Goal: Task Accomplishment & Management: Manage account settings

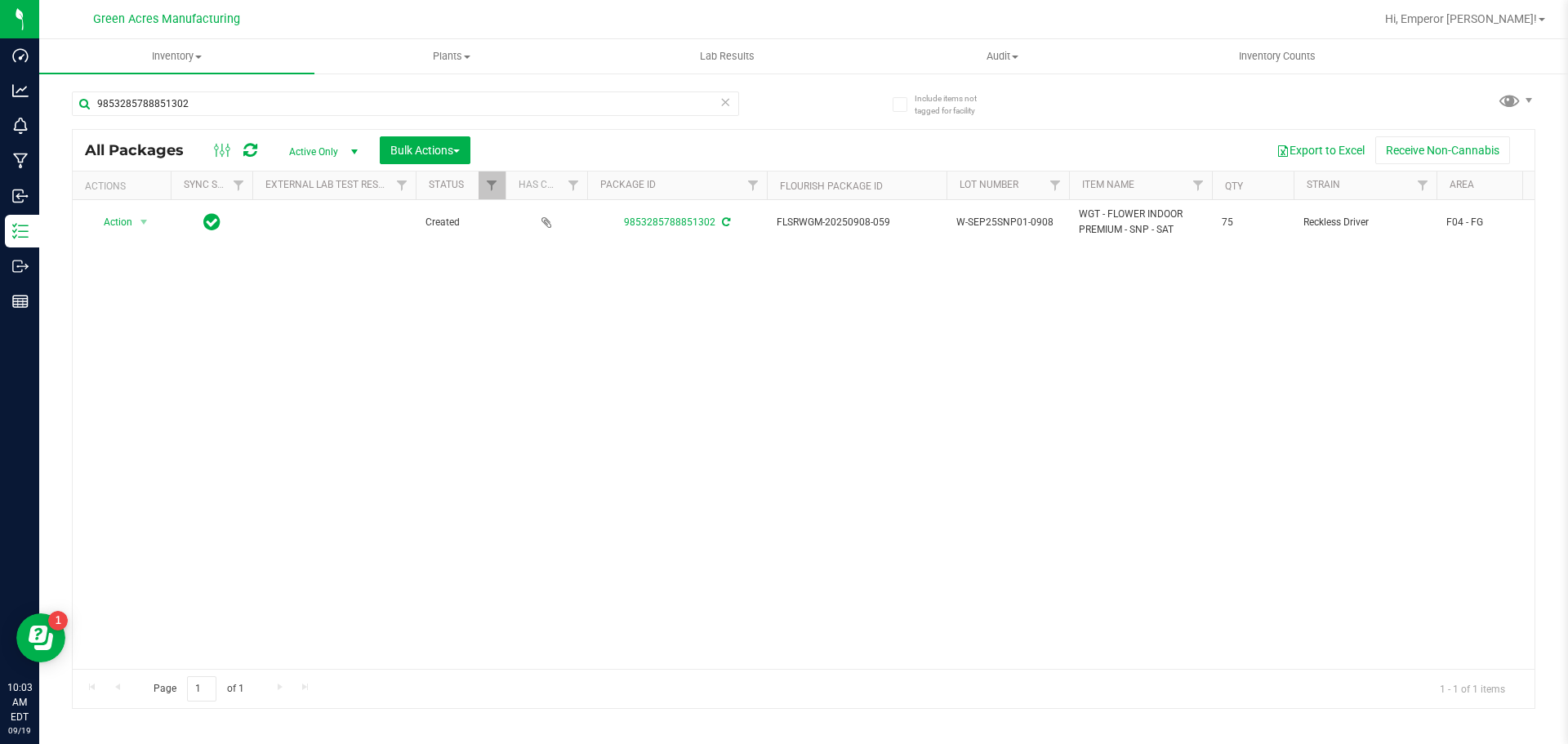
scroll to position [0, 555]
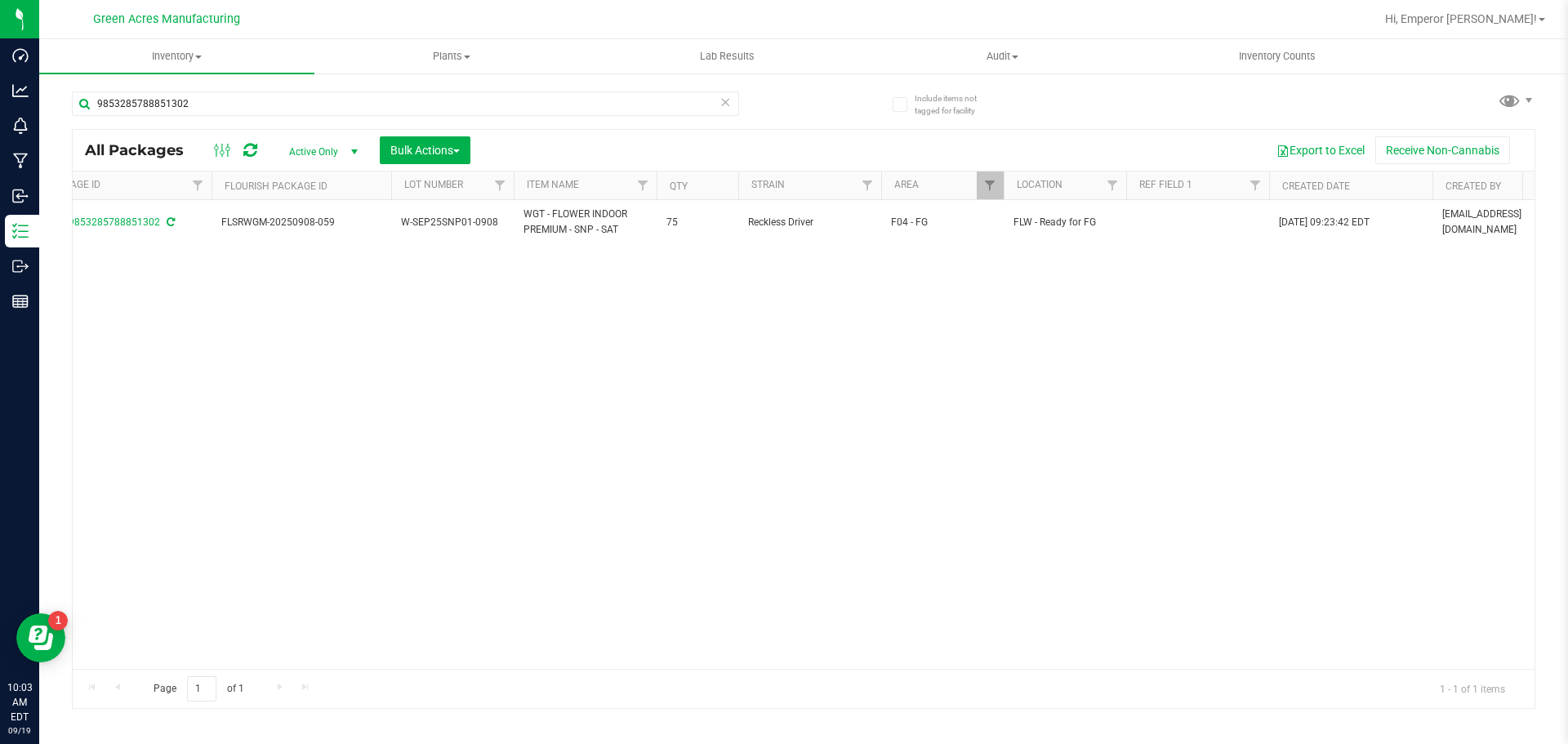
type input "9853285788851302"
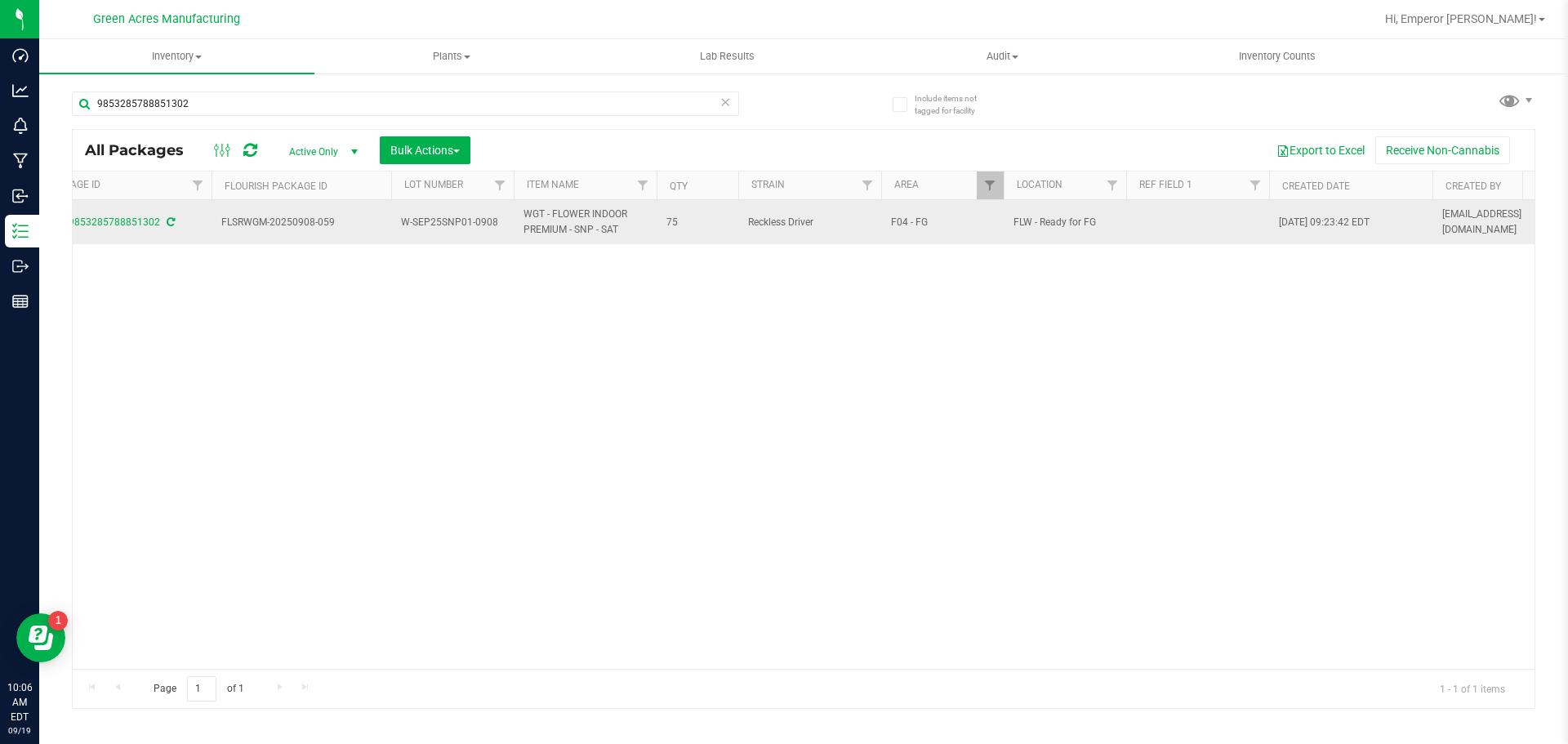
click at [499, 219] on span "W-SEP25SNP01-0908" at bounding box center [452, 223] width 103 height 16
click at [499, 219] on input "W-SEP25SNP01-0908" at bounding box center [449, 222] width 117 height 25
type input "W-SEP25SNP01"
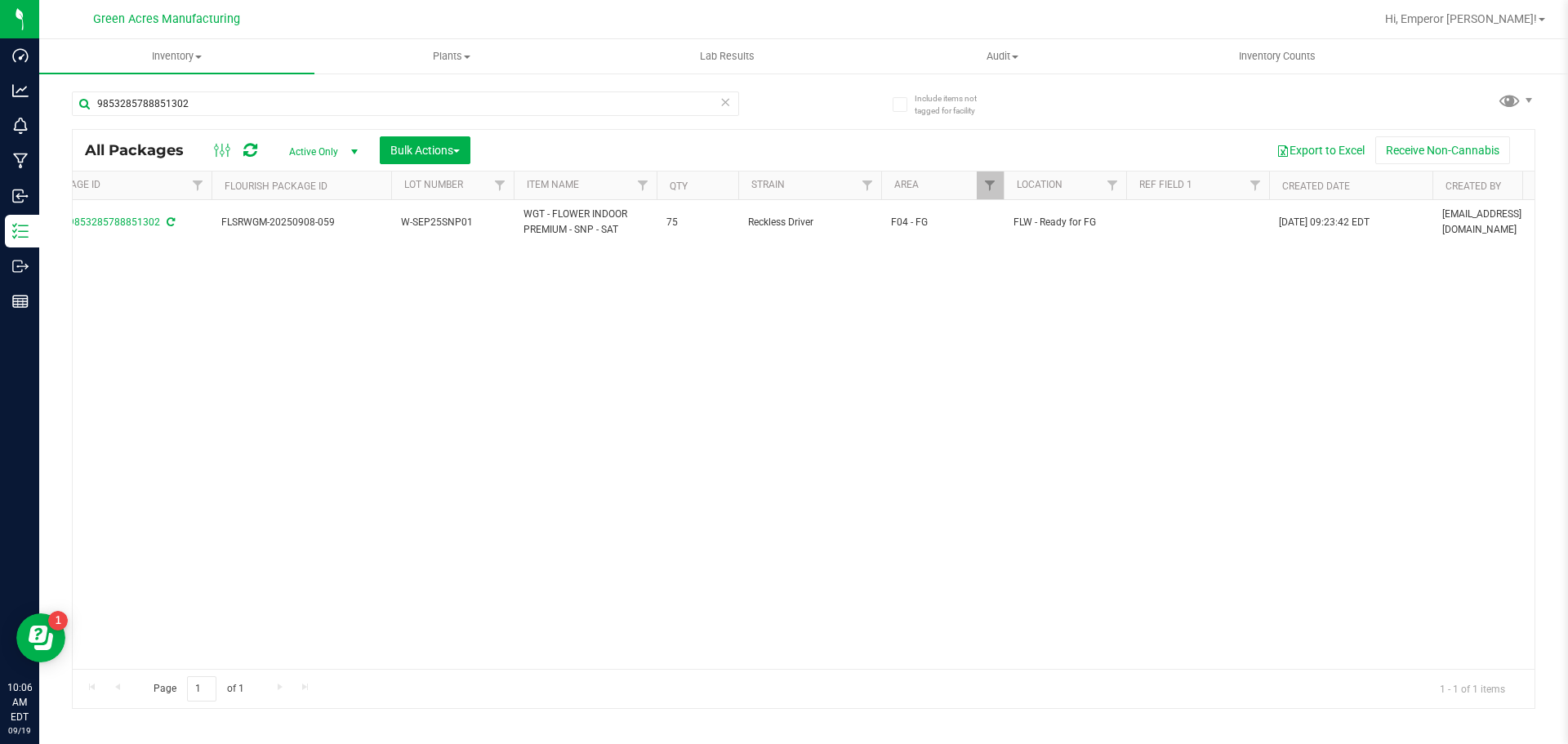
click at [396, 119] on div "9853285788851302" at bounding box center [405, 111] width 667 height 38
click at [394, 107] on input "9853285788851302" at bounding box center [405, 104] width 667 height 25
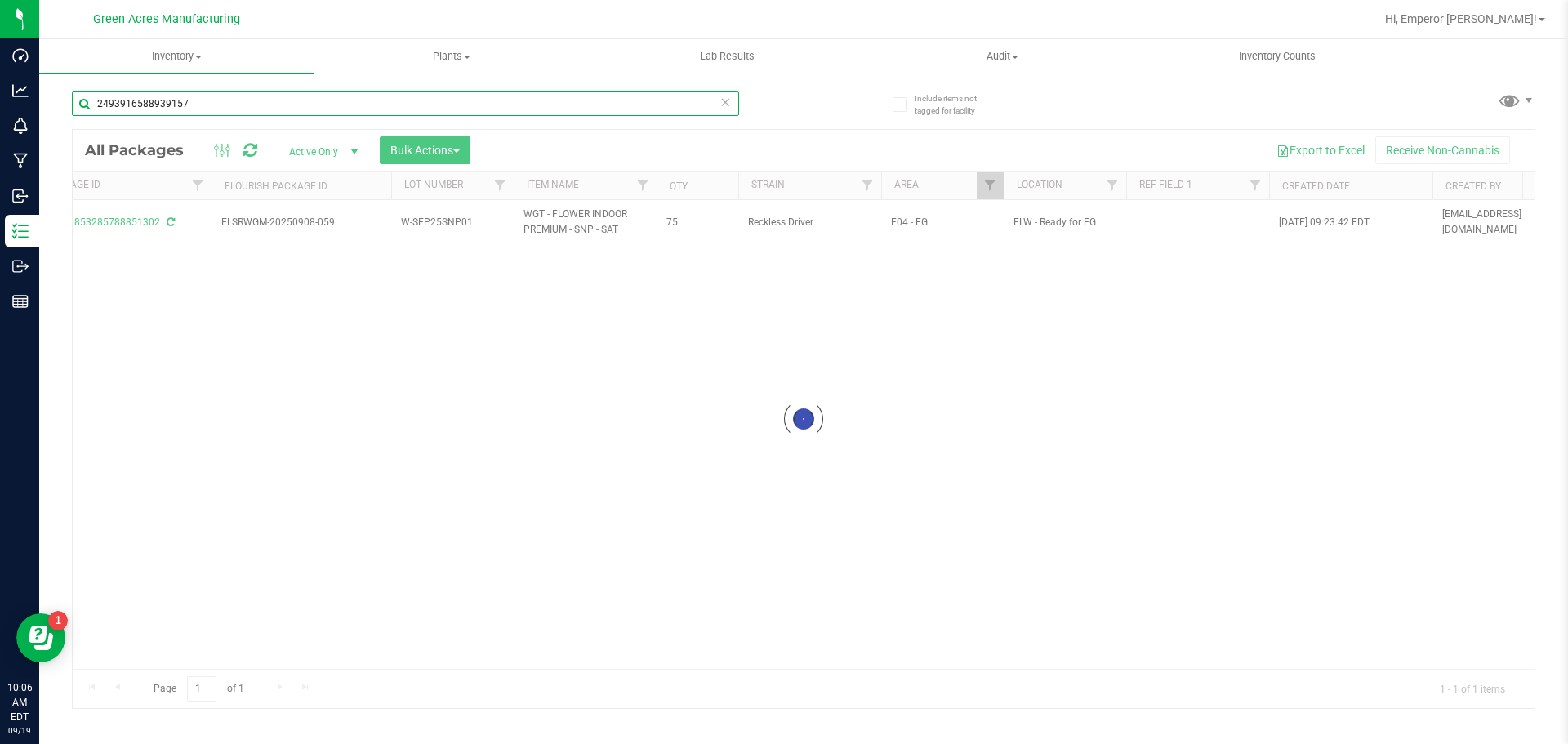
type input "2493916588939157"
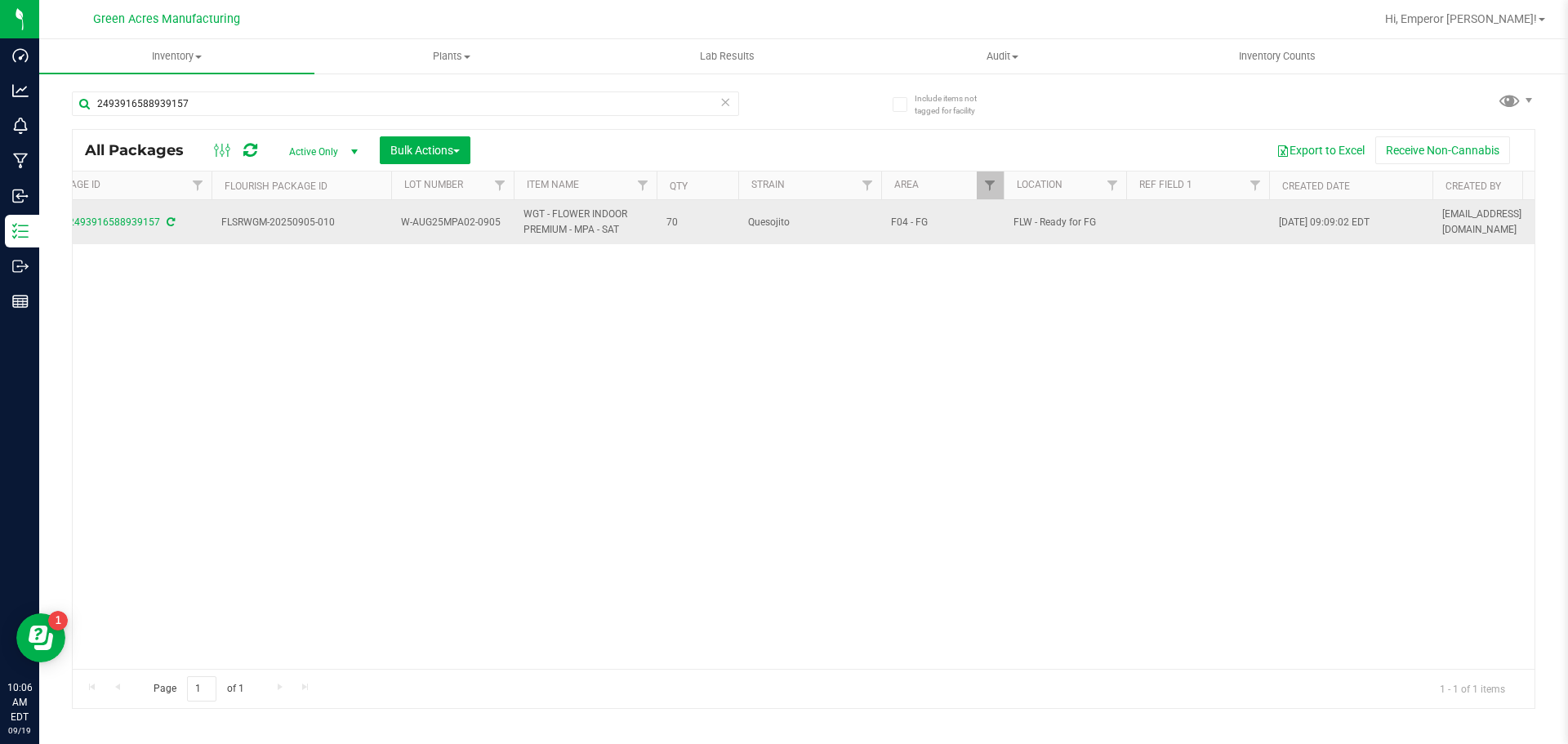
click at [497, 220] on span "W-AUG25MPA02-0905" at bounding box center [452, 223] width 103 height 16
click at [497, 220] on input "W-AUG25MPA02-0905" at bounding box center [449, 222] width 117 height 25
type input "W-AUG25MPA02"
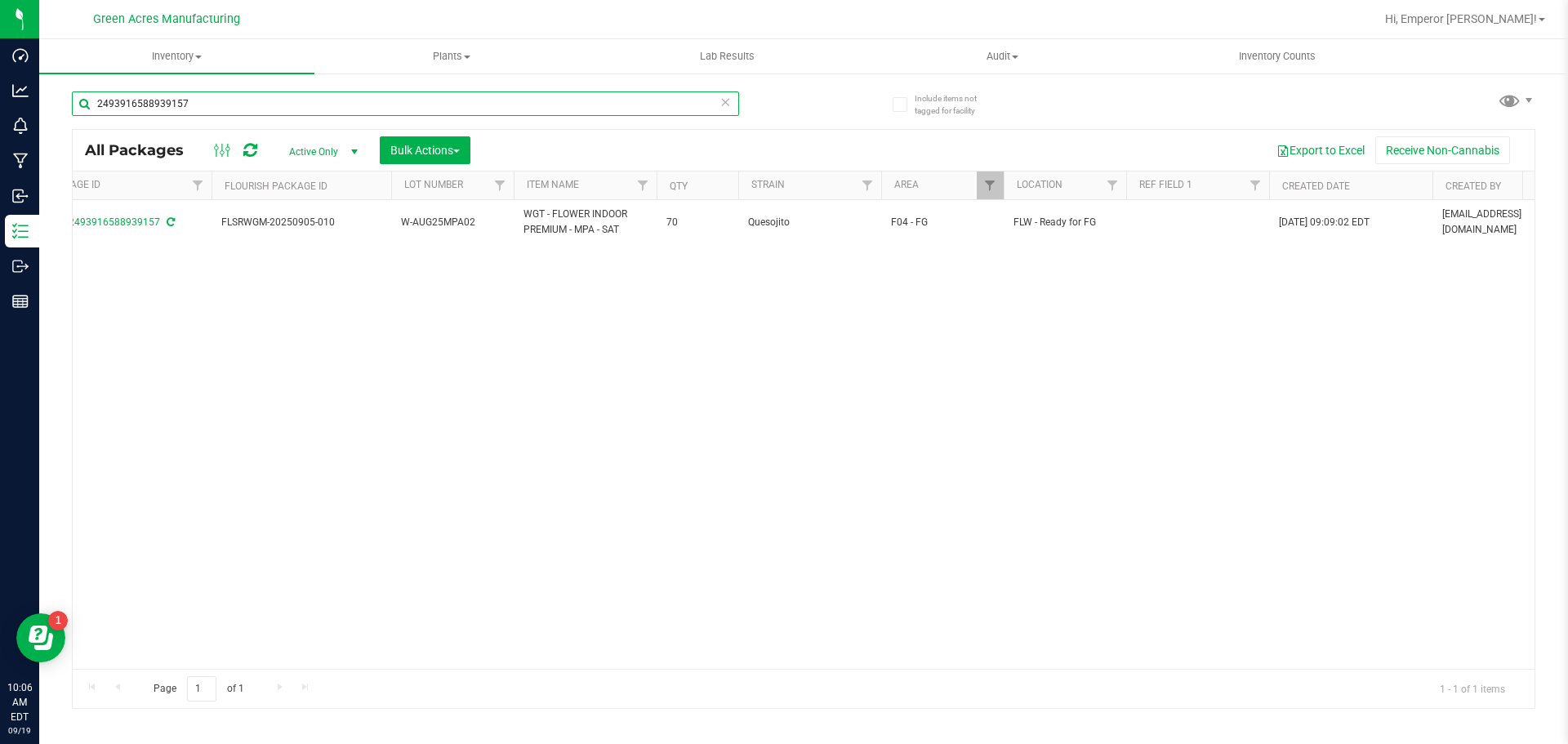
click at [483, 109] on input "2493916588939157" at bounding box center [405, 104] width 667 height 25
type input "2657278047632698"
click at [495, 224] on span "W-AUG25AML07-0908" at bounding box center [452, 223] width 103 height 16
click at [495, 224] on input "W-AUG25AML07-0908" at bounding box center [449, 222] width 117 height 25
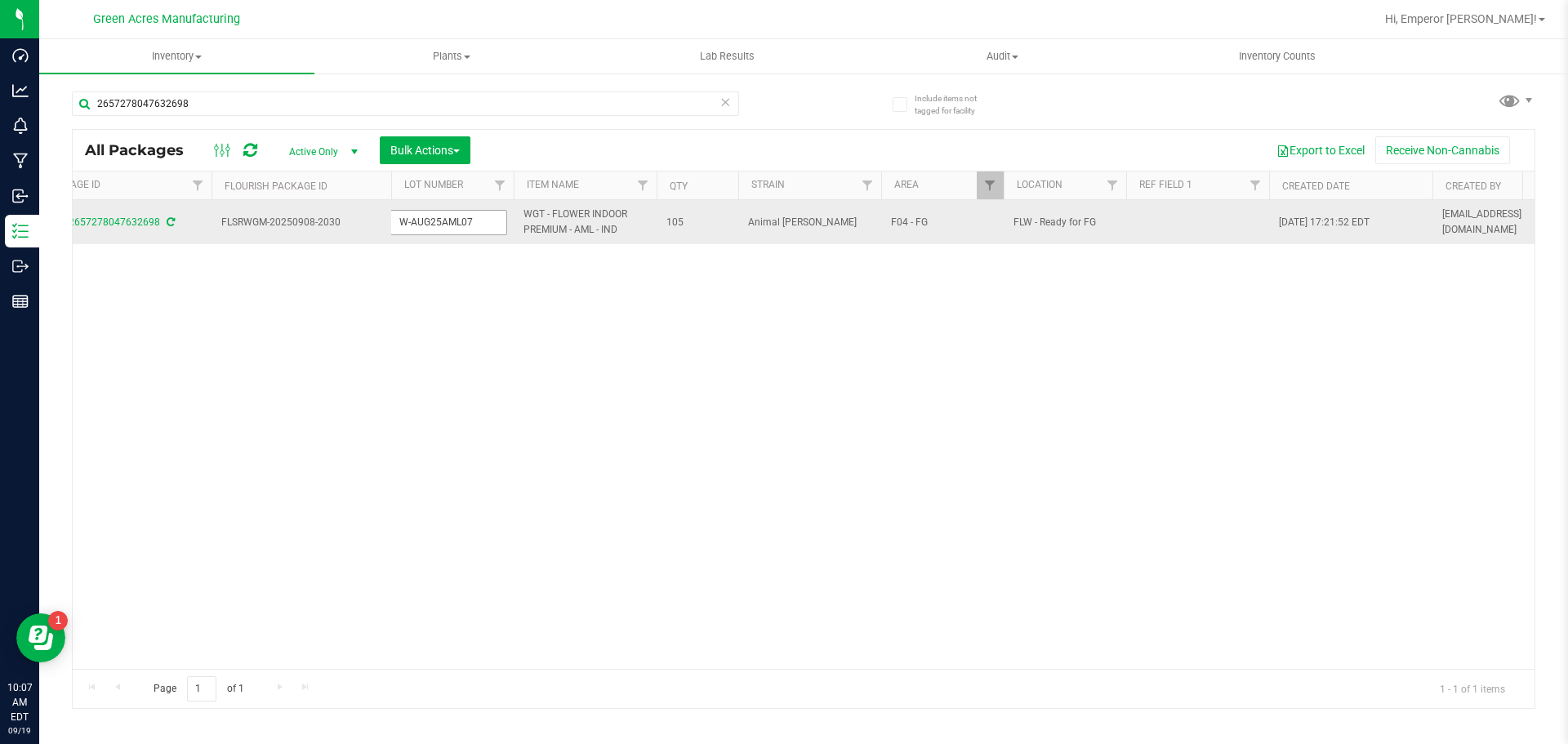
type input "W-AUG25AML07"
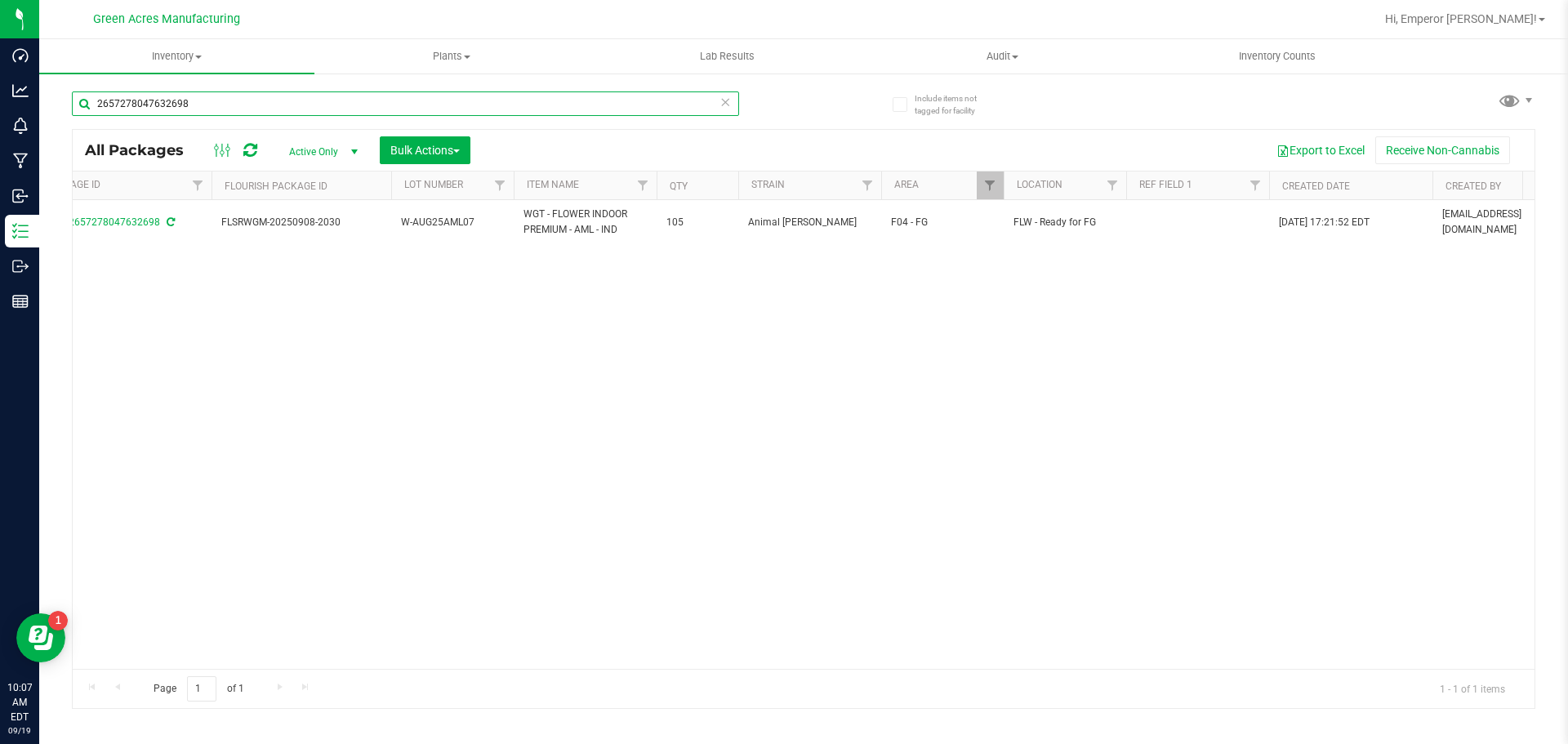
click at [381, 94] on input "2657278047632698" at bounding box center [405, 104] width 667 height 25
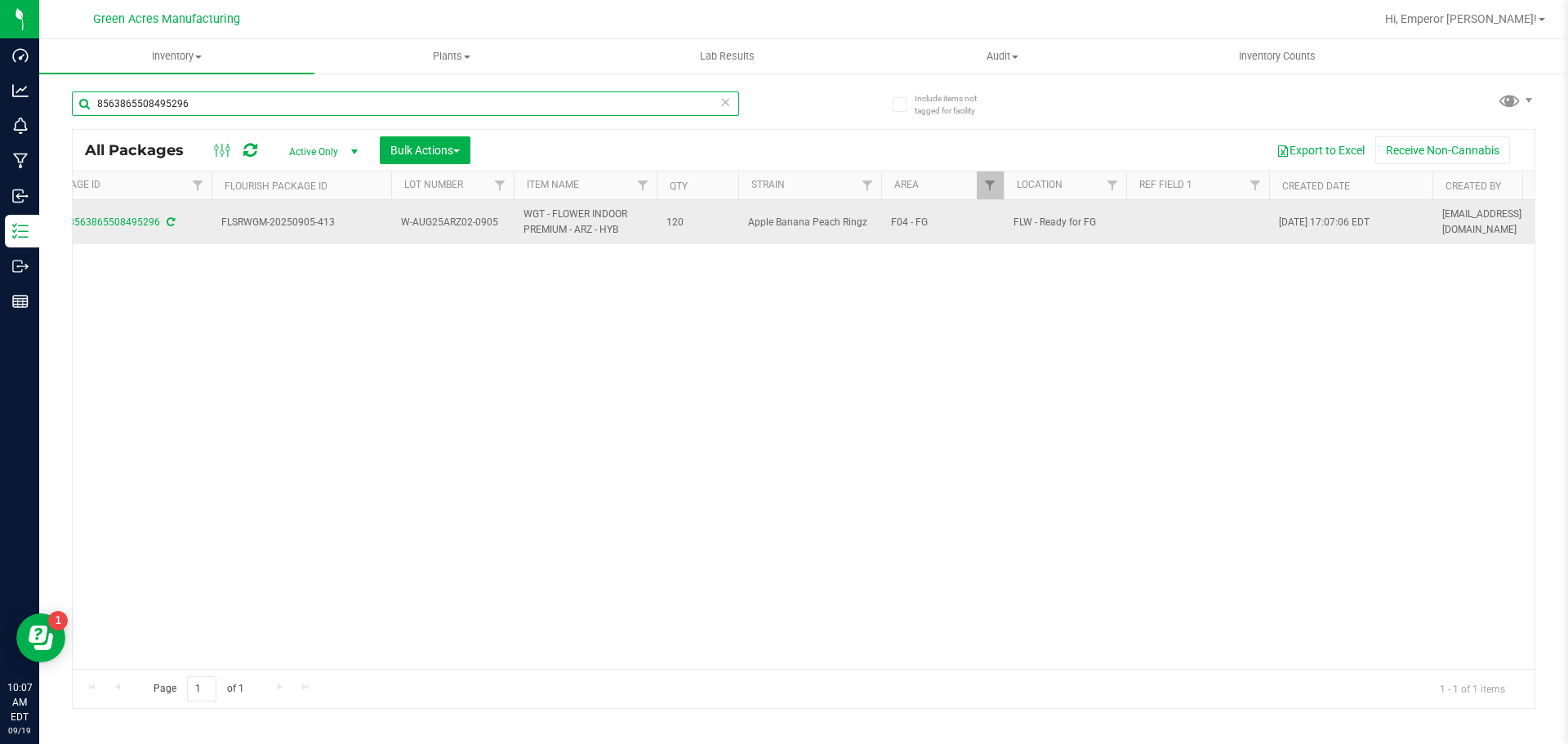
type input "8563865508495296"
click at [486, 223] on span "W-AUG25ARZ02-0905" at bounding box center [452, 223] width 103 height 16
click at [486, 223] on input "W-AUG25ARZ02-0905" at bounding box center [449, 222] width 117 height 25
type input "W-AUG25ARZ02"
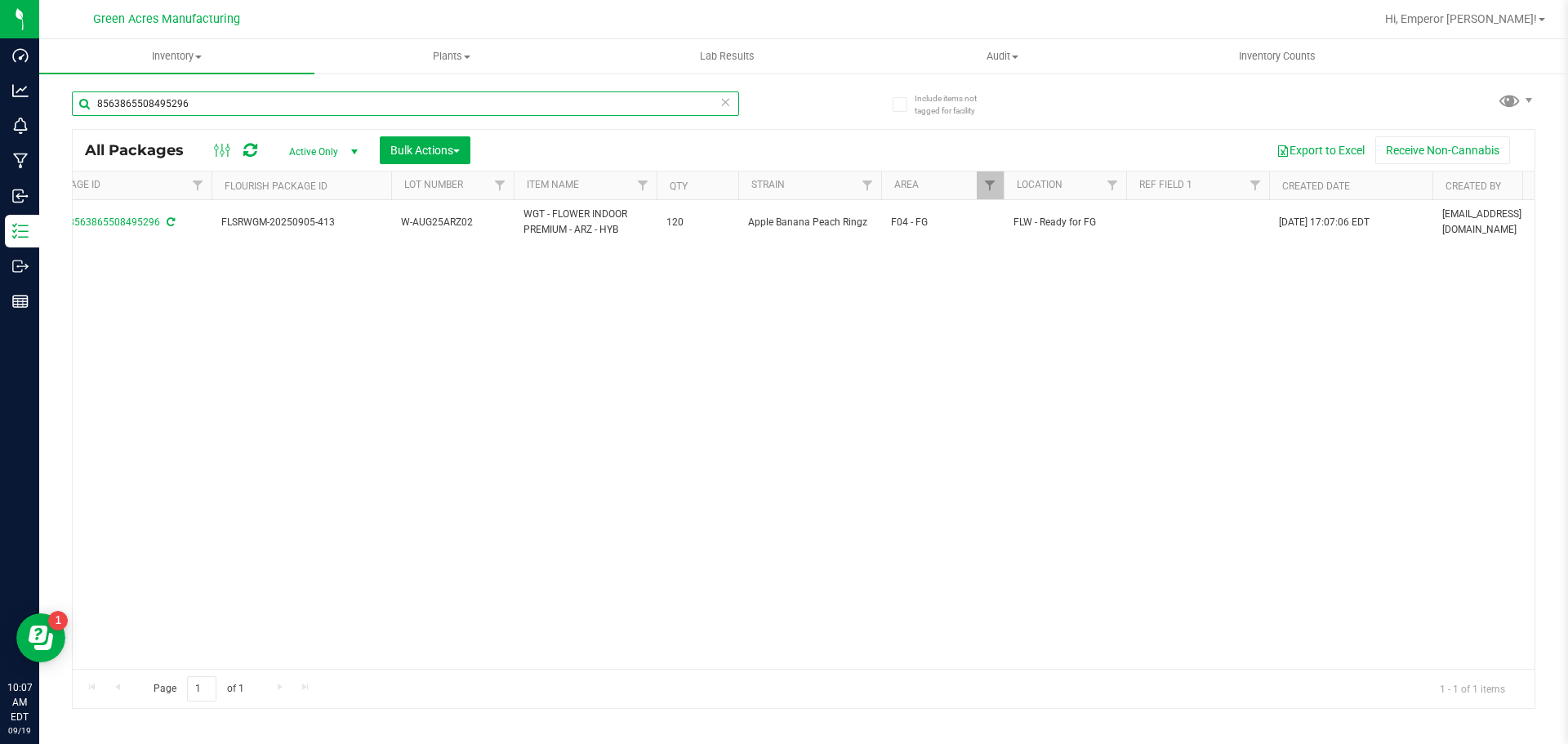
click at [349, 102] on input "8563865508495296" at bounding box center [405, 104] width 667 height 25
type input "6279799624527856"
click at [494, 226] on span "W-SEP25GBO01-0908" at bounding box center [452, 223] width 103 height 16
type input "W-SEP25GBO01"
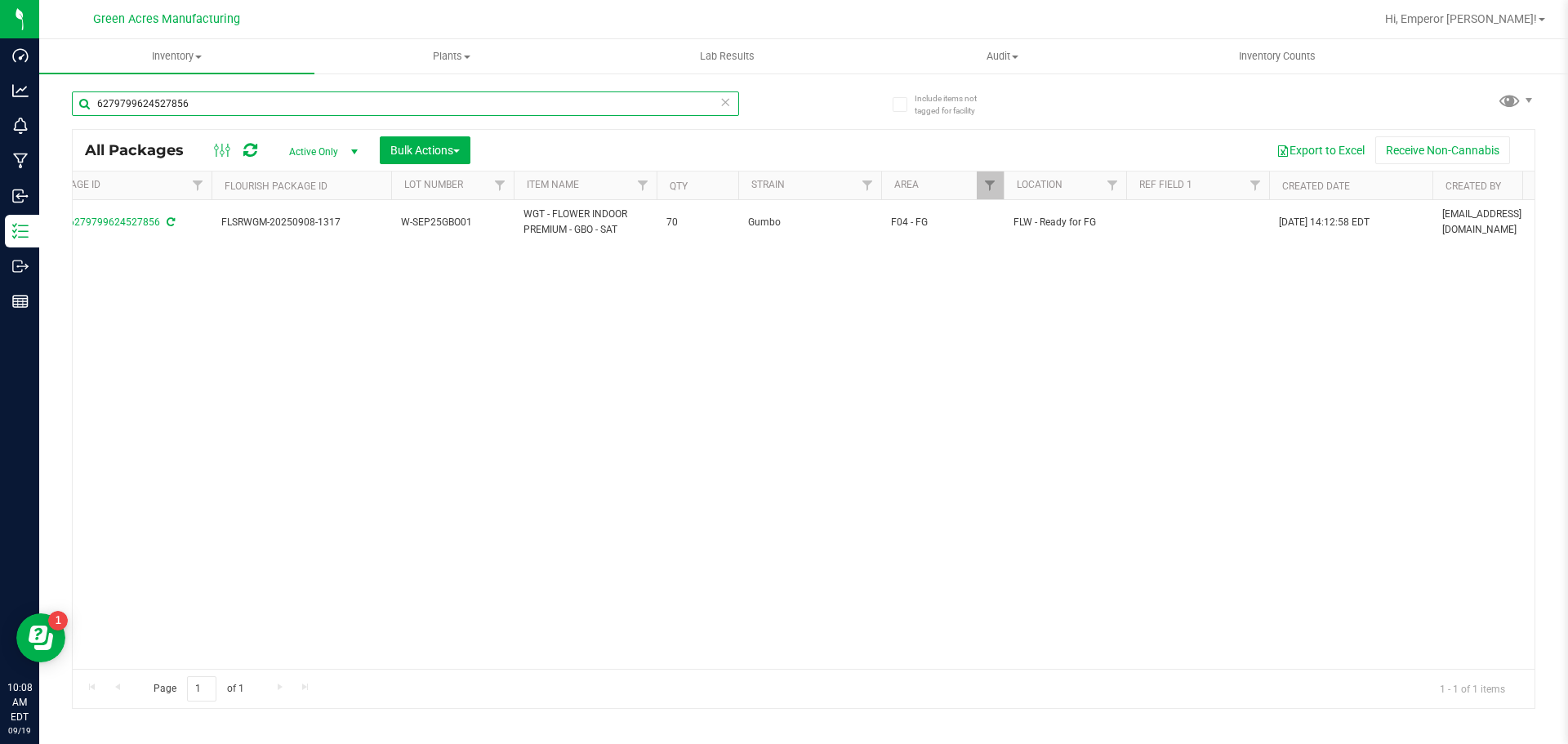
click at [285, 93] on input "6279799624527856" at bounding box center [405, 104] width 667 height 25
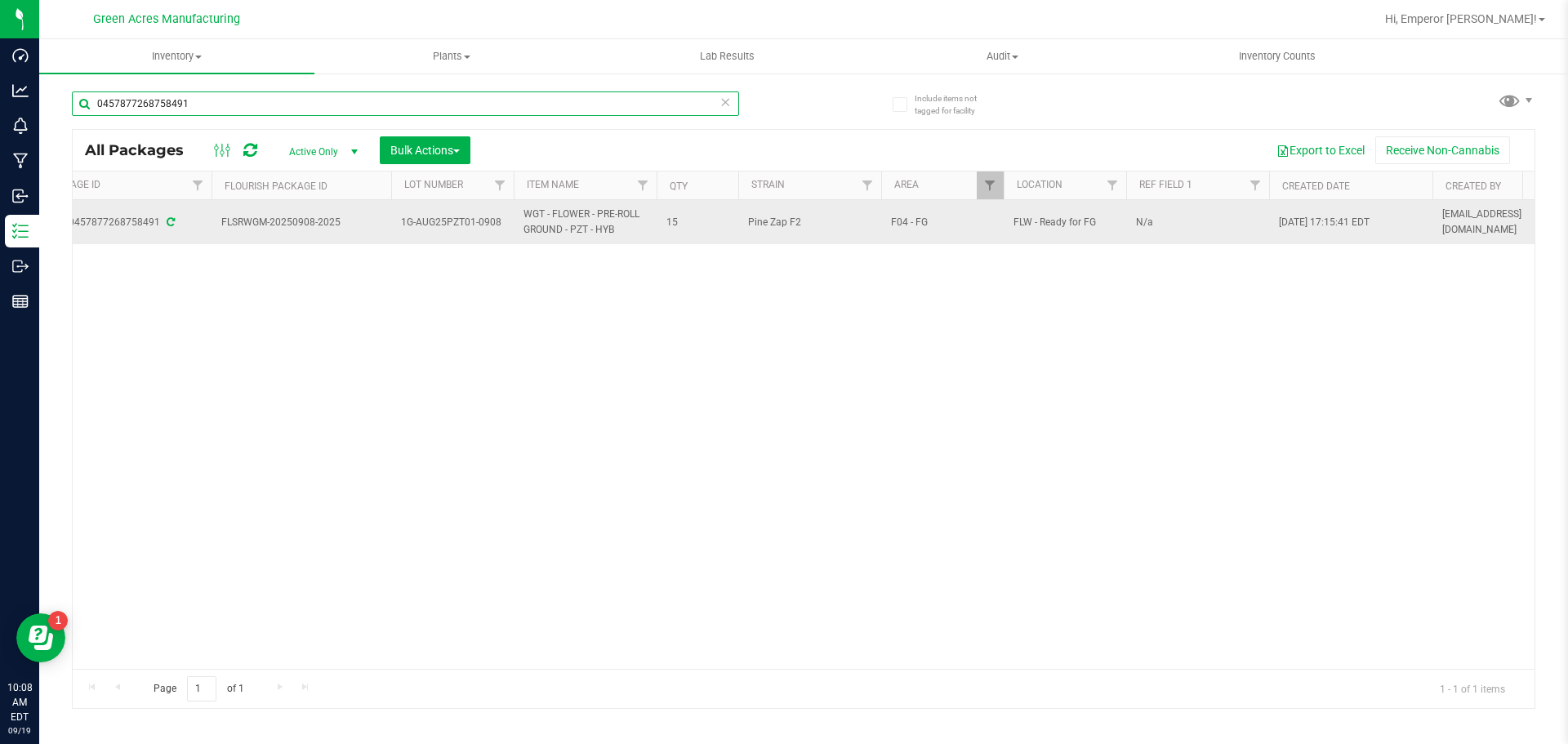
type input "0457877268758491"
click at [484, 227] on span "1G-AUG25PZT01-0908" at bounding box center [452, 223] width 103 height 16
type input "1G-AUG25PZT01"
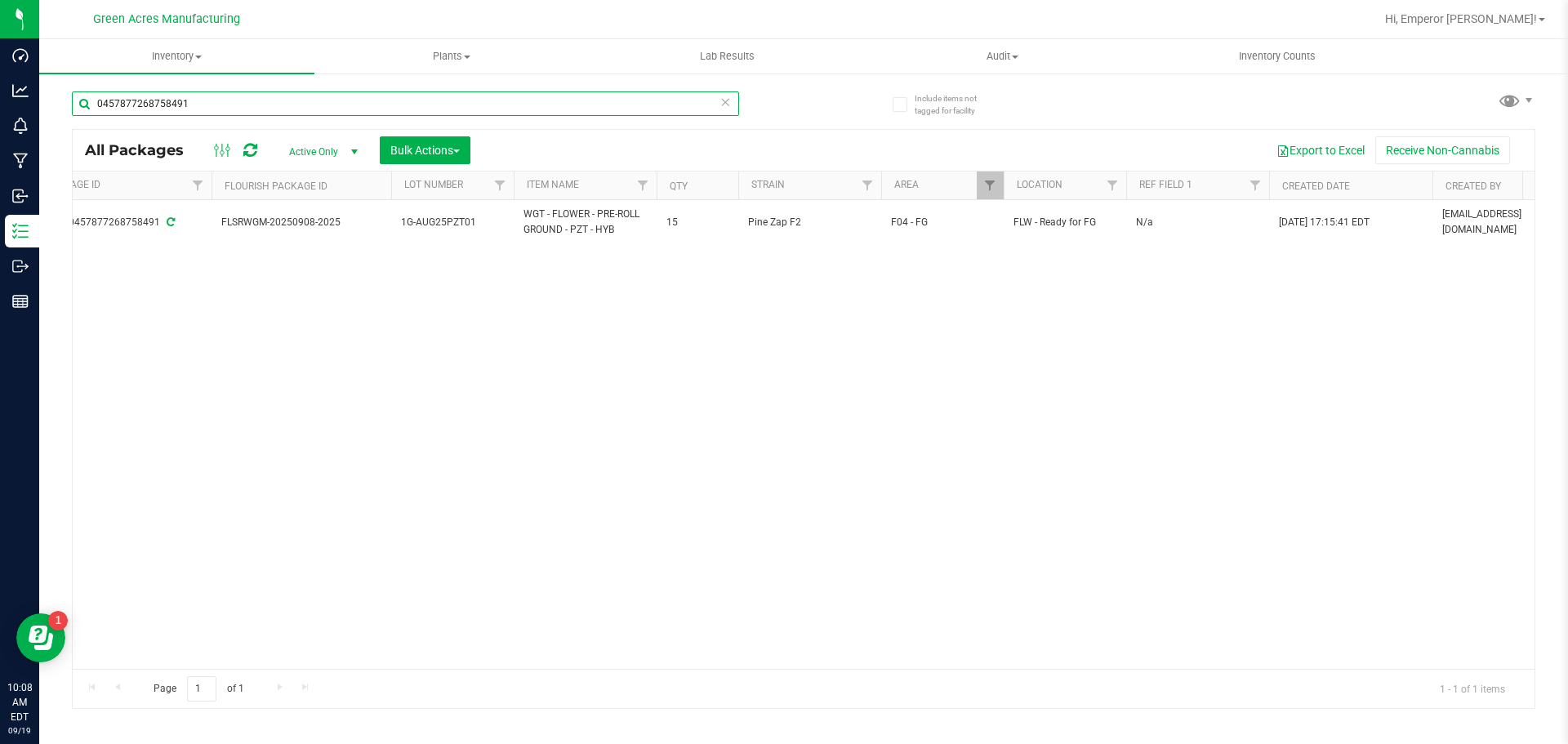
click at [439, 104] on input "0457877268758491" at bounding box center [405, 104] width 667 height 25
type input "1085145587377215"
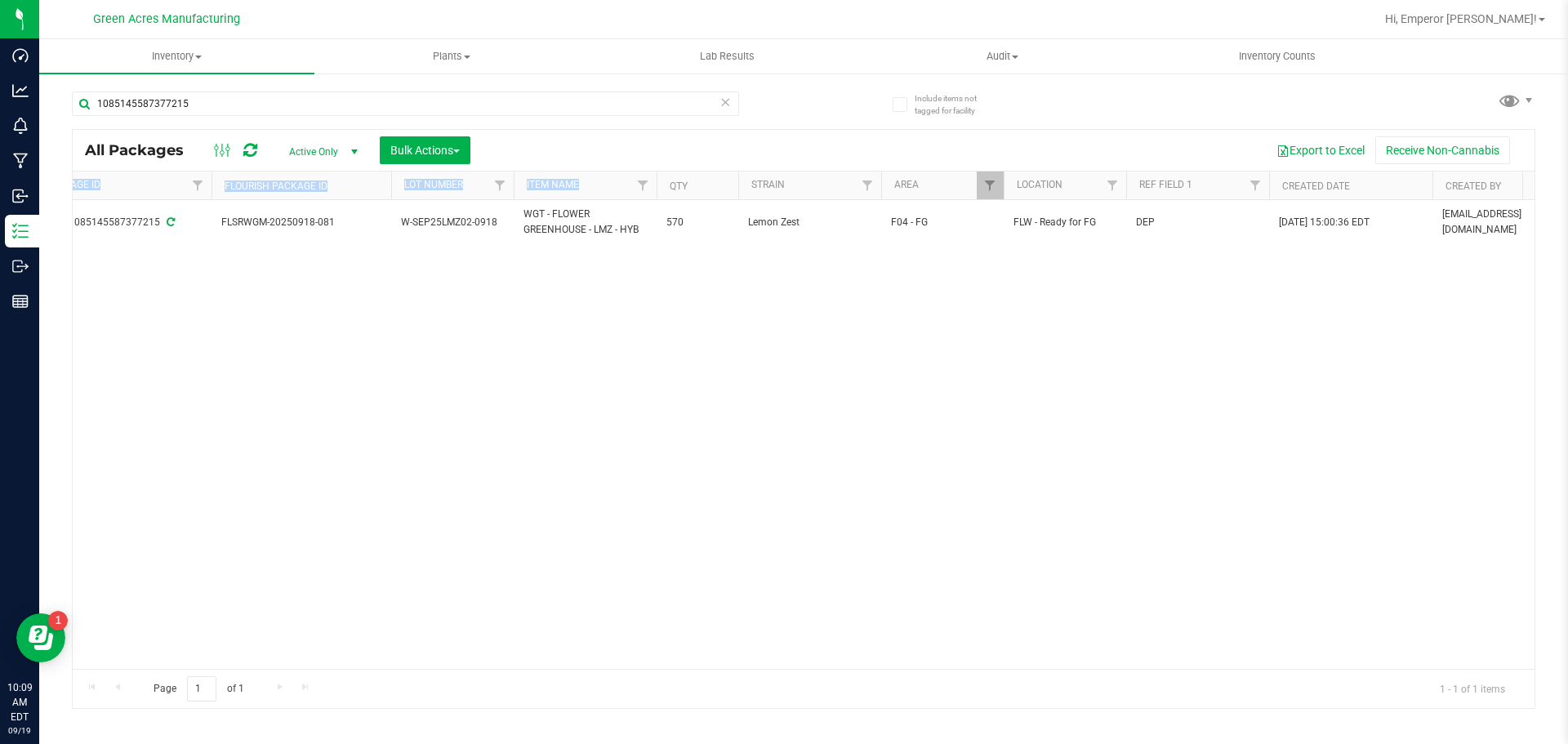
click at [601, 161] on div "All Packages Active Only Active Only Lab Samples Locked All External Internal B…" at bounding box center [803, 419] width 1463 height 580
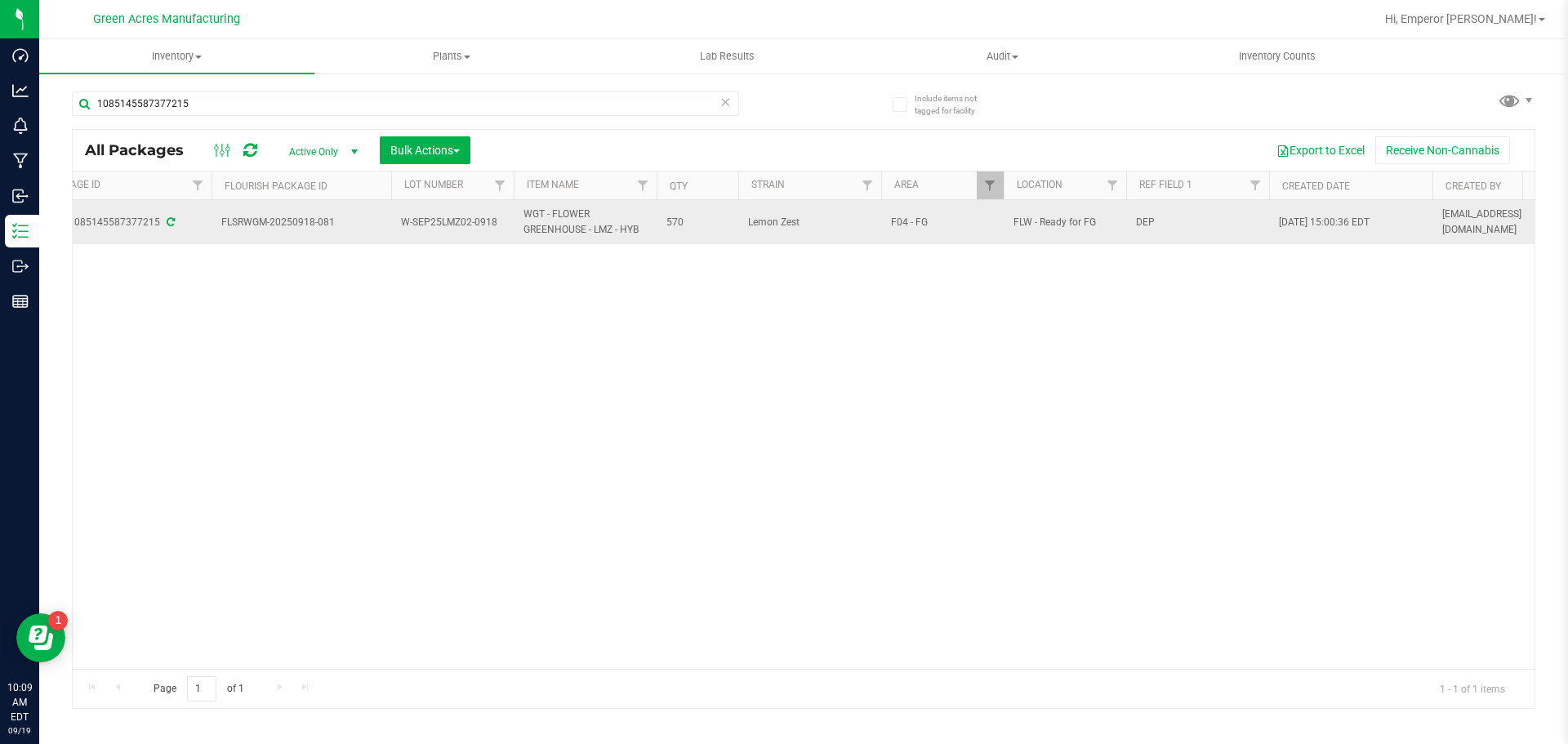
click at [495, 222] on span "W-SEP25LMZ02-0918" at bounding box center [452, 223] width 103 height 16
type input "W-SEP25LMZ02"
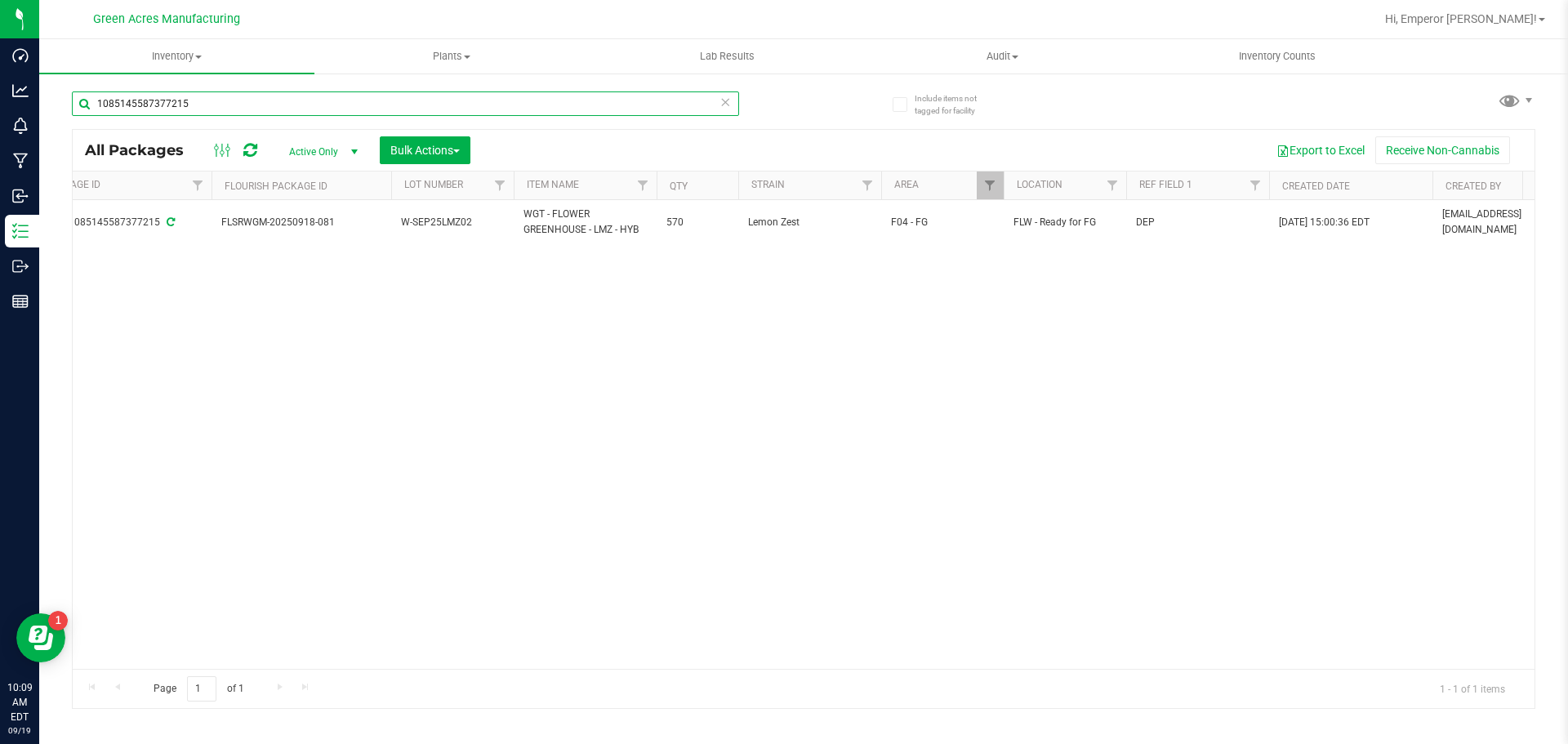
click at [474, 107] on input "1085145587377215" at bounding box center [405, 104] width 667 height 25
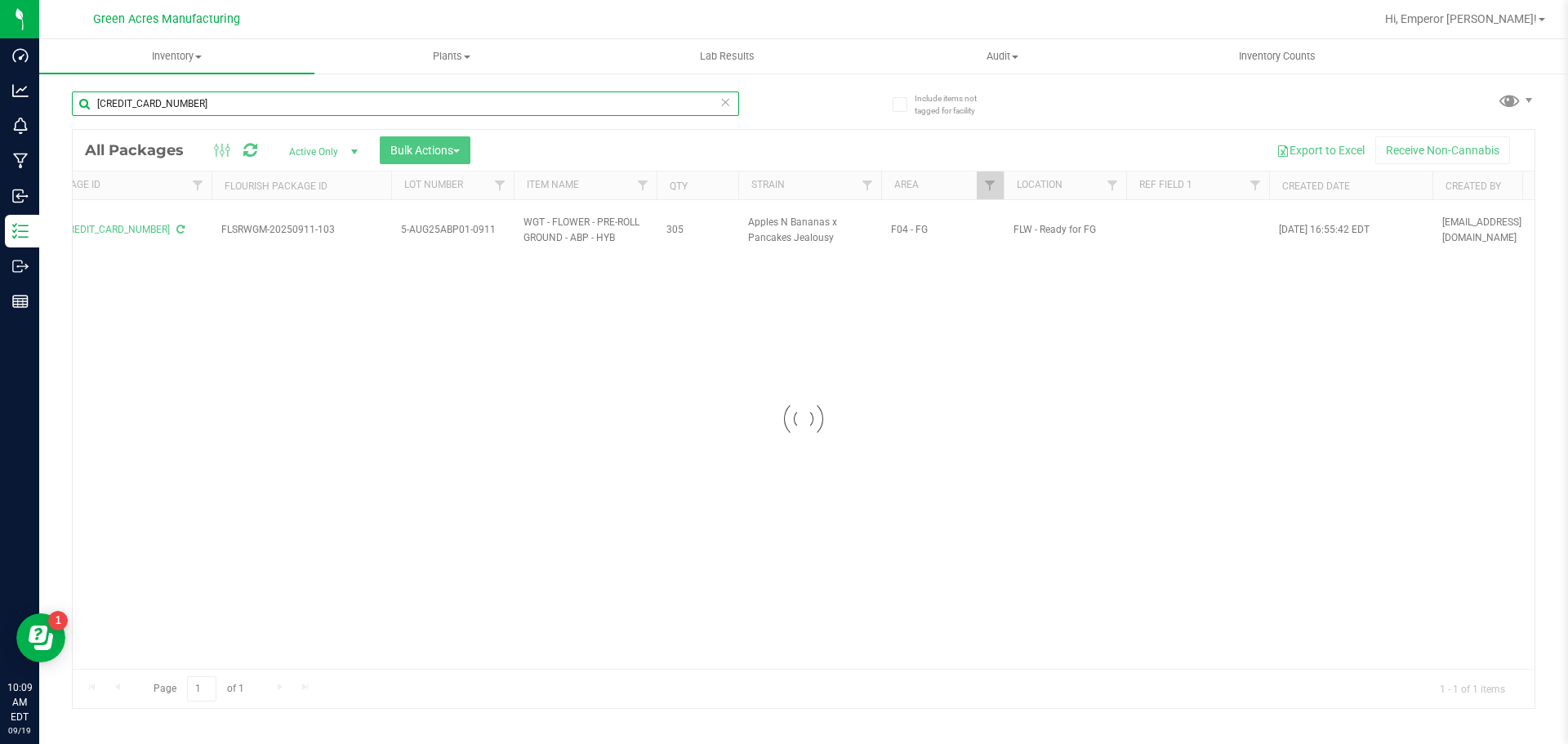
type input "[CREDIT_CARD_NUMBER]"
click at [487, 226] on div at bounding box center [803, 419] width 1462 height 578
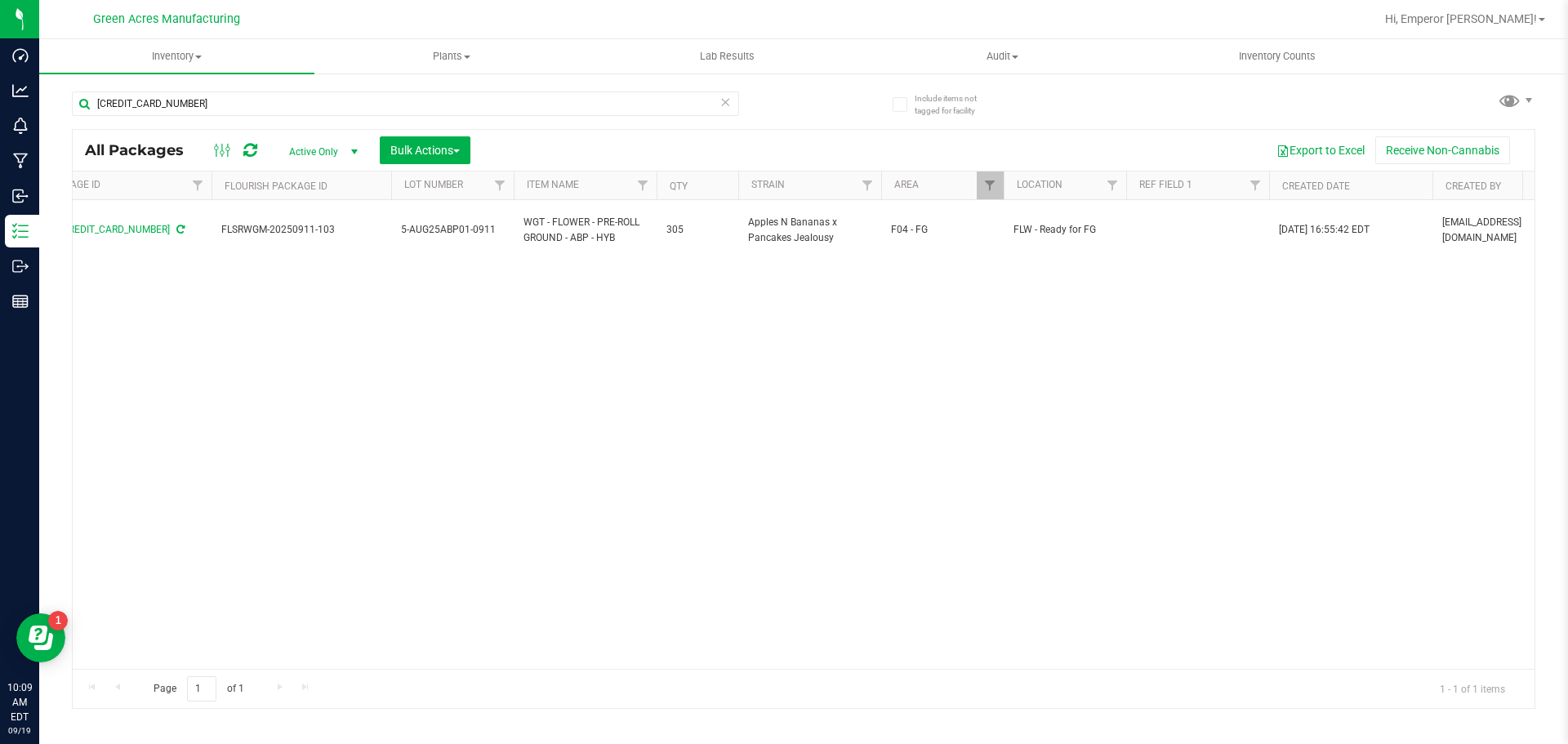
click at [487, 226] on span "5-AUG25ABP01-0911" at bounding box center [452, 230] width 103 height 16
click at [487, 226] on input "5-AUG25ABP01-0911" at bounding box center [449, 229] width 117 height 25
type input "5-AUG25ABP01"
click at [486, 111] on input "[CREDIT_CARD_NUMBER]" at bounding box center [405, 104] width 667 height 25
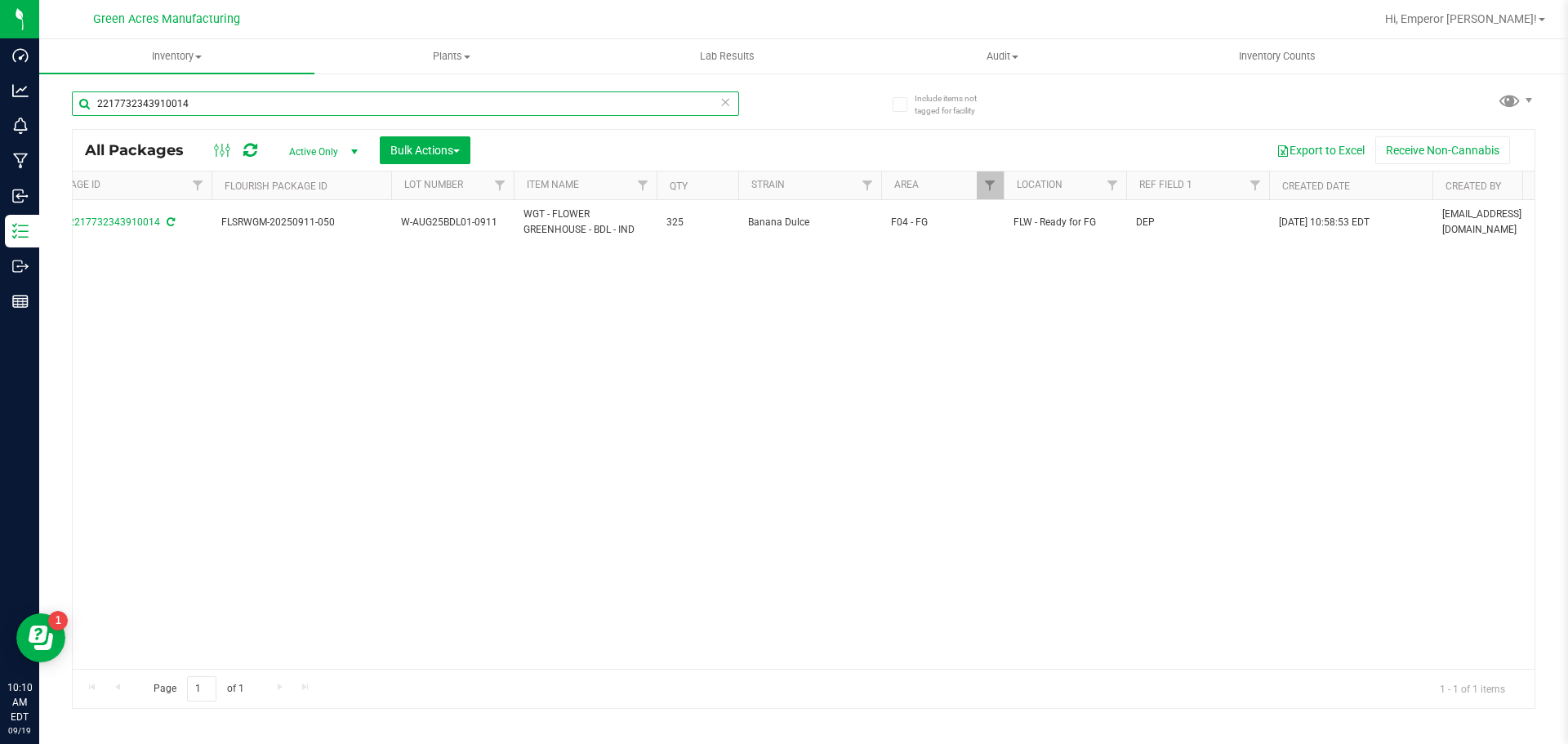
type input "2217732343910014"
click at [483, 228] on span "W-AUG25BDL01-0911" at bounding box center [452, 223] width 103 height 16
click at [483, 228] on input "W-AUG25BDL01-0911" at bounding box center [449, 222] width 117 height 25
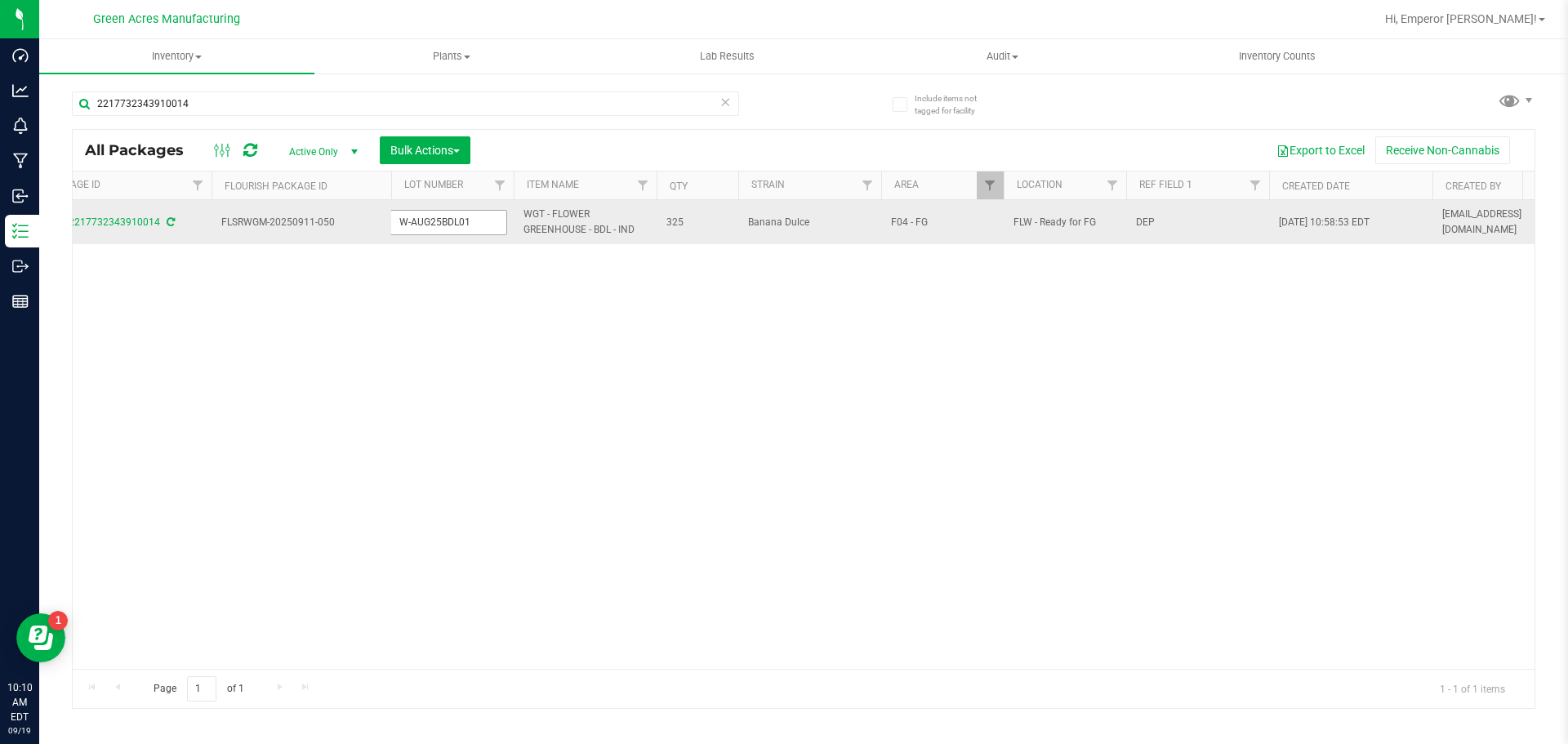
type input "W-AUG25BDL01"
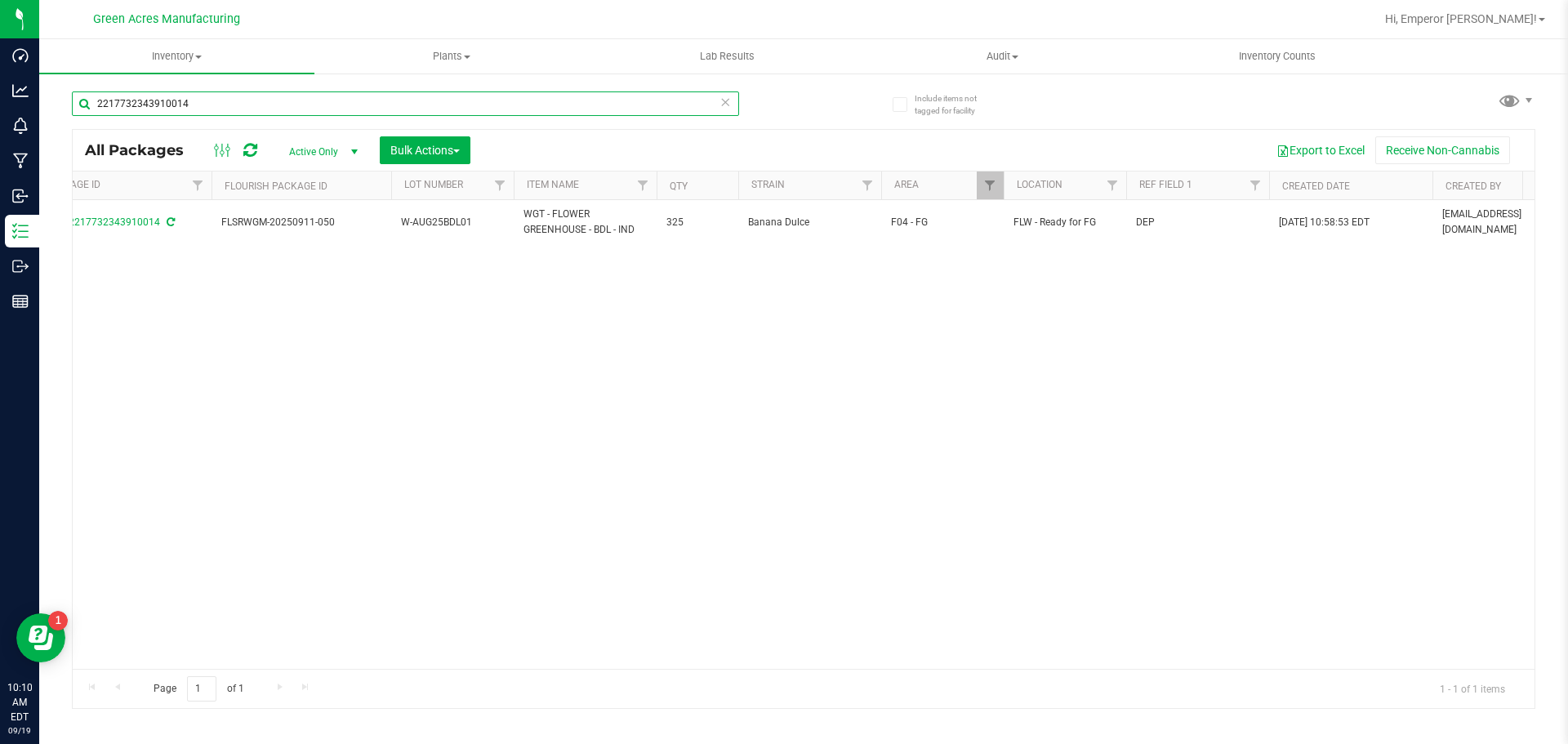
click at [363, 99] on input "2217732343910014" at bounding box center [405, 104] width 667 height 25
type input "8402773408275041"
click at [495, 223] on span "W-SEP25GT701-0910" at bounding box center [452, 223] width 103 height 16
click at [495, 223] on input "W-SEP25GT701-0910" at bounding box center [449, 222] width 117 height 25
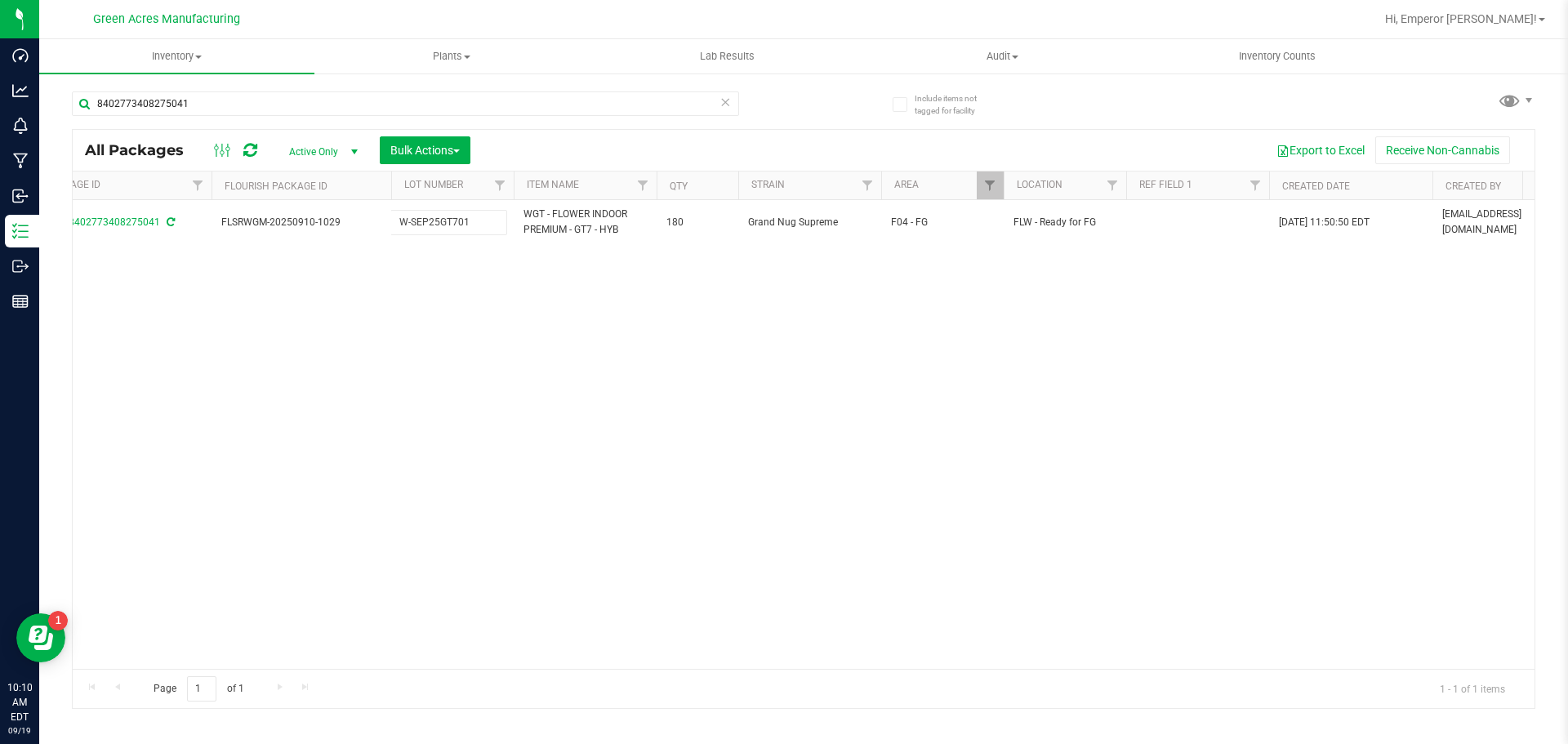
type input "W-SEP25GT701"
checkbox input "true"
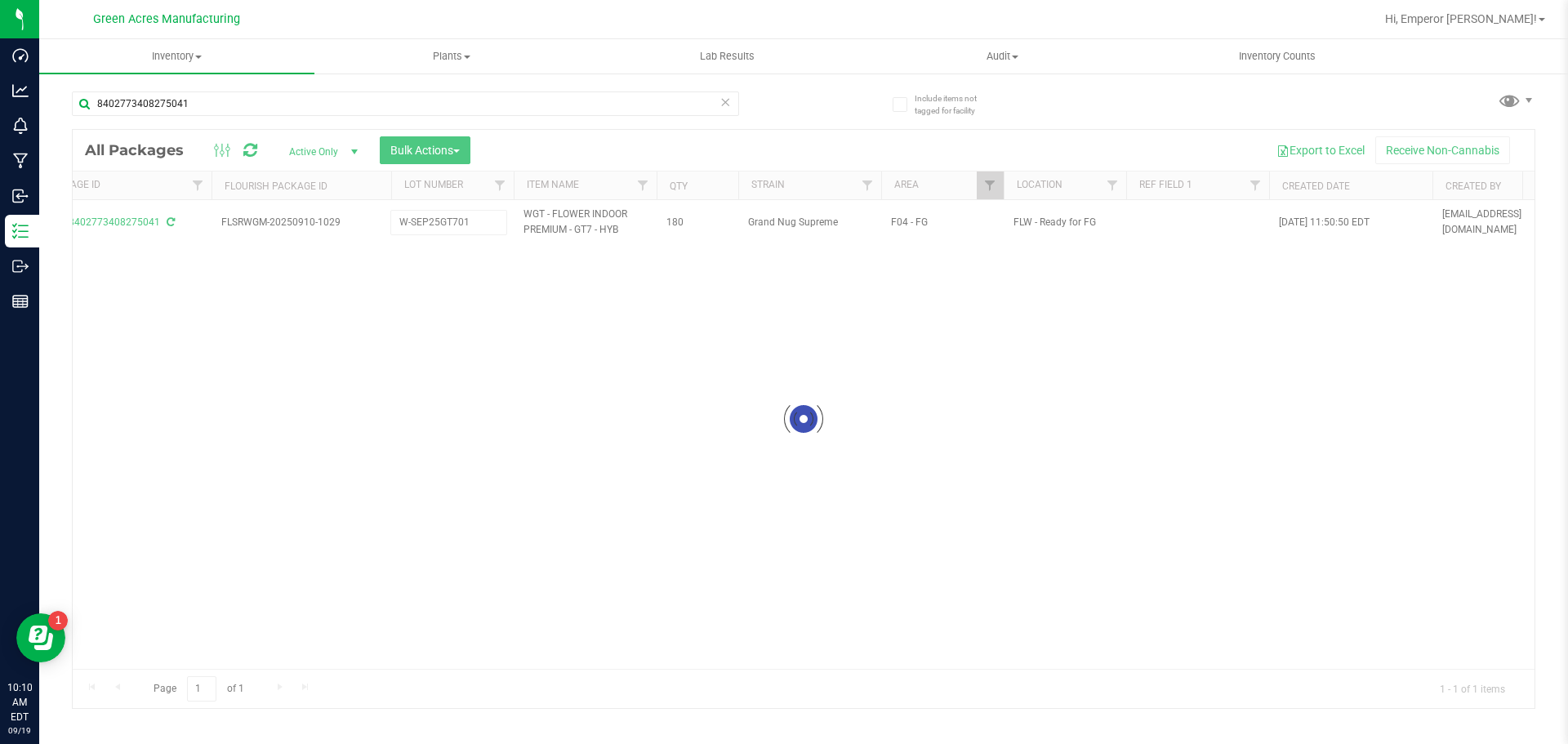
checkbox input "true"
click at [986, 175] on link "Filter" at bounding box center [990, 186] width 27 height 28
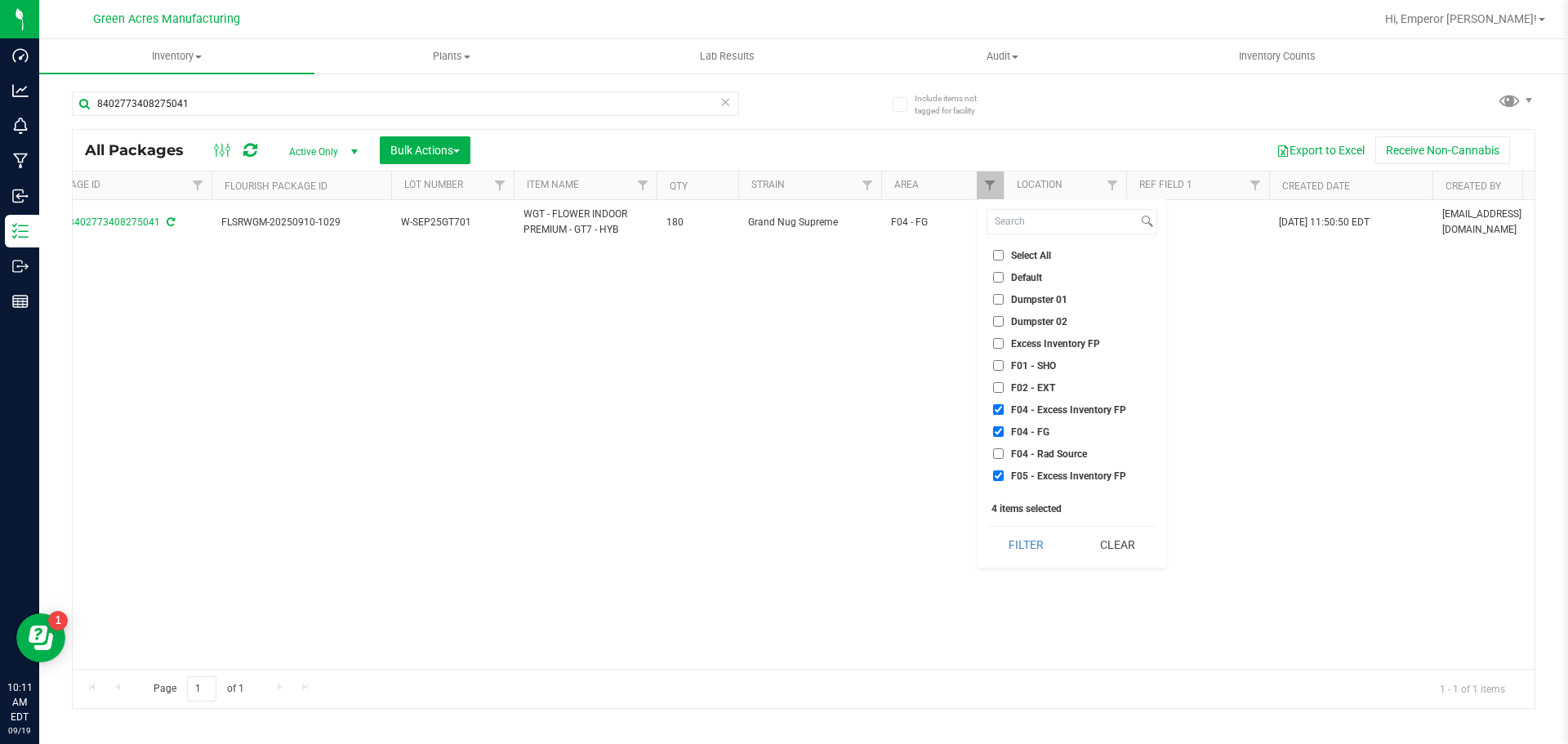
click at [1020, 405] on span "F04 - Excess Inventory FP" at bounding box center [1069, 410] width 116 height 10
click at [1004, 405] on input "F04 - Excess Inventory FP" at bounding box center [998, 410] width 11 height 11
checkbox input "false"
click at [1050, 472] on span "F05 - Excess Inventory FP" at bounding box center [1069, 477] width 116 height 10
click at [1004, 471] on input "F05 - Excess Inventory FP" at bounding box center [998, 476] width 11 height 11
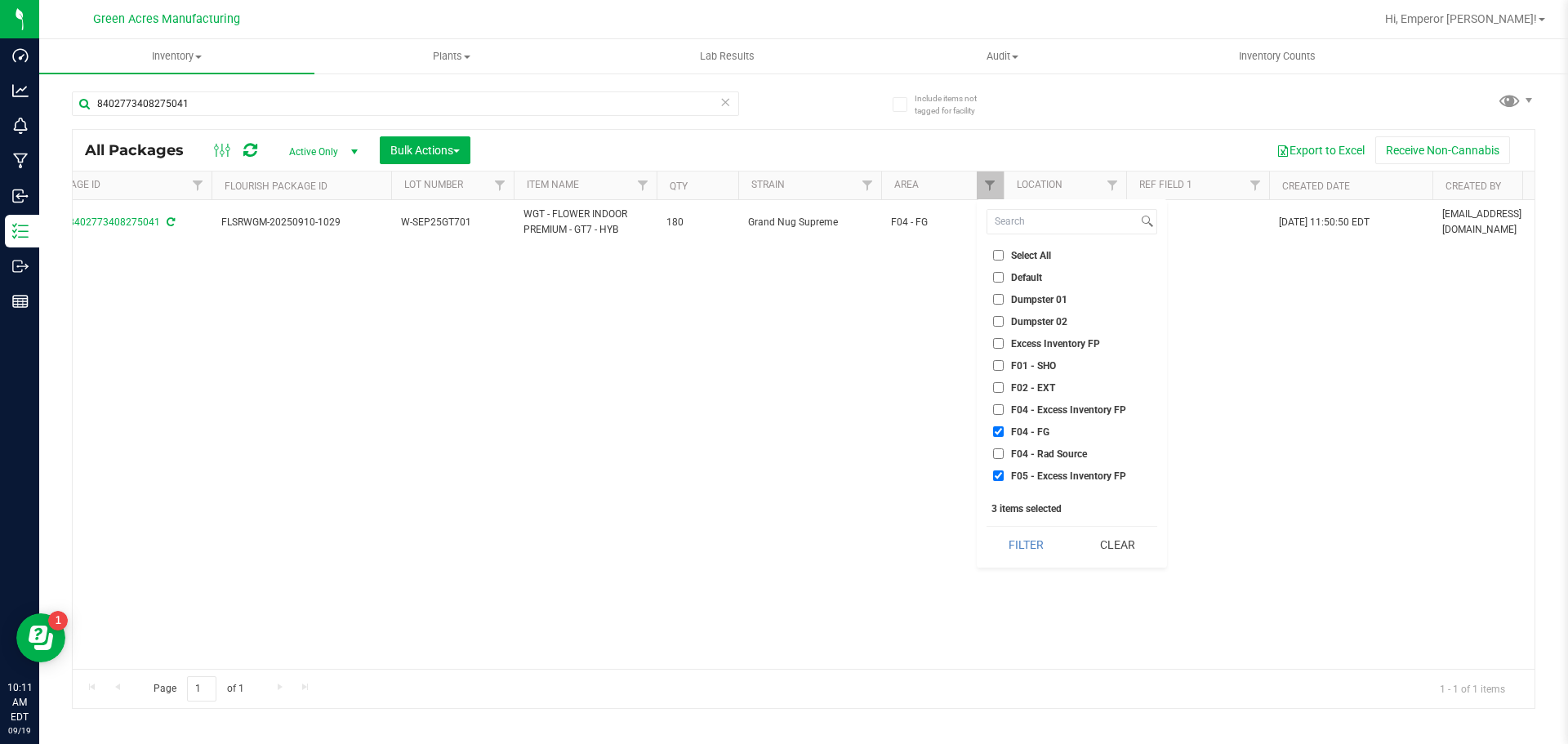
checkbox input "false"
click at [1040, 534] on button "Filter" at bounding box center [1026, 546] width 79 height 36
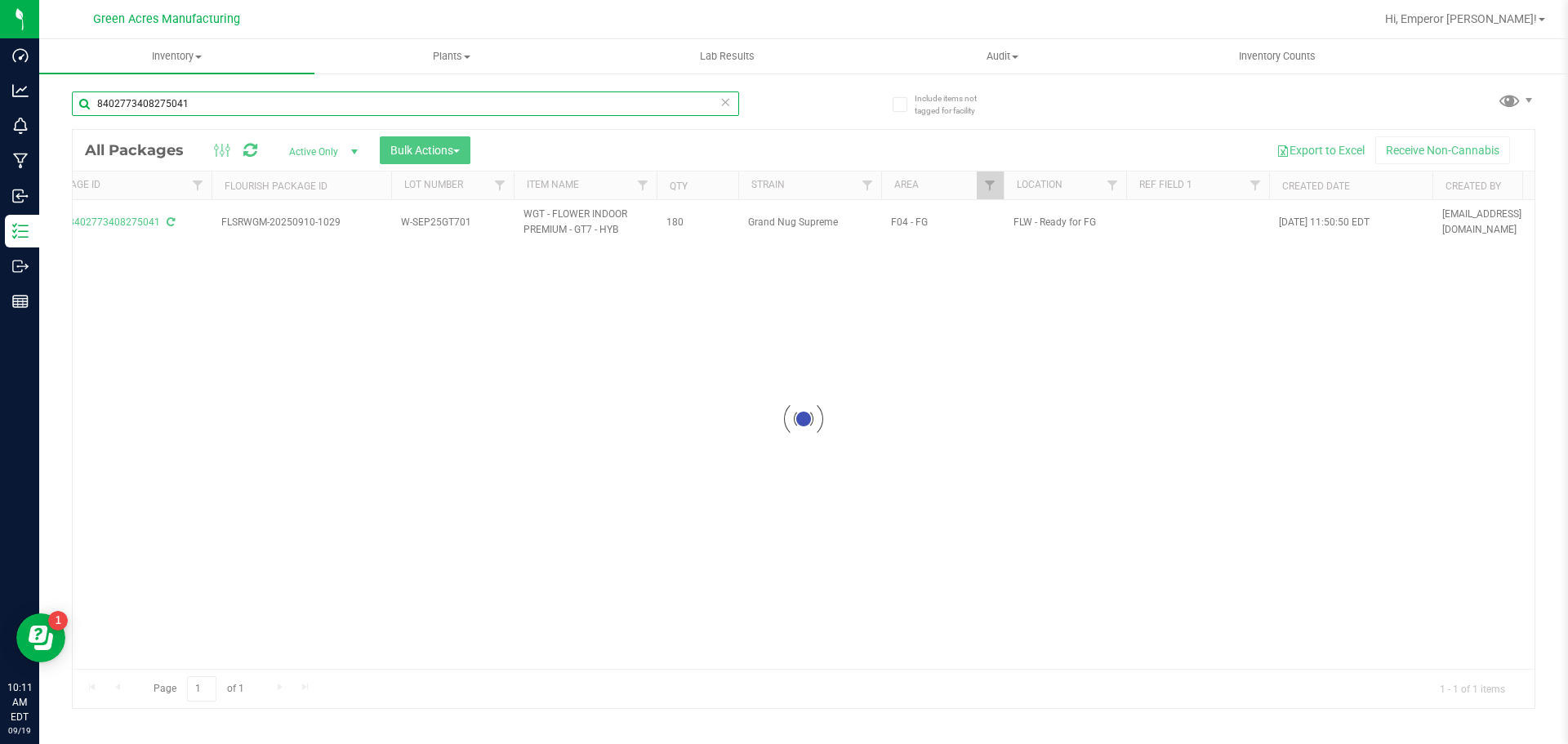
click at [228, 95] on input "8402773408275041" at bounding box center [405, 104] width 667 height 25
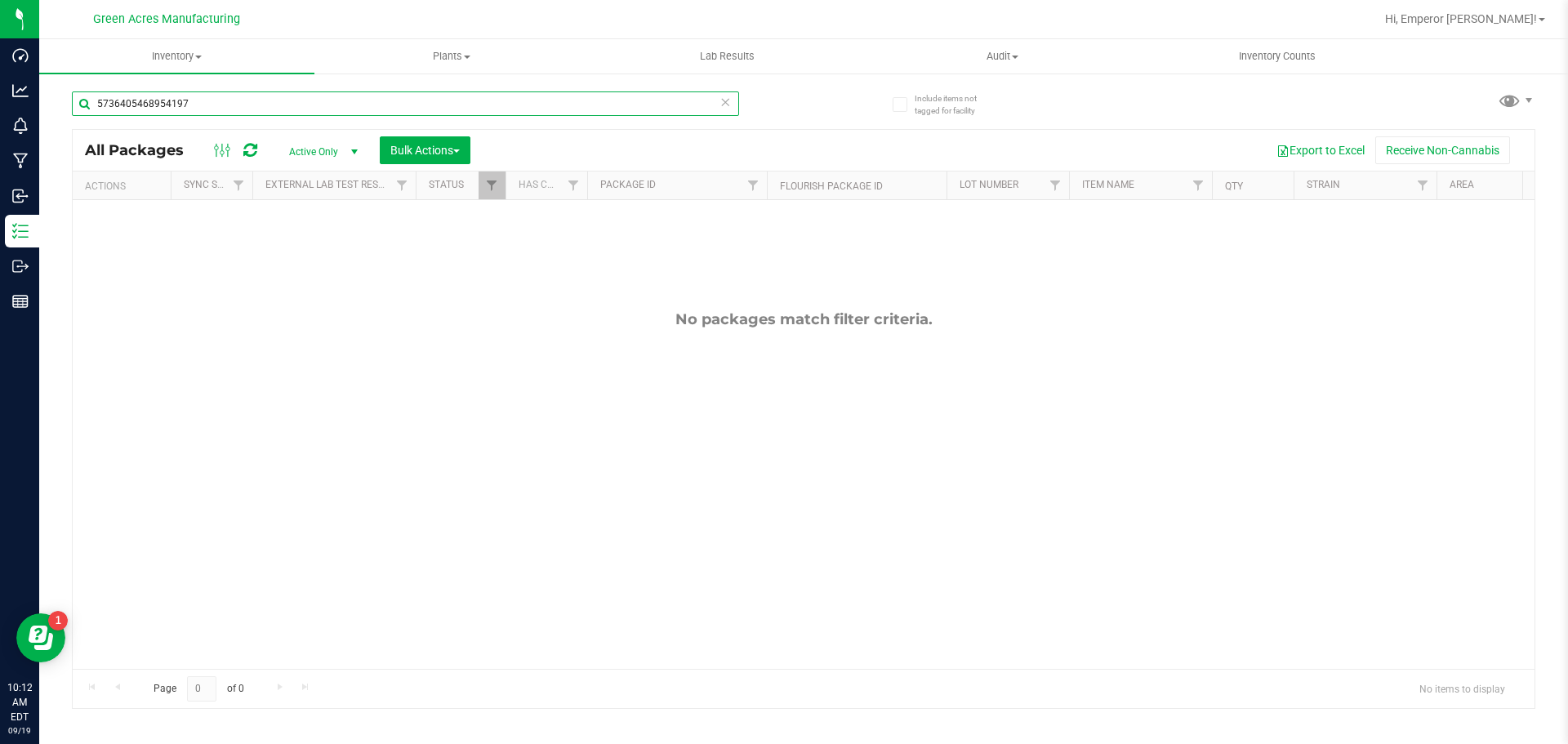
click at [201, 102] on input "5736405468954197" at bounding box center [405, 104] width 667 height 25
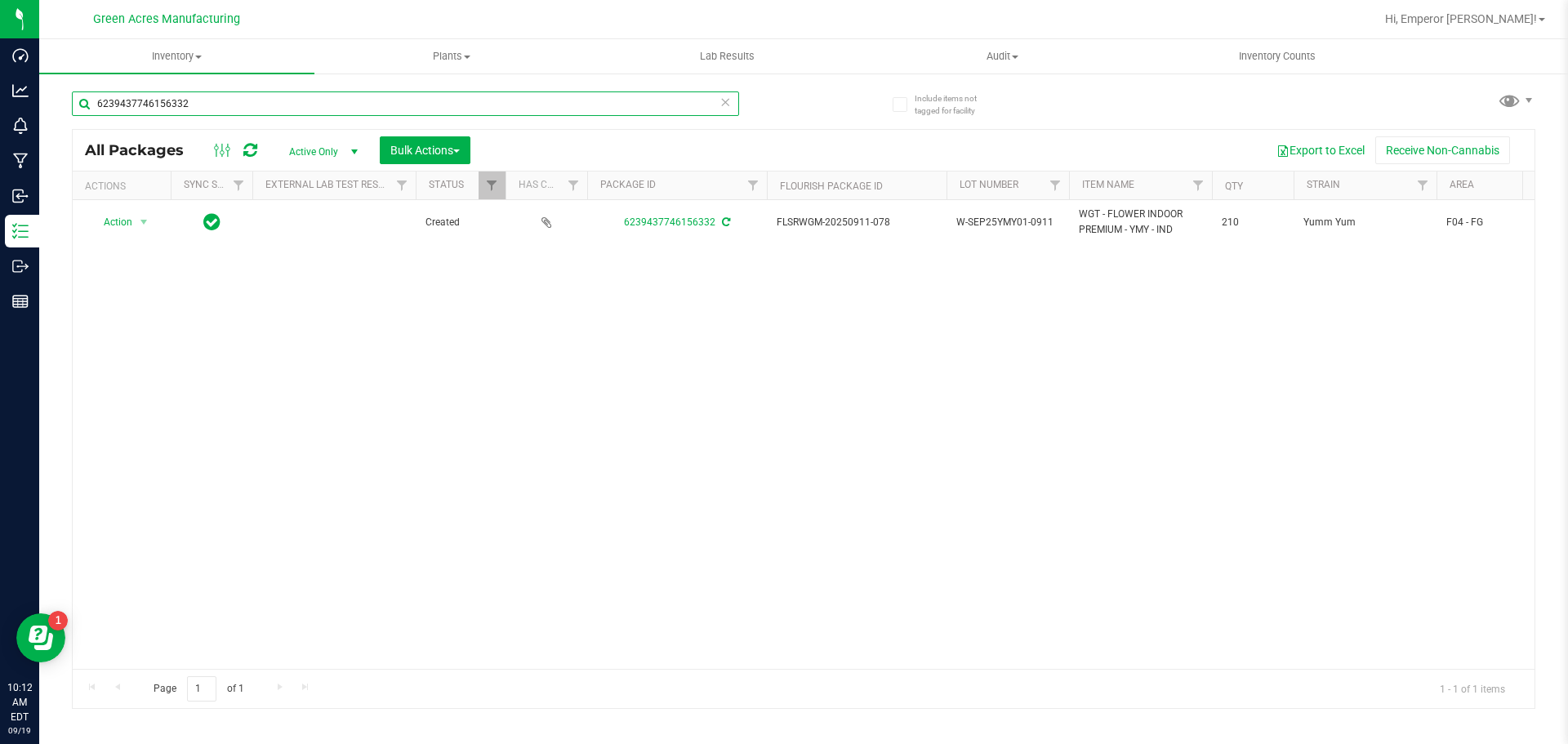
type input "6239437746156332"
click at [1052, 219] on span "W-SEP25YMY01-0911" at bounding box center [1008, 223] width 103 height 16
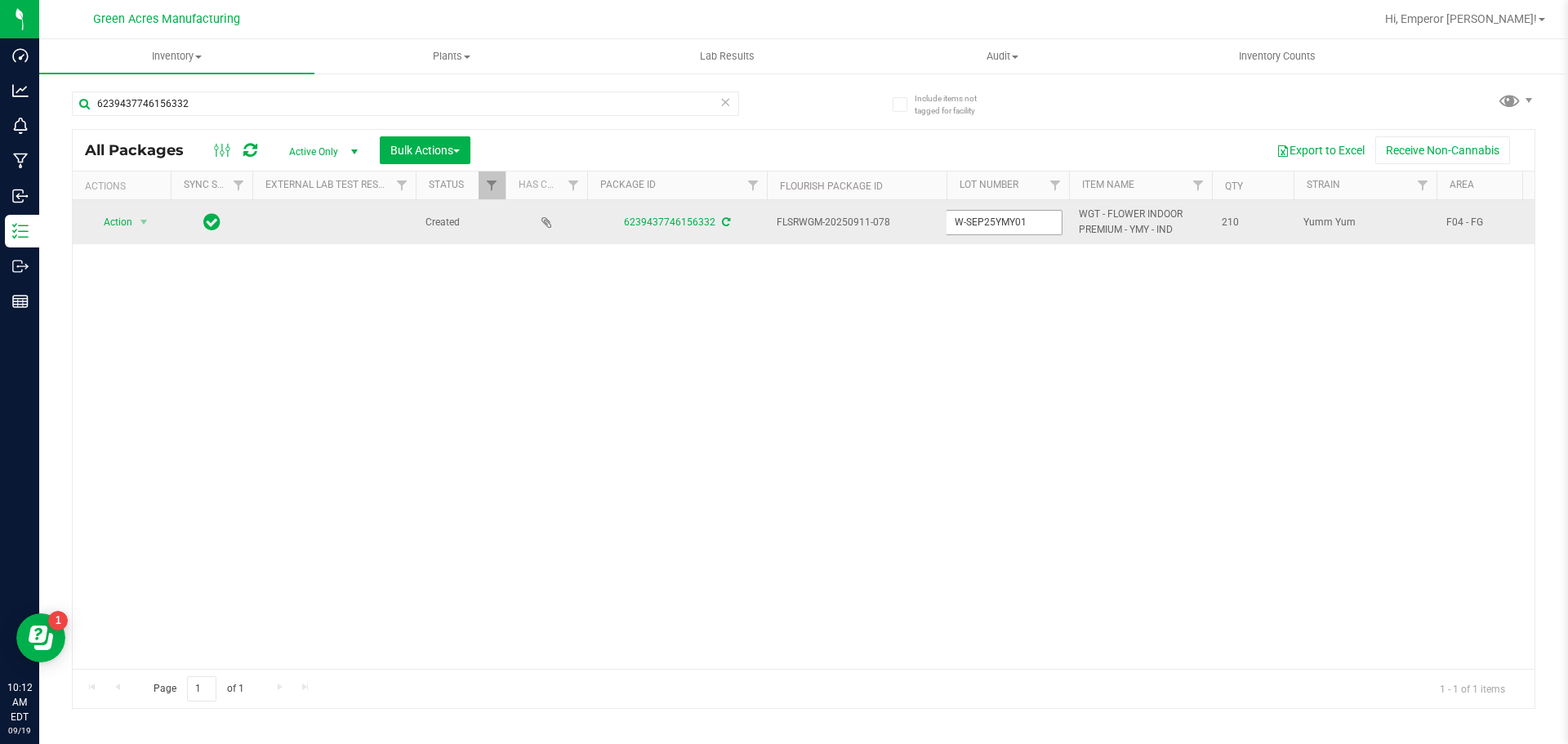
type input "W-SEP25YMY01"
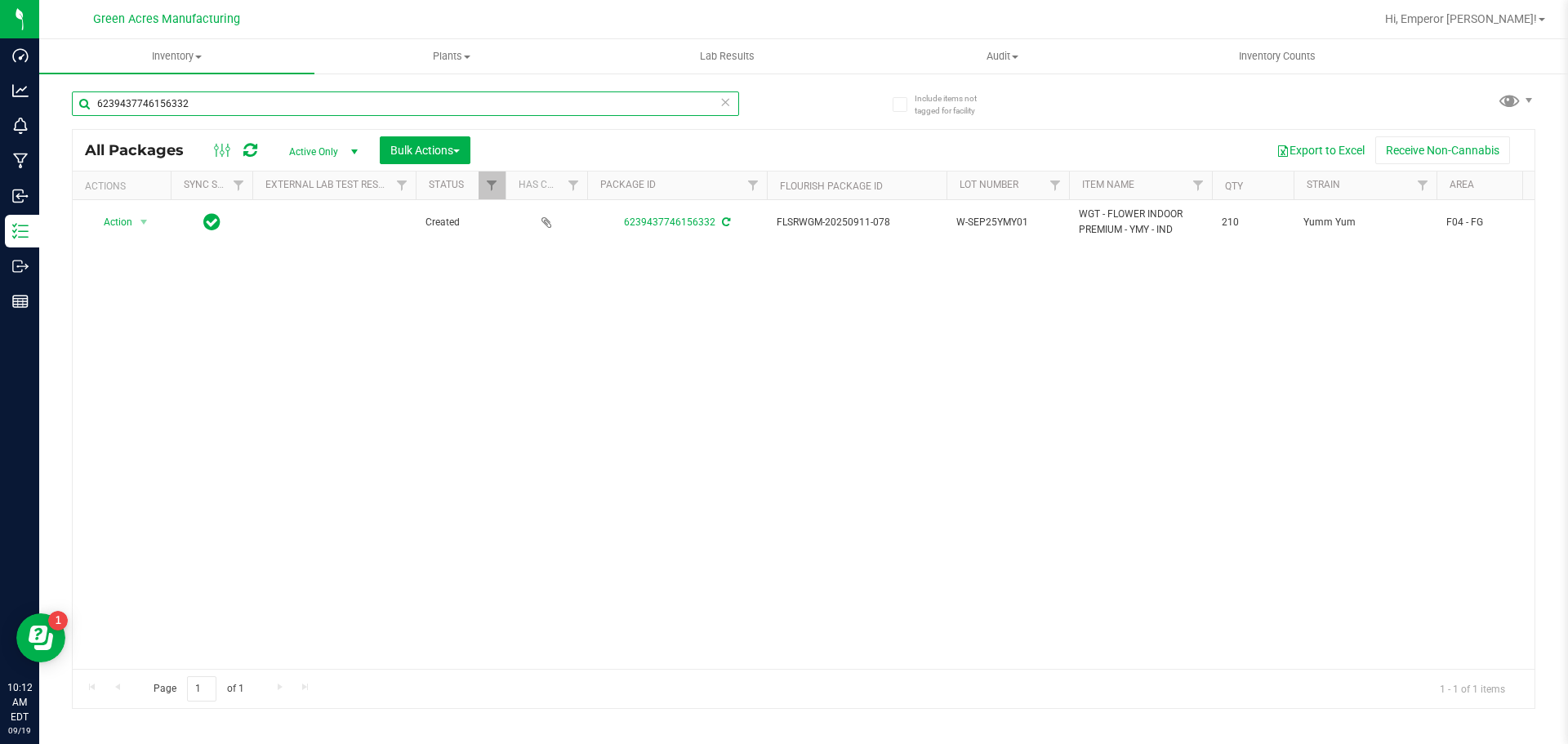
click at [524, 102] on input "6239437746156332" at bounding box center [405, 104] width 667 height 25
type input "8766801043804513"
click at [1044, 225] on span "G-AUG25SAT03-0911" at bounding box center [1008, 223] width 103 height 16
click at [1044, 225] on input "G-AUG25SAT03-0911" at bounding box center [1004, 222] width 117 height 25
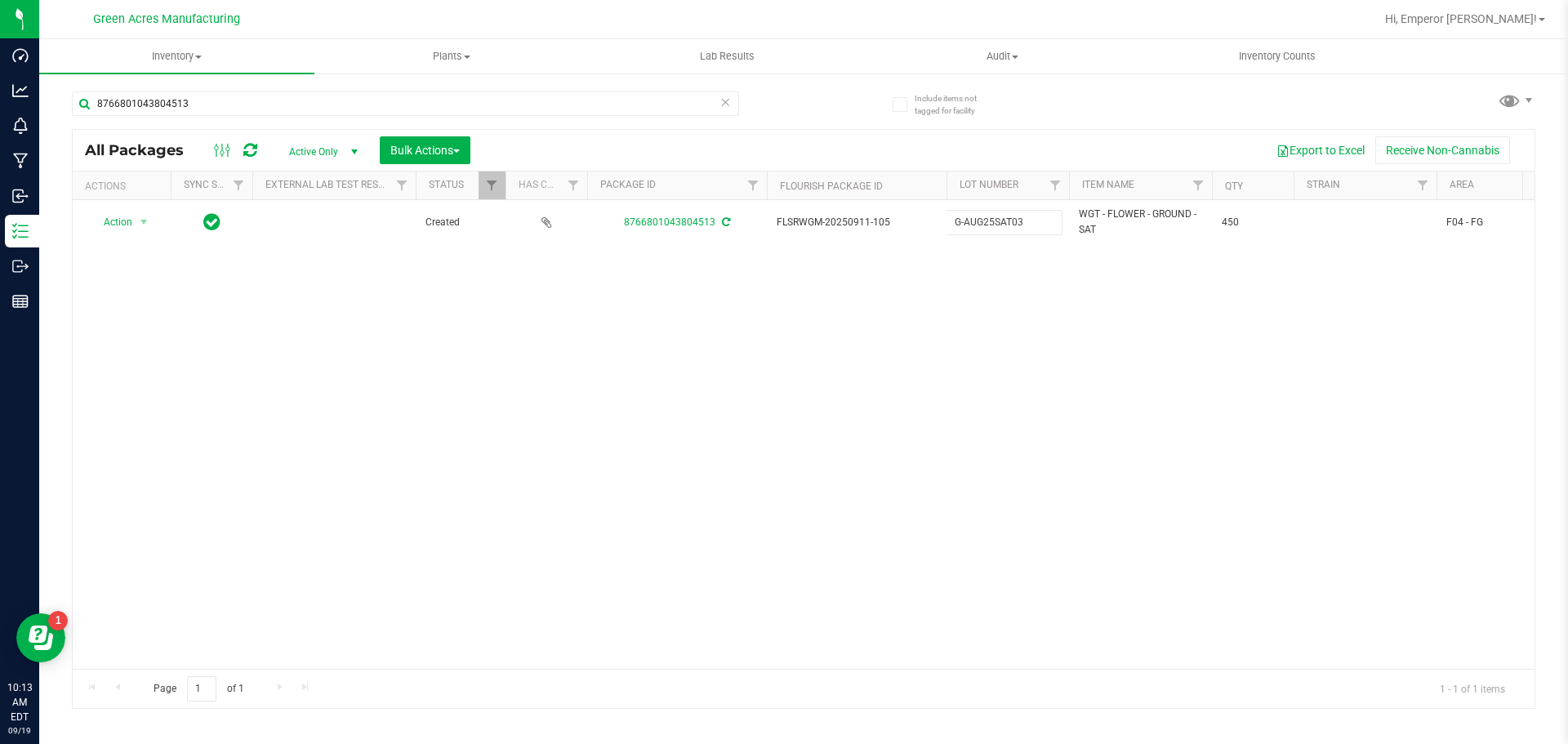
type input "G-AUG25SAT03"
click at [536, 107] on input "8766801043804513" at bounding box center [405, 104] width 667 height 25
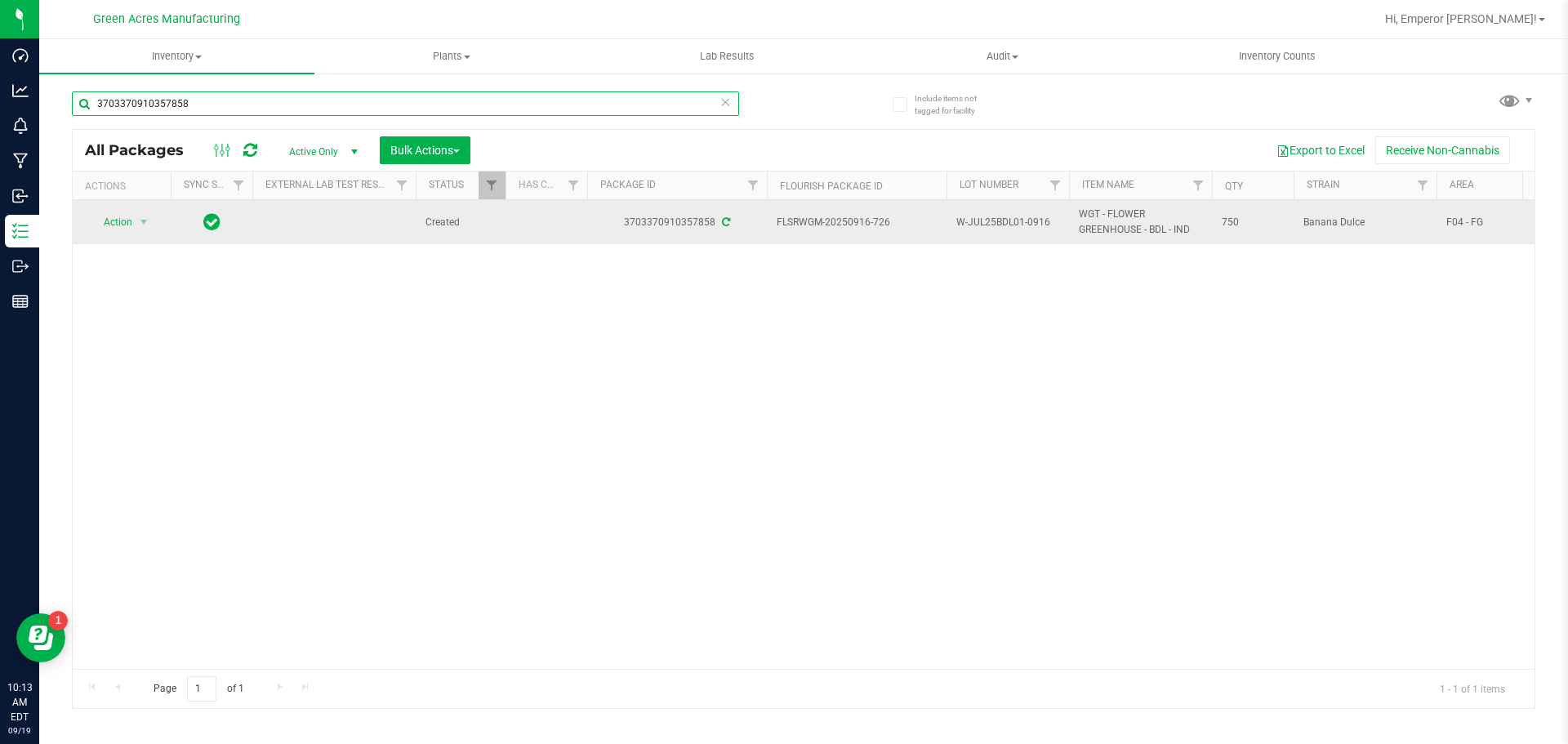
type input "3703370910357858"
click at [1053, 222] on span "W-JUL25BDL01-0916" at bounding box center [1008, 223] width 103 height 16
click at [1053, 222] on input "W-JUL25BDL01-0916" at bounding box center [1004, 222] width 117 height 25
type input "W-JUL25BDL01"
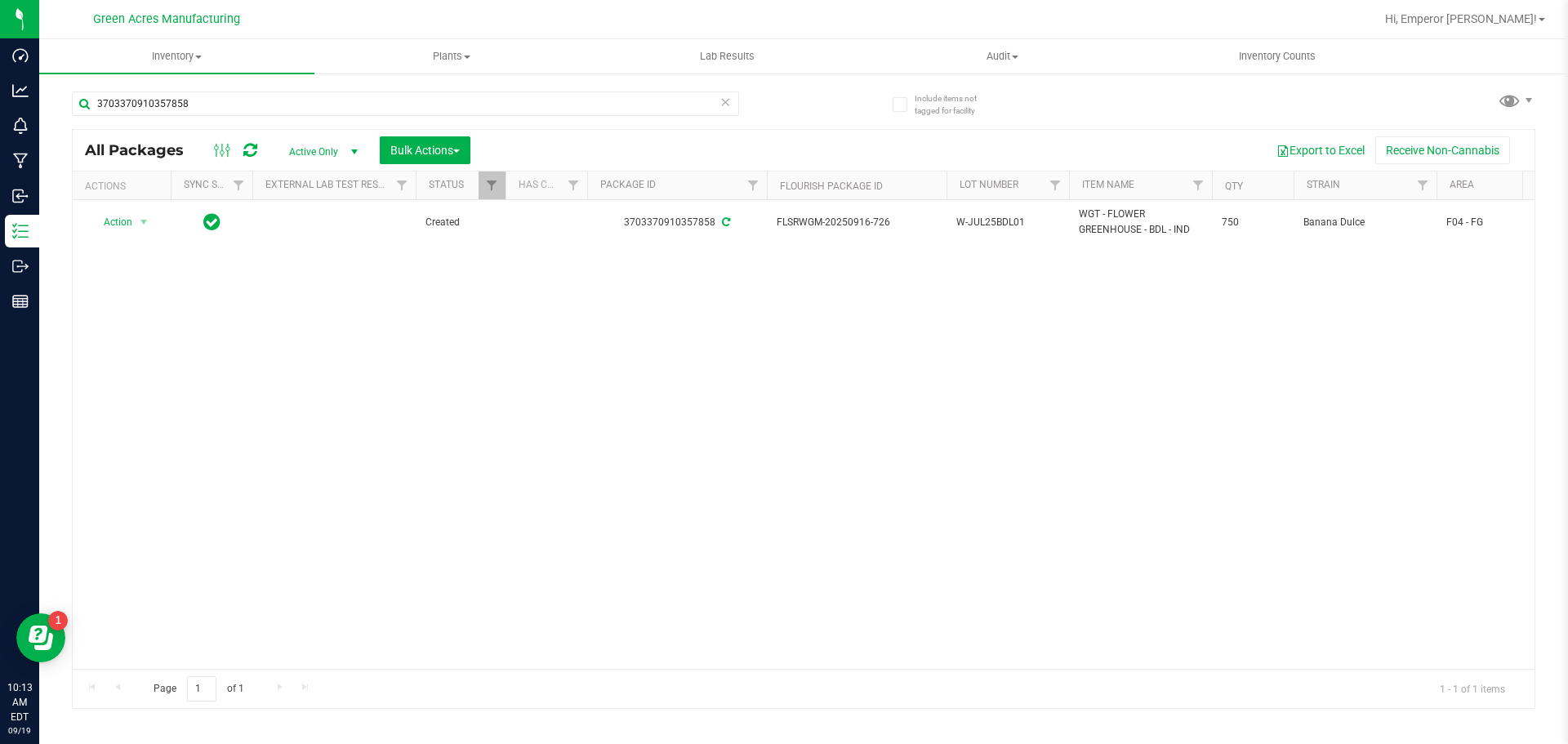
click at [286, 117] on div "3703370910357858" at bounding box center [405, 111] width 667 height 38
click at [286, 101] on input "3703370910357858" at bounding box center [405, 104] width 667 height 25
type input "6575792179202978"
click at [1051, 225] on span "W-SEP25ZPO01-0912" at bounding box center [1008, 223] width 103 height 16
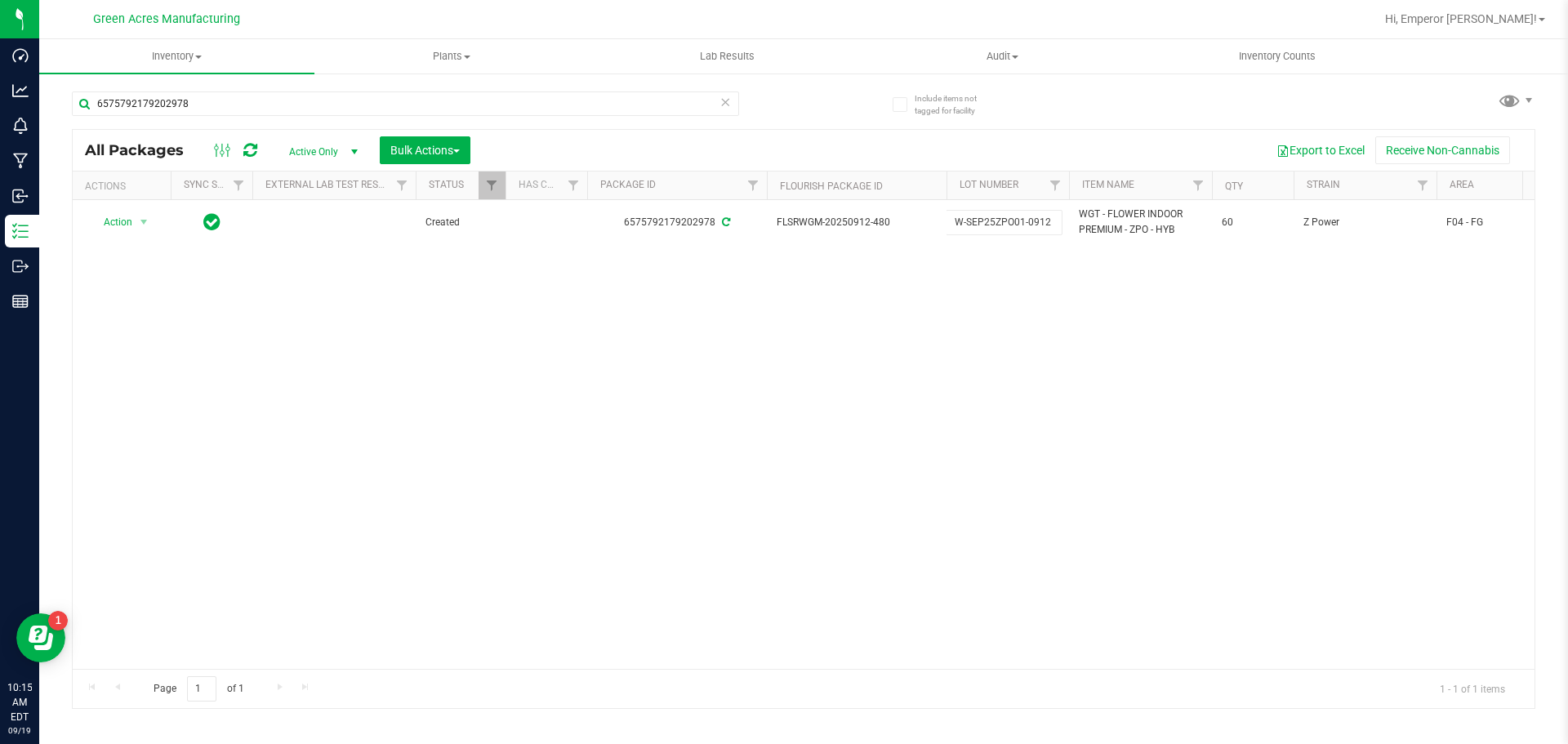
click at [1051, 225] on input "W-SEP25ZPO01-0912" at bounding box center [1004, 222] width 117 height 25
type input "W-SEP25ZPO01"
click at [443, 96] on input "6575792179202978" at bounding box center [405, 104] width 667 height 25
type input "3227150750452456"
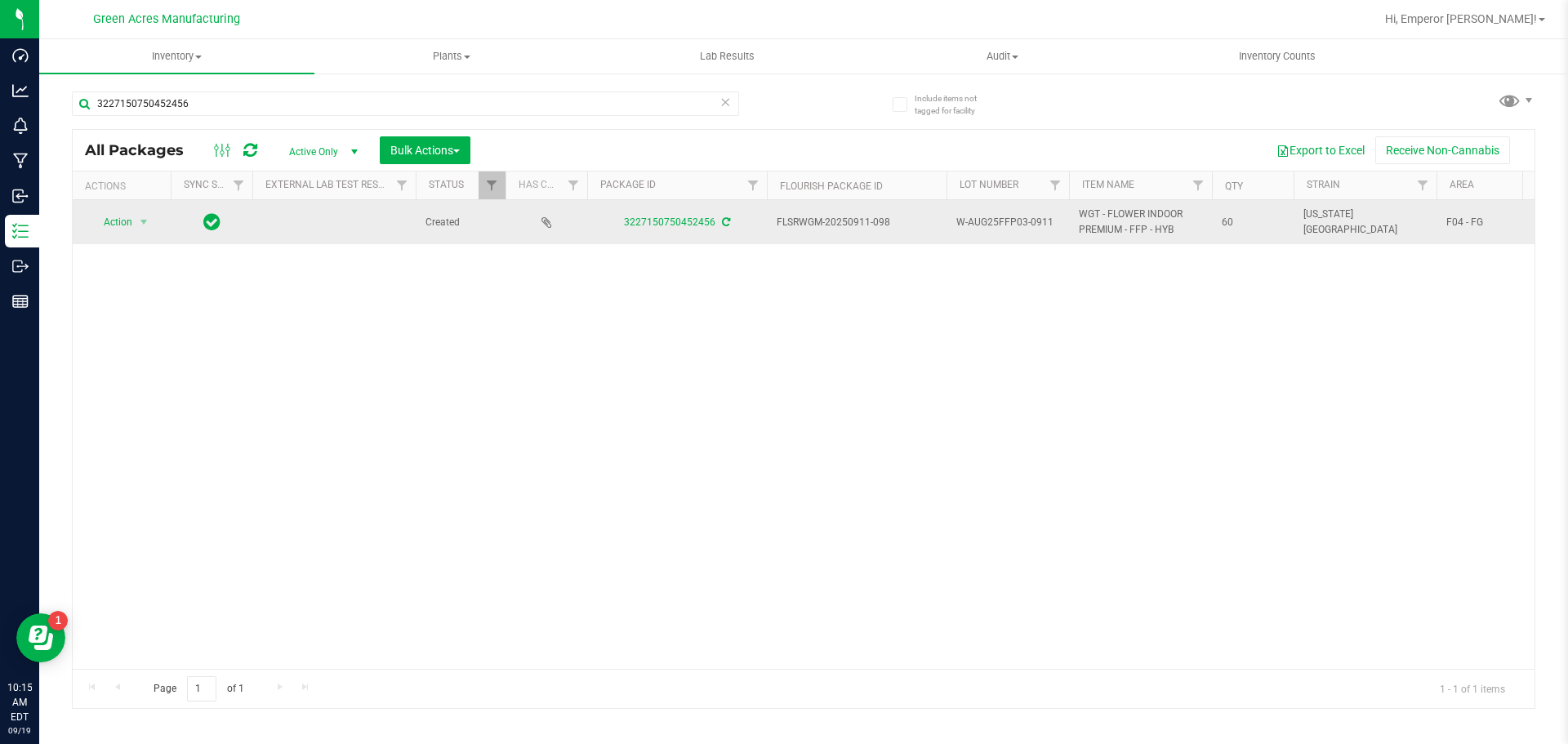
click at [1044, 225] on span "W-AUG25FFP03-0911" at bounding box center [1008, 223] width 103 height 16
type input "W-AUG25FFP03"
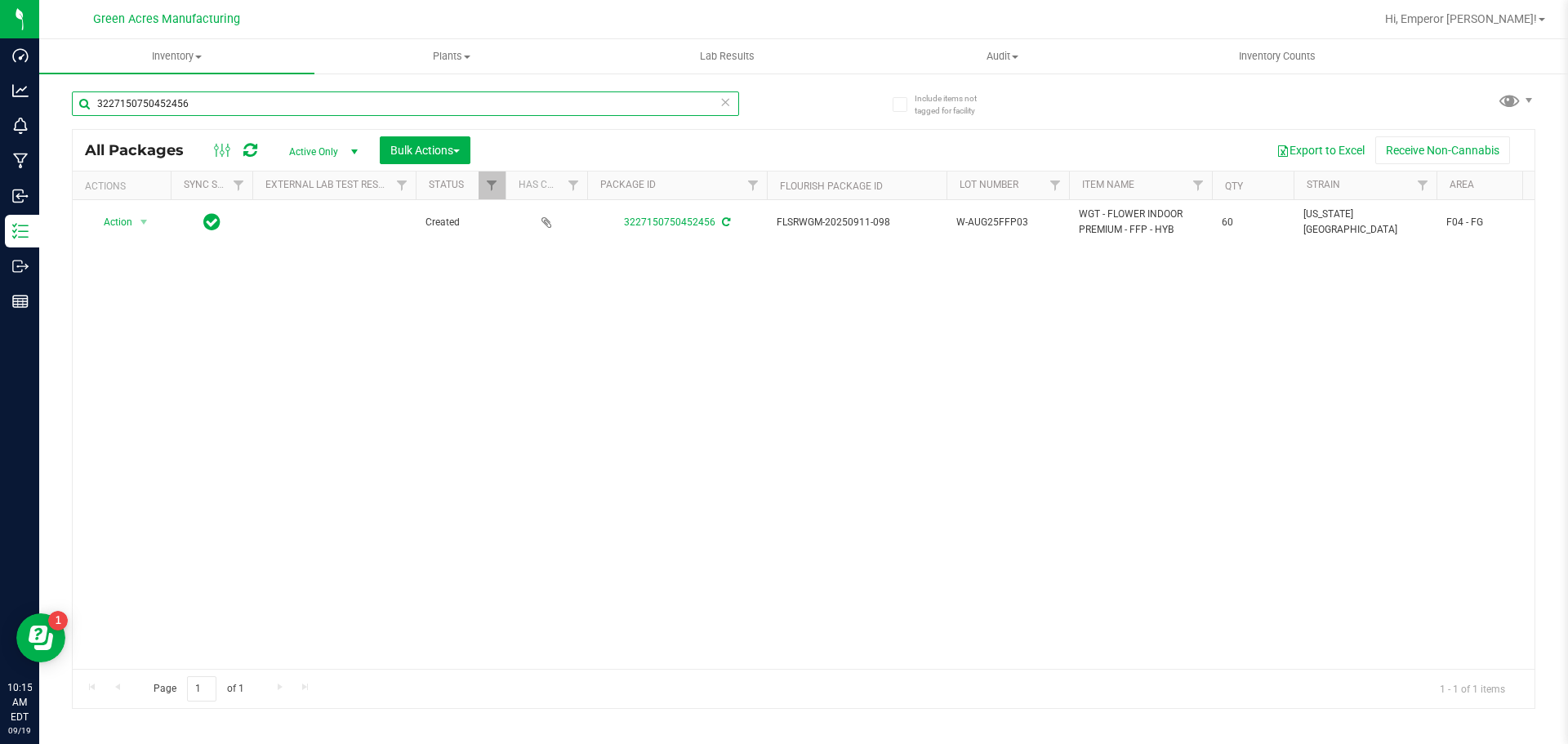
click at [677, 103] on input "3227150750452456" at bounding box center [405, 104] width 667 height 25
type input "8613470916090668"
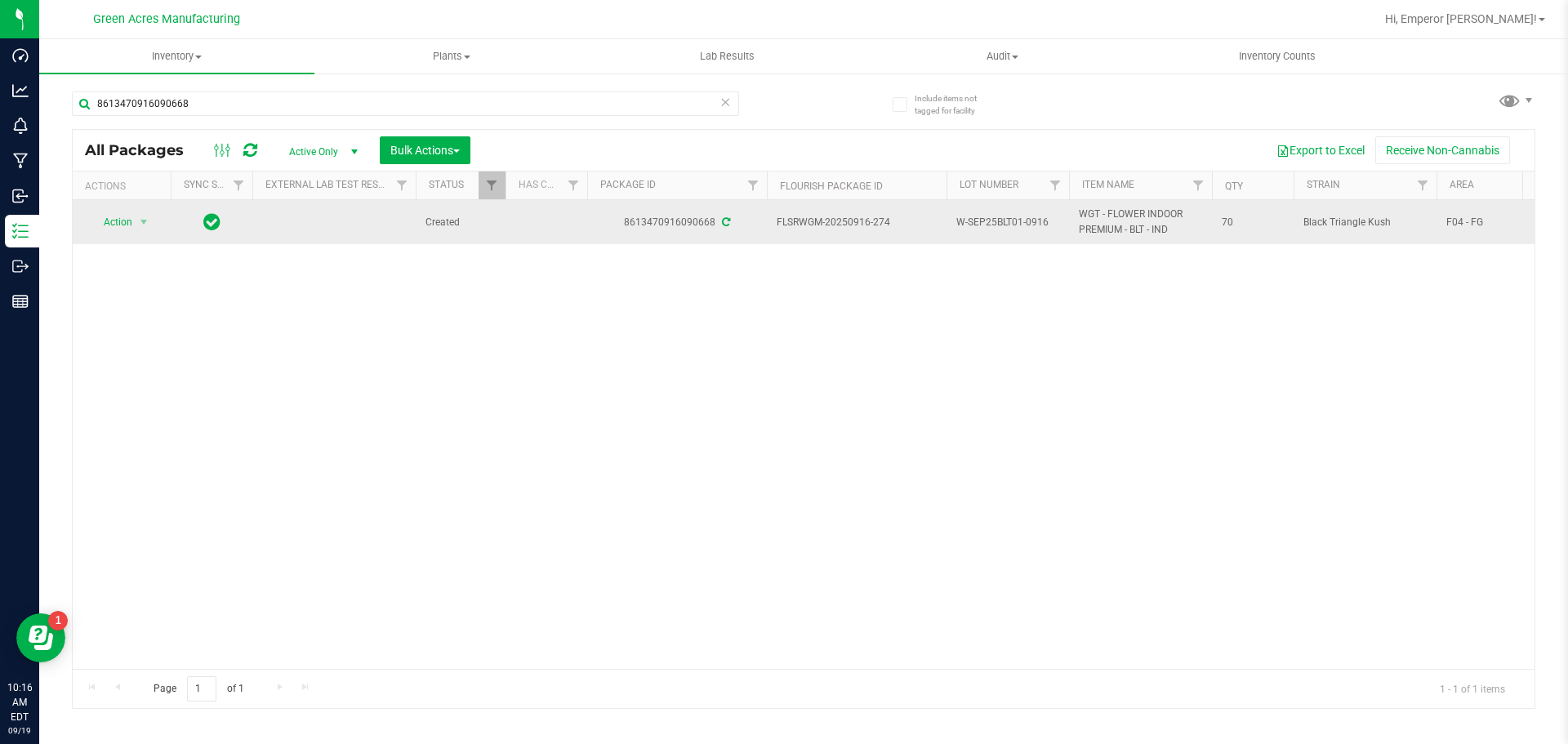
click at [1031, 223] on span "W-SEP25BLT01-0916" at bounding box center [1008, 223] width 103 height 16
type input "W-SEP25BLT01"
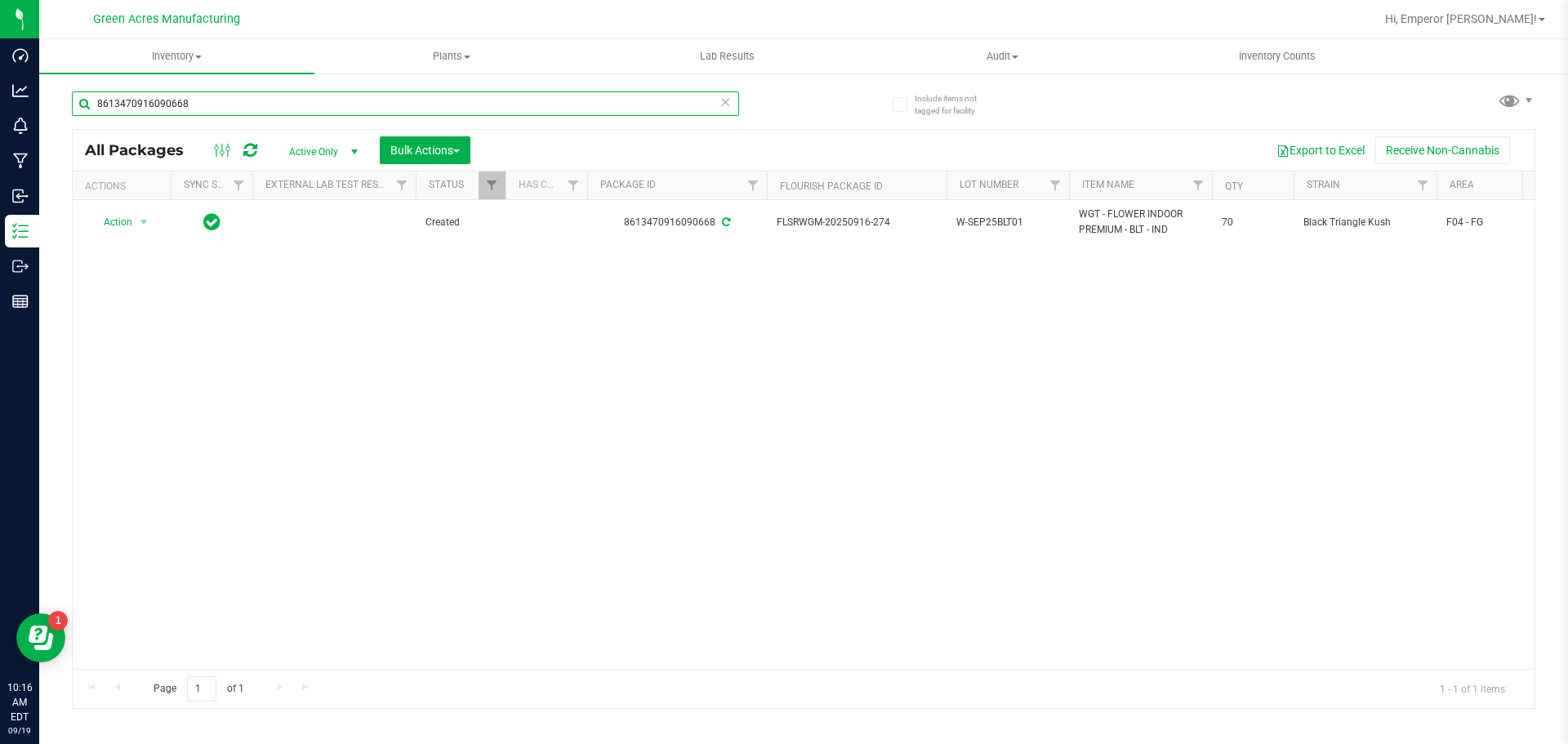
click at [594, 106] on input "8613470916090668" at bounding box center [405, 104] width 667 height 25
type input "2994169882795584"
click at [1046, 225] on span "5-AUG25MCZ01-0912" at bounding box center [1008, 223] width 103 height 16
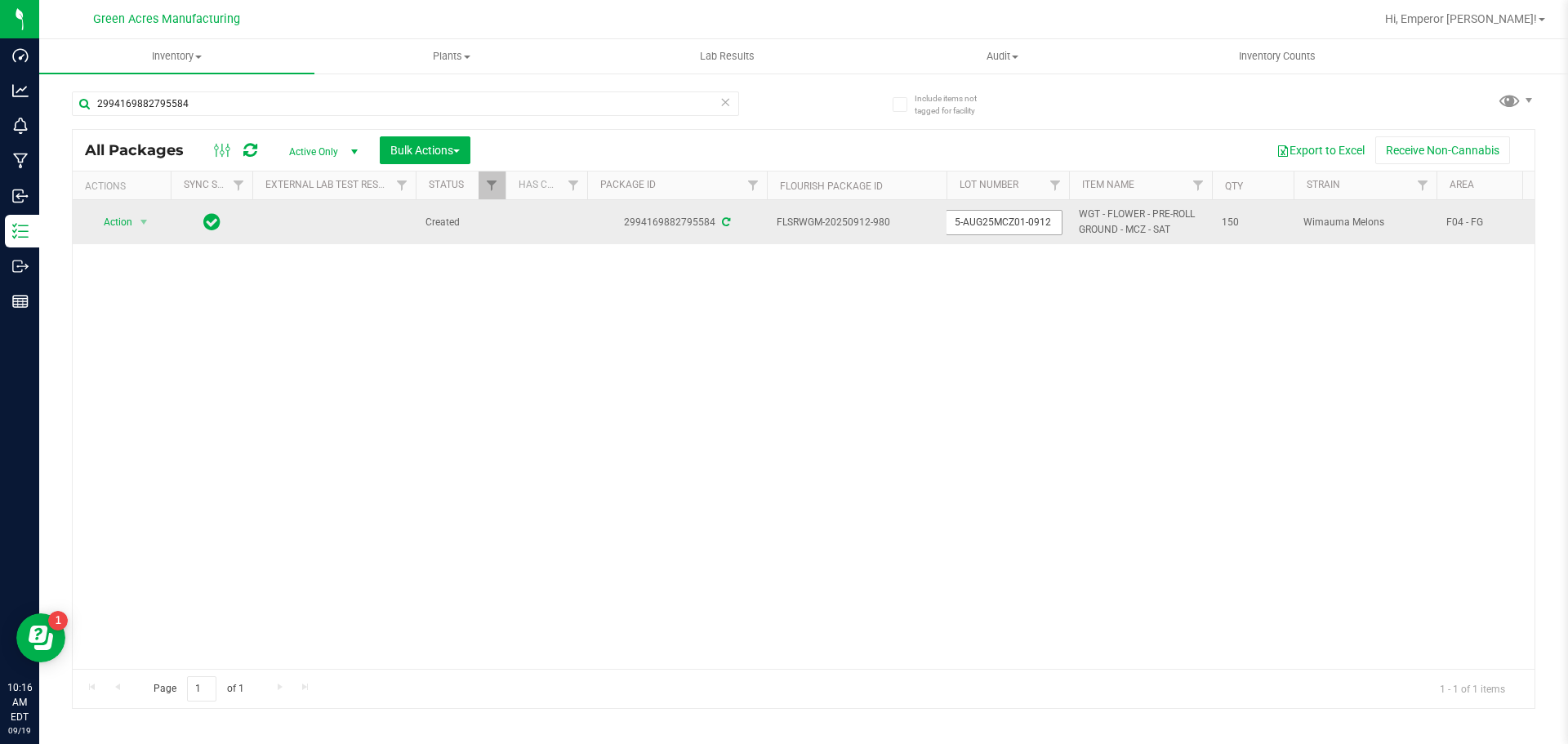
click at [1047, 225] on input "5-AUG25MCZ01-0912" at bounding box center [1004, 222] width 117 height 25
type input "5-AUG25MCZ01"
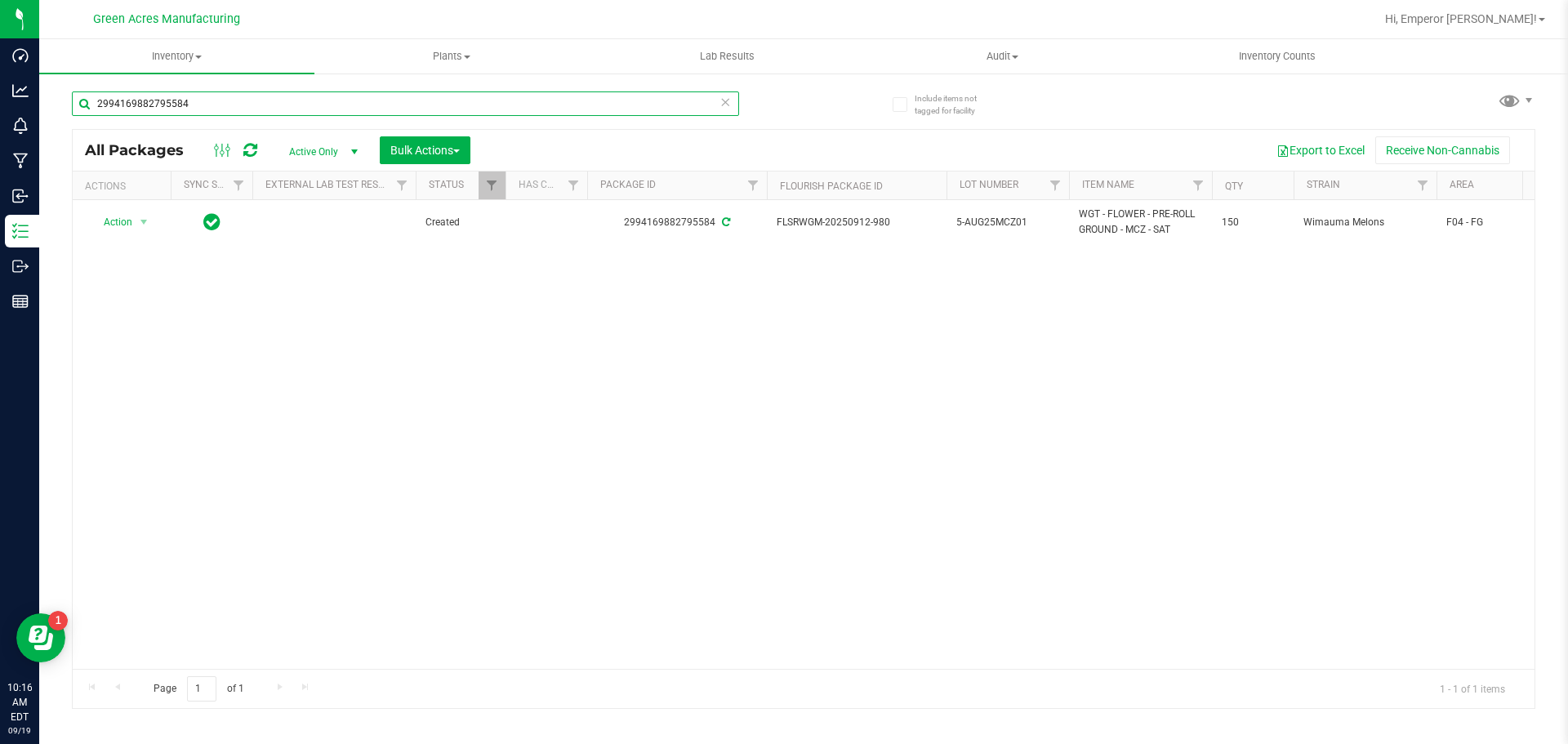
click at [640, 102] on input "2994169882795584" at bounding box center [405, 104] width 667 height 25
type input "7900285293514340"
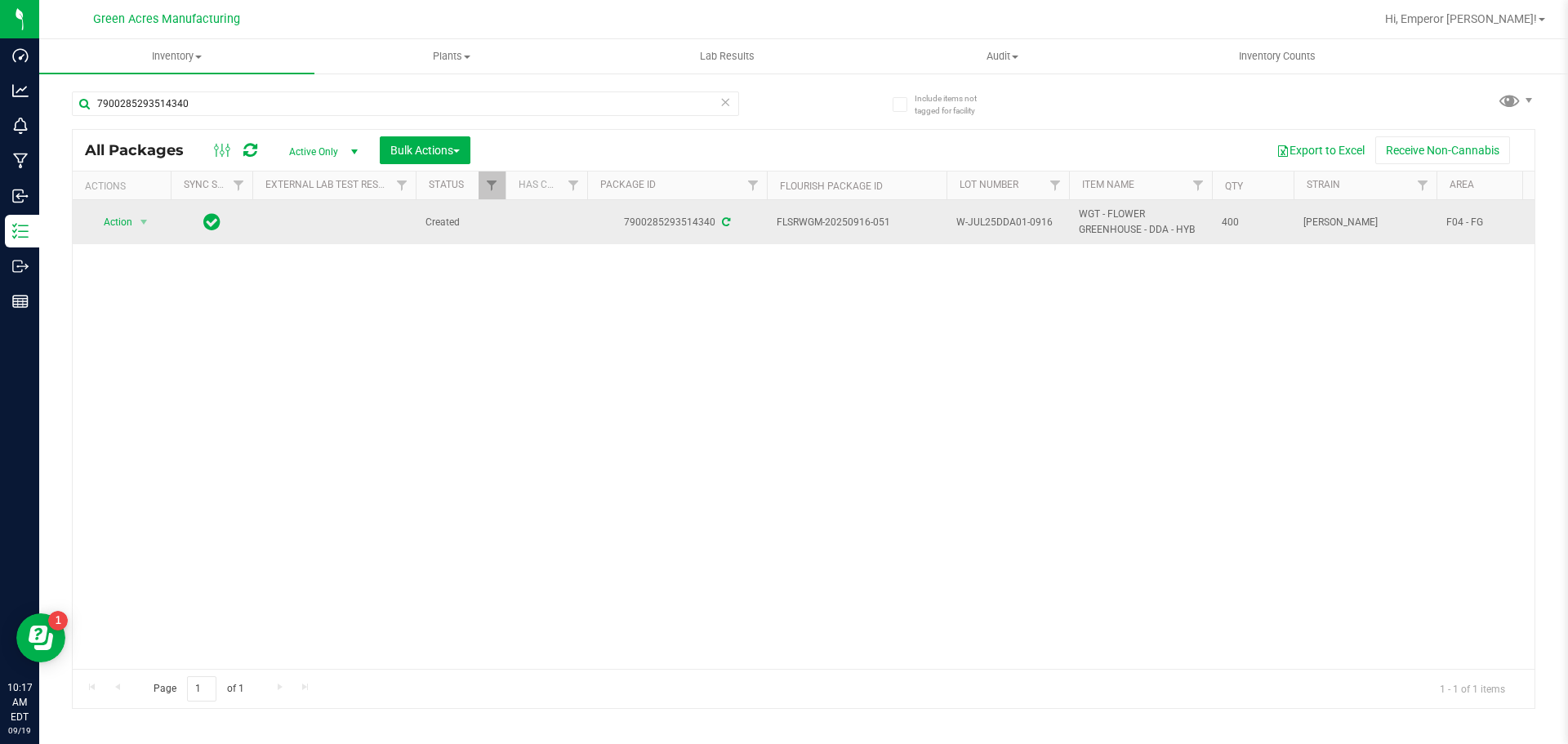
click at [1047, 227] on span "W-JUL25DDA01-0916" at bounding box center [1008, 223] width 103 height 16
click at [1047, 227] on input "W-JUL25DDA01-0916" at bounding box center [1004, 222] width 117 height 25
type input "W-JUL25DDA01"
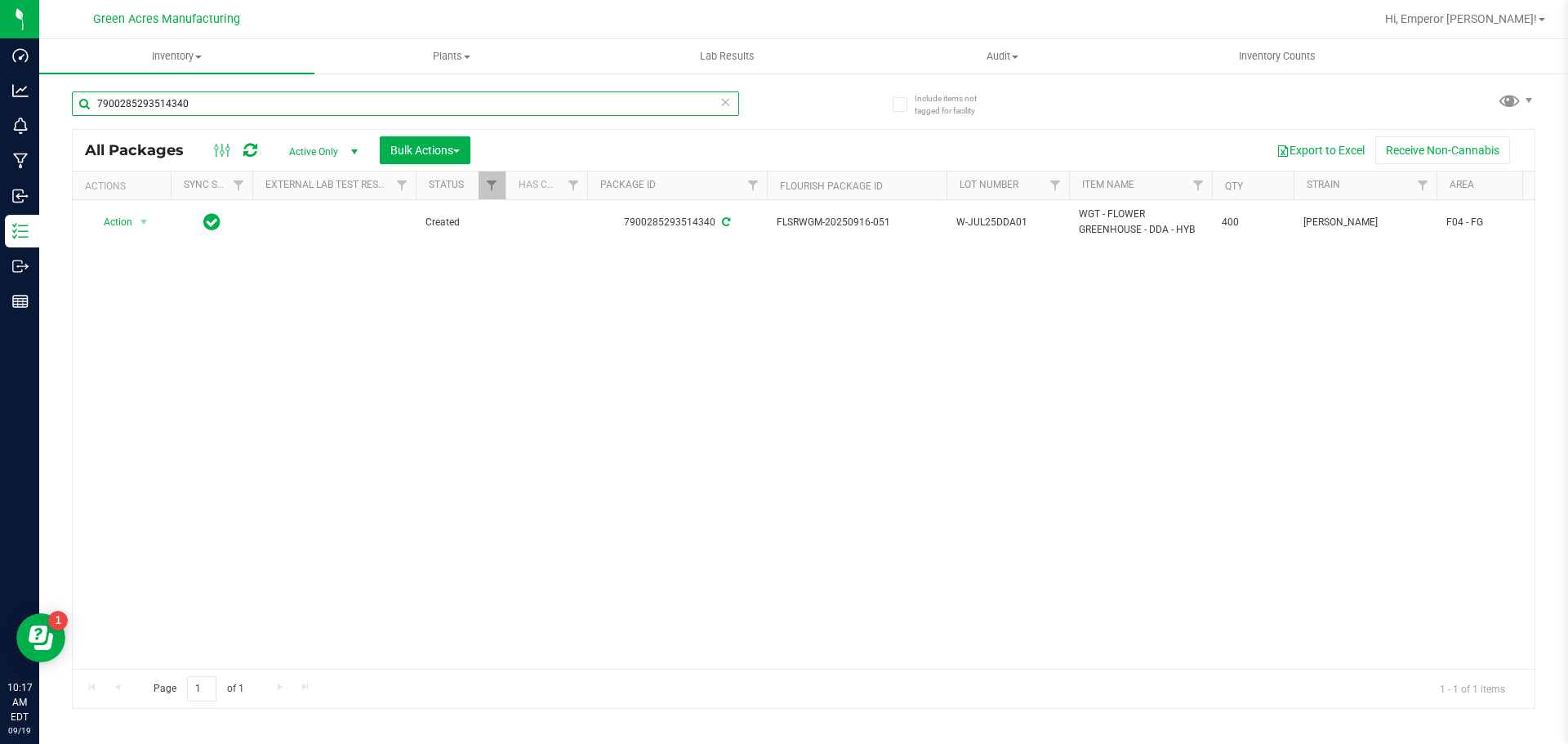
click at [672, 103] on input "7900285293514340" at bounding box center [405, 104] width 667 height 25
click at [671, 103] on input "7900285293514340" at bounding box center [405, 104] width 667 height 25
type input "4950413230797993"
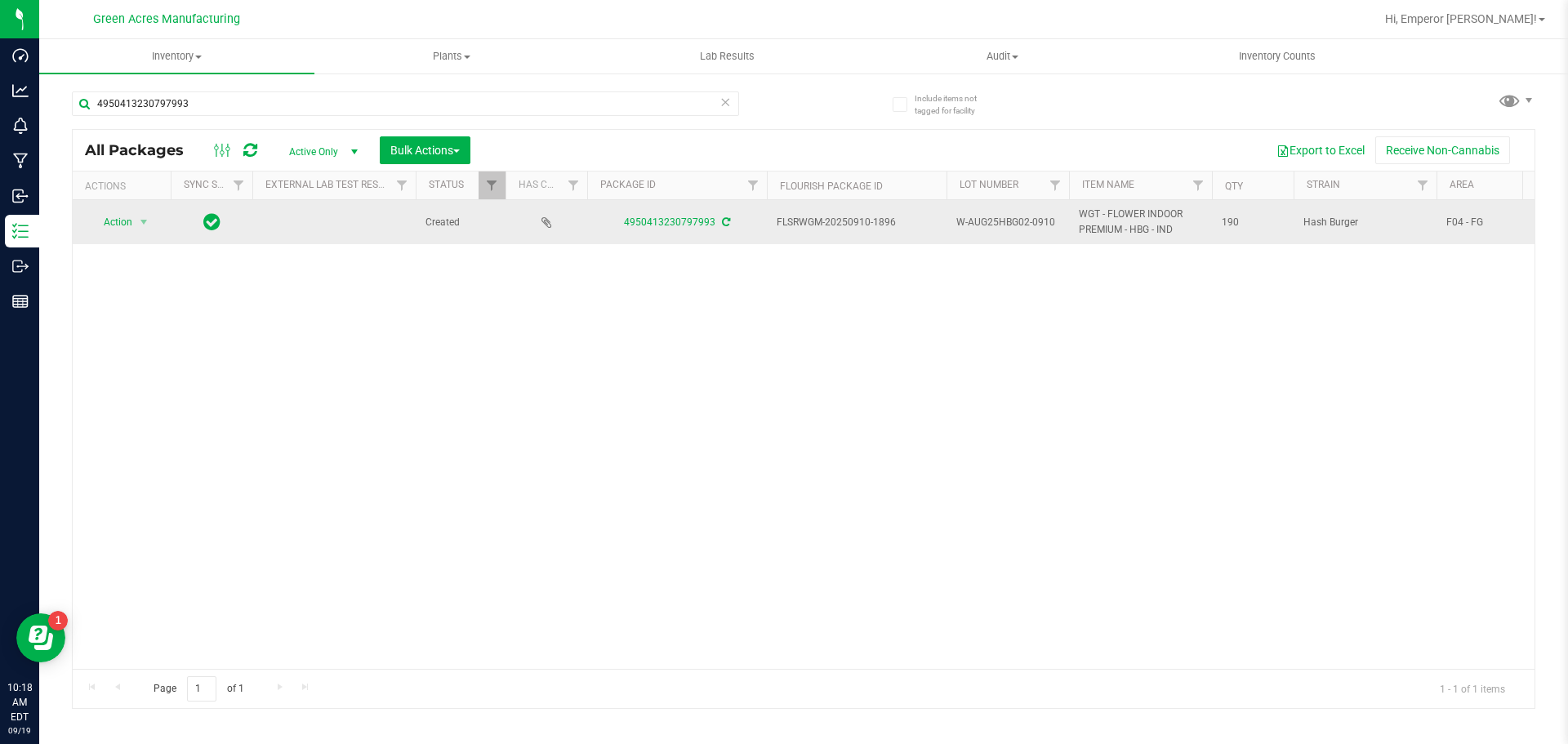
click at [1038, 231] on td "W-AUG25HBG02-0910" at bounding box center [1008, 222] width 123 height 44
click at [1038, 231] on input "W-AUG25HBG02-0910" at bounding box center [1004, 222] width 117 height 25
type input "W-AUG25HBG02"
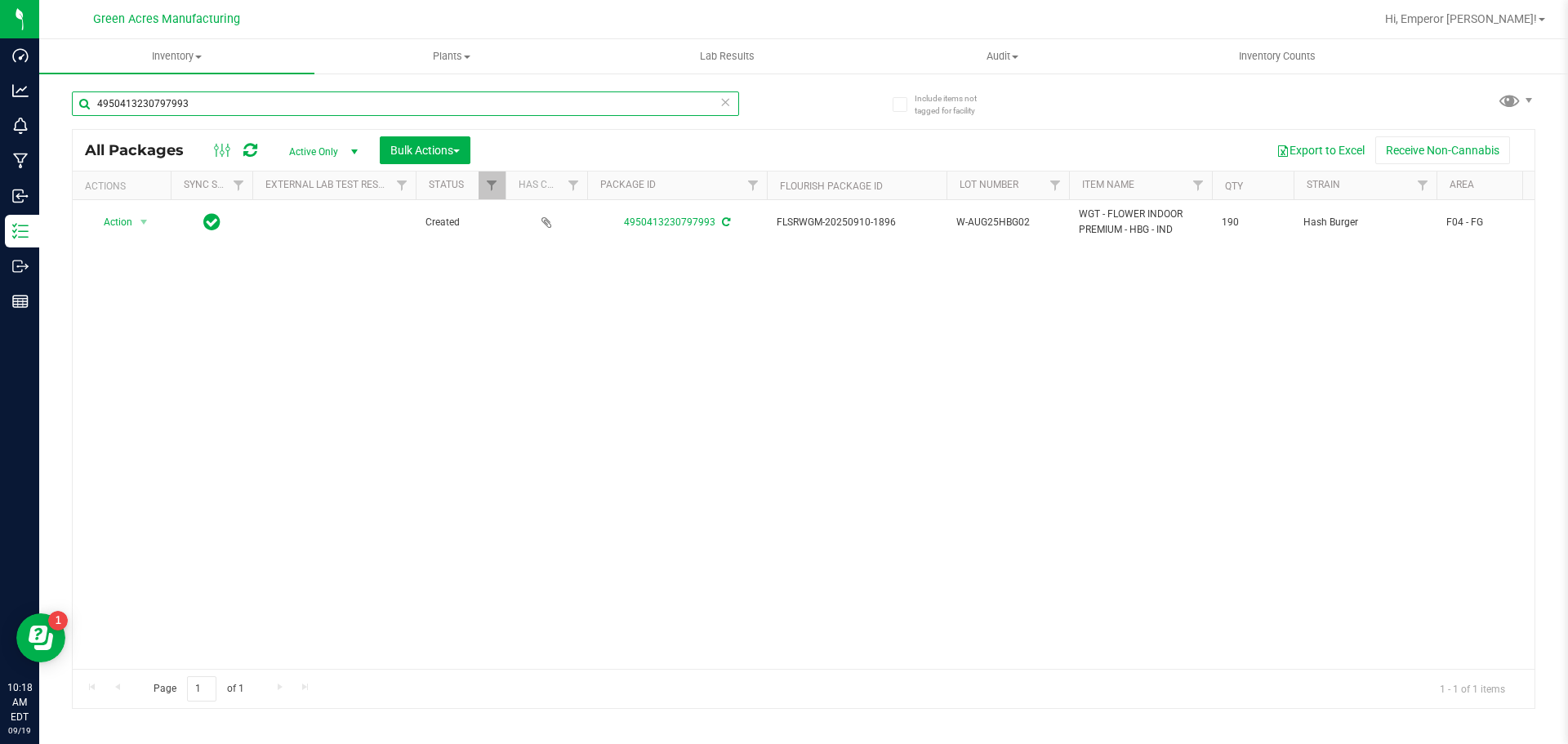
click at [470, 107] on input "4950413230797993" at bounding box center [405, 104] width 667 height 25
type input "7622593271109013"
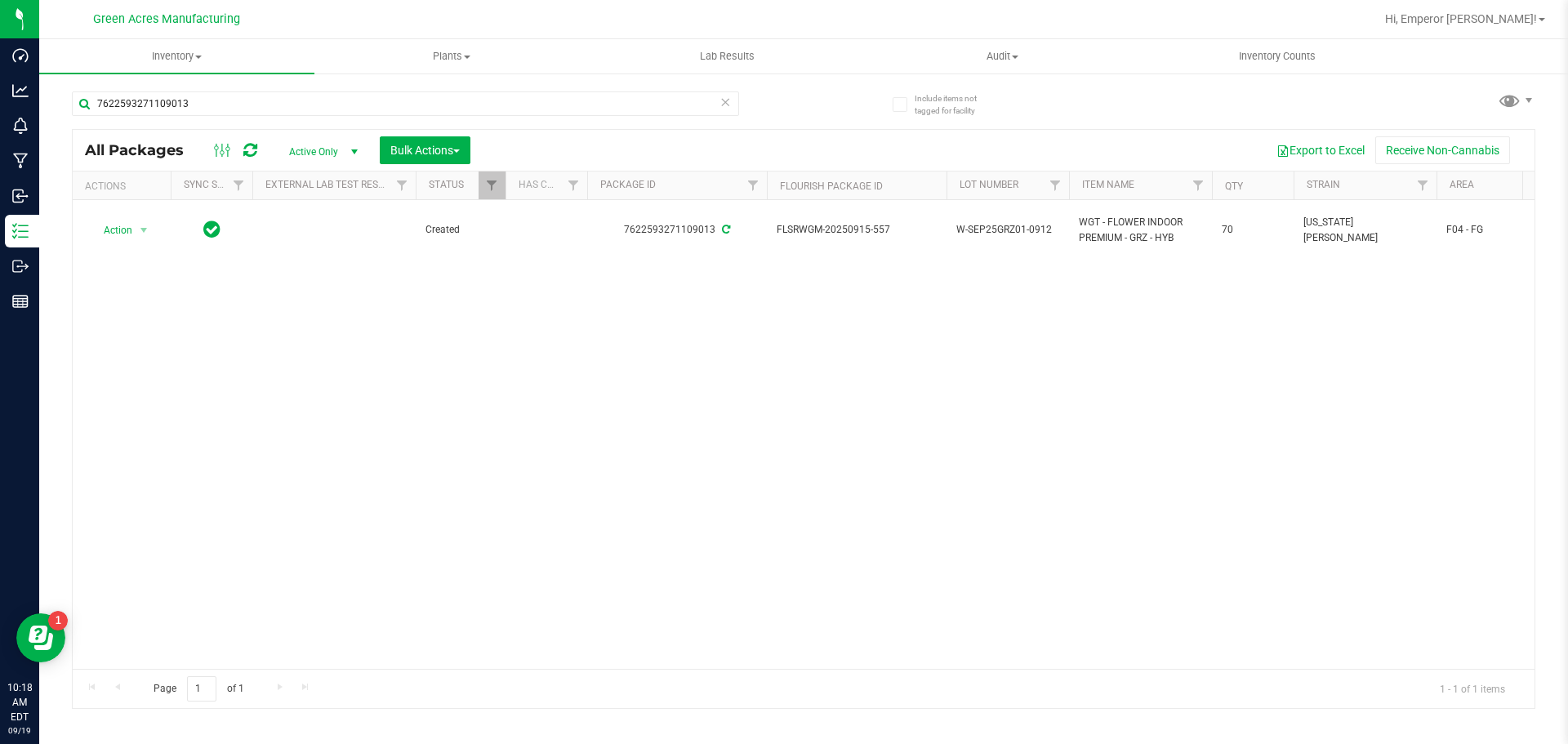
click at [1047, 227] on span "W-SEP25GRZ01-0912" at bounding box center [1008, 230] width 103 height 16
type input "W-SEP25GRZ01"
click at [402, 94] on input "7622593271109013" at bounding box center [405, 104] width 667 height 25
type input "1492922911287821"
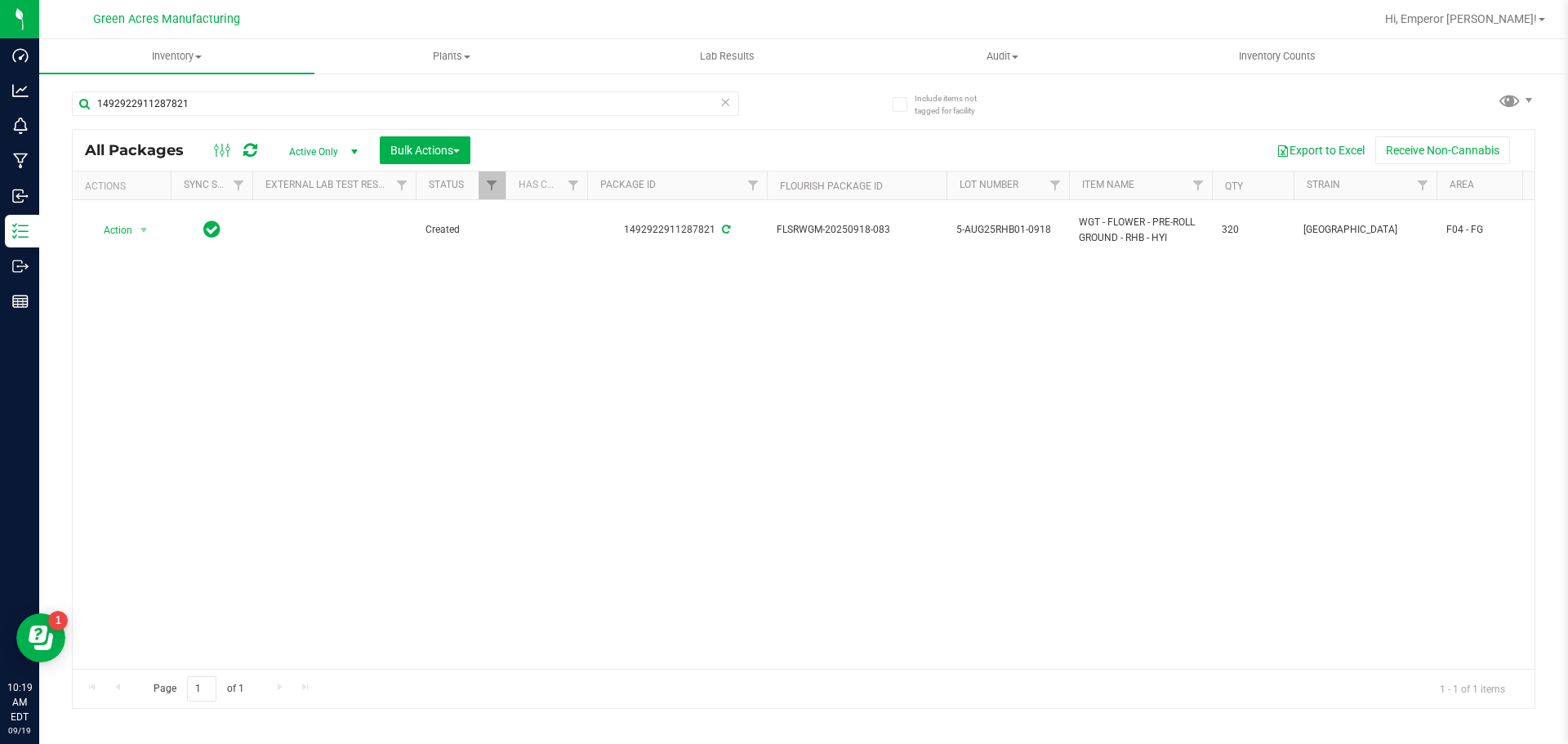
click at [1042, 224] on span "5-AUG25RHB01-0918" at bounding box center [1008, 230] width 103 height 16
click at [1042, 224] on input "5-AUG25RHB01-0918" at bounding box center [1004, 229] width 117 height 25
type input "5-AUG25RHB01"
click at [490, 111] on input "1492922911287821" at bounding box center [405, 104] width 667 height 25
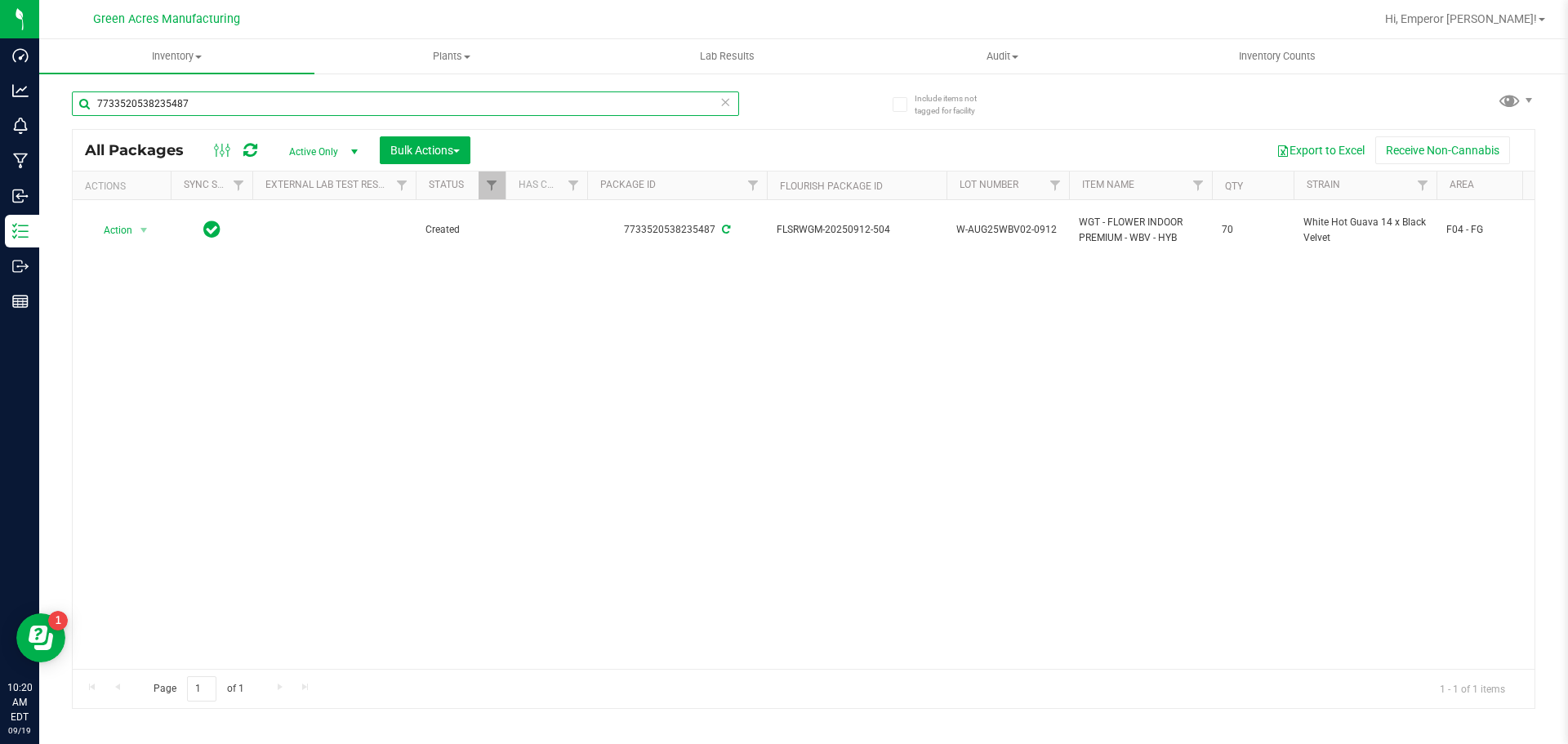
type input "7733520538235487"
click at [1046, 227] on span "W-AUG25WBV02-0912" at bounding box center [1008, 230] width 103 height 16
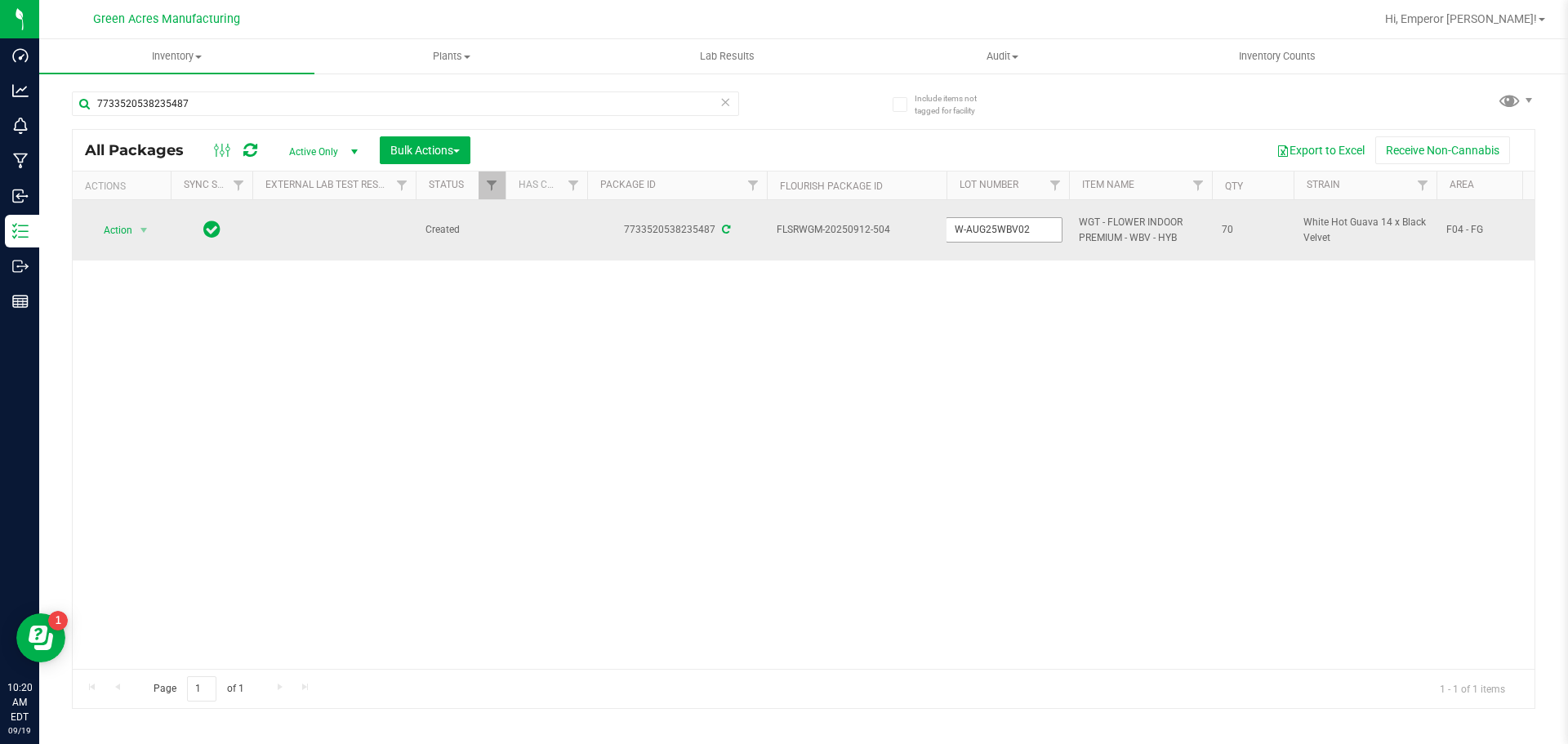
type input "W-AUG25WBV02"
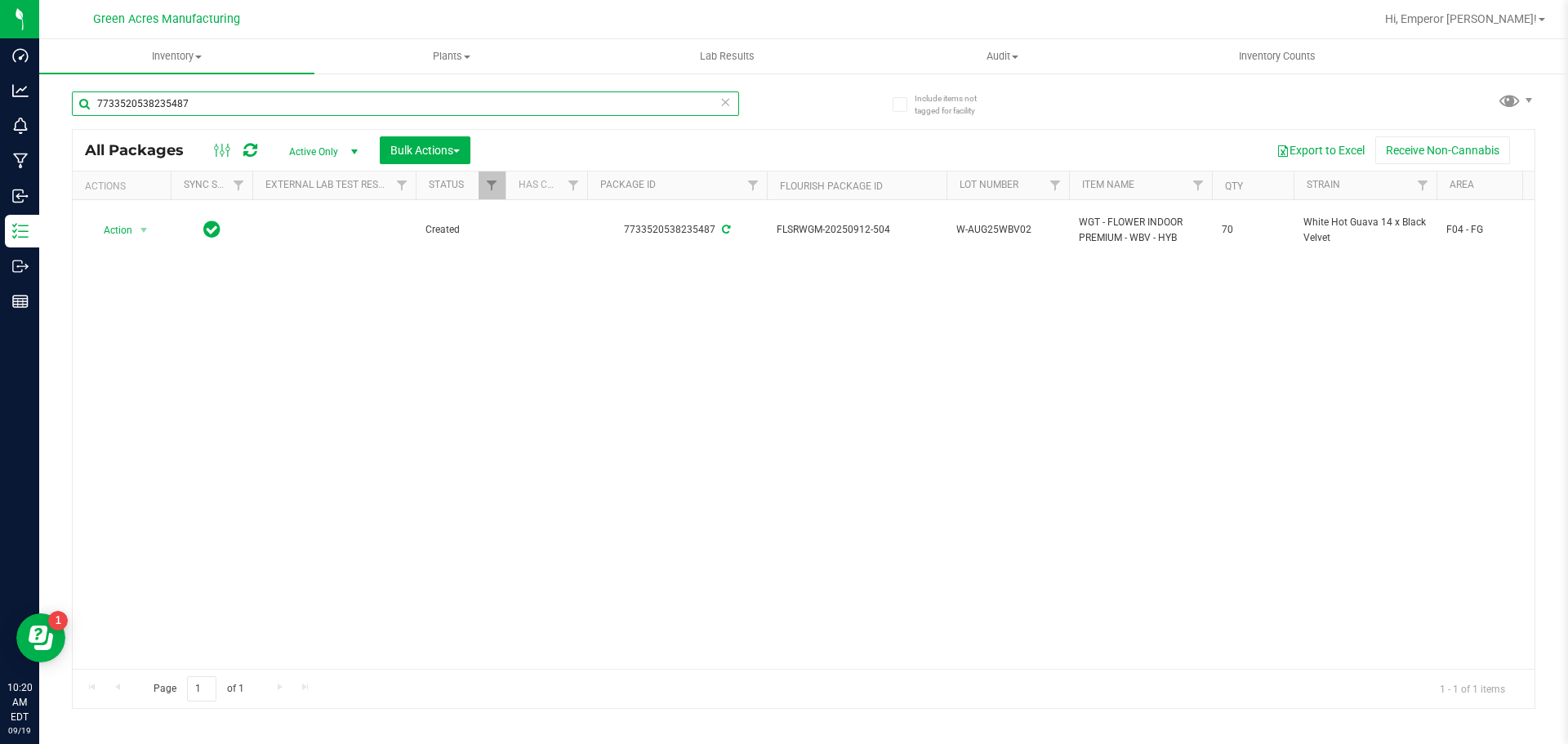
click at [209, 109] on input "7733520538235487" at bounding box center [405, 104] width 667 height 25
type input "8593903562542458"
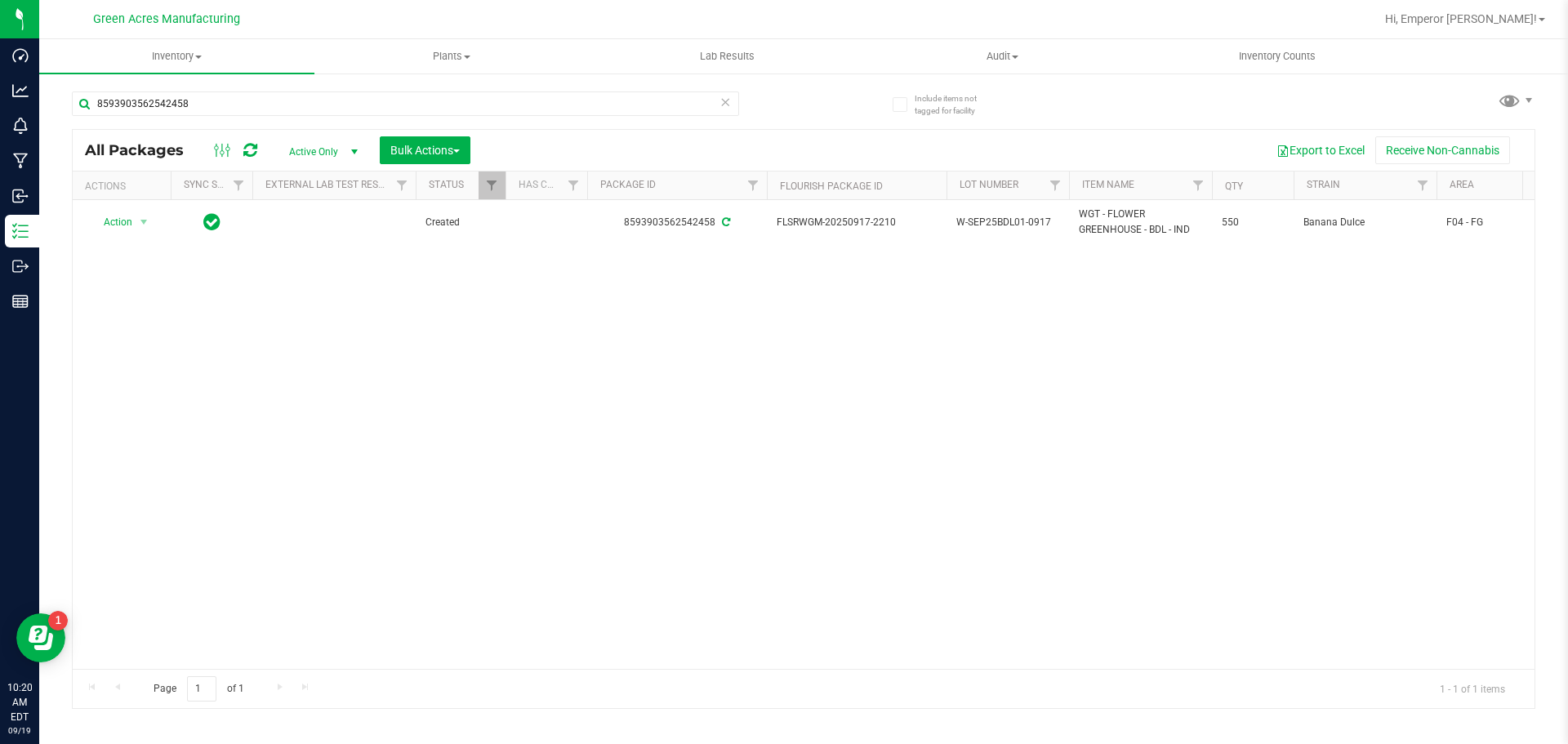
click at [1039, 221] on span "W-SEP25BDL01-0917" at bounding box center [1008, 223] width 103 height 16
click at [1039, 221] on input "W-SEP25BDL01-0917" at bounding box center [1004, 222] width 117 height 25
type input "W-SEP25BDL01"
click at [558, 99] on input "8593903562542458" at bounding box center [405, 104] width 667 height 25
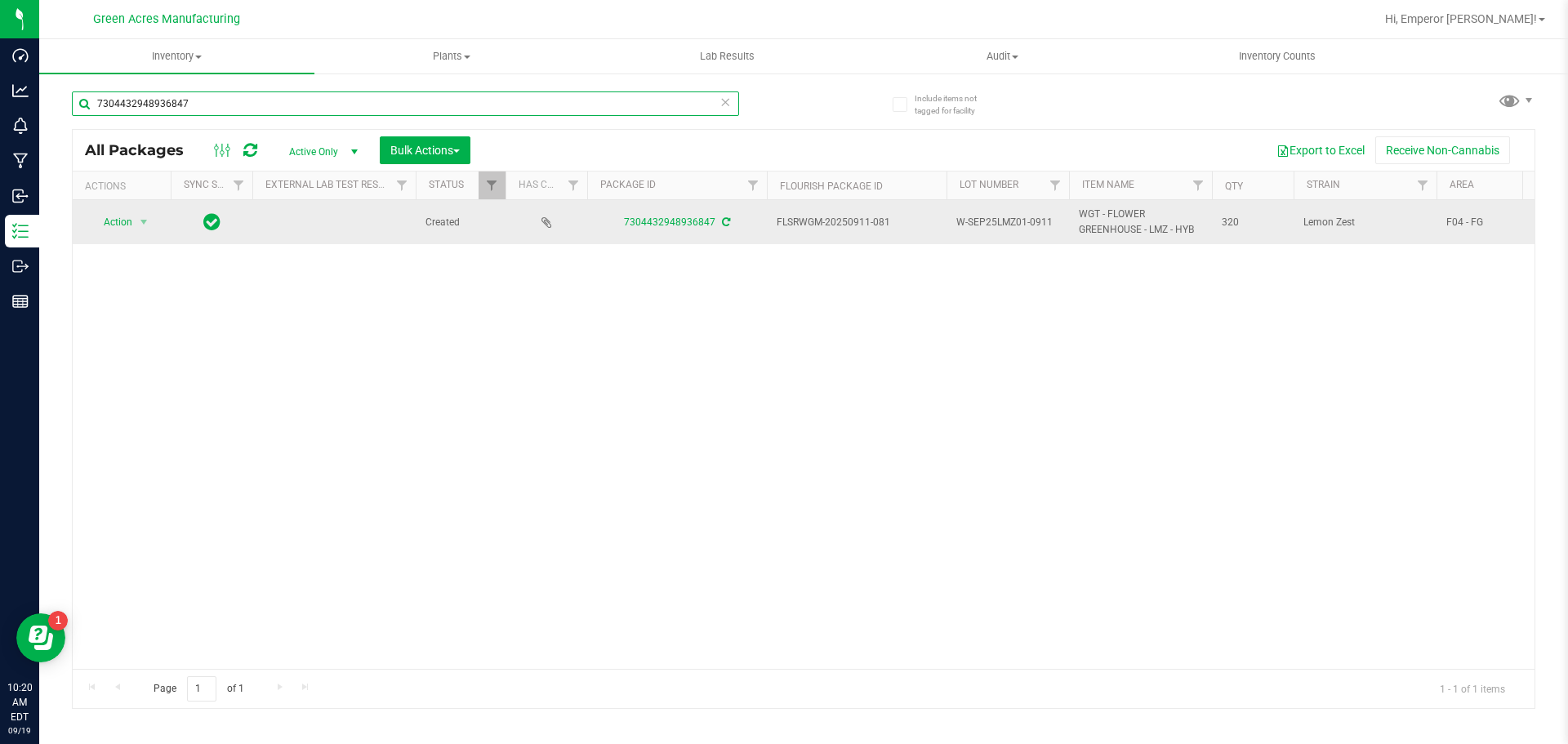
type input "7304432948936847"
click at [1042, 224] on span "W-SEP25LMZ01-0911" at bounding box center [1008, 223] width 103 height 16
click at [1042, 224] on input "W-SEP25LMZ01-0911" at bounding box center [1004, 222] width 117 height 25
type input "W-SEP25LMZ01"
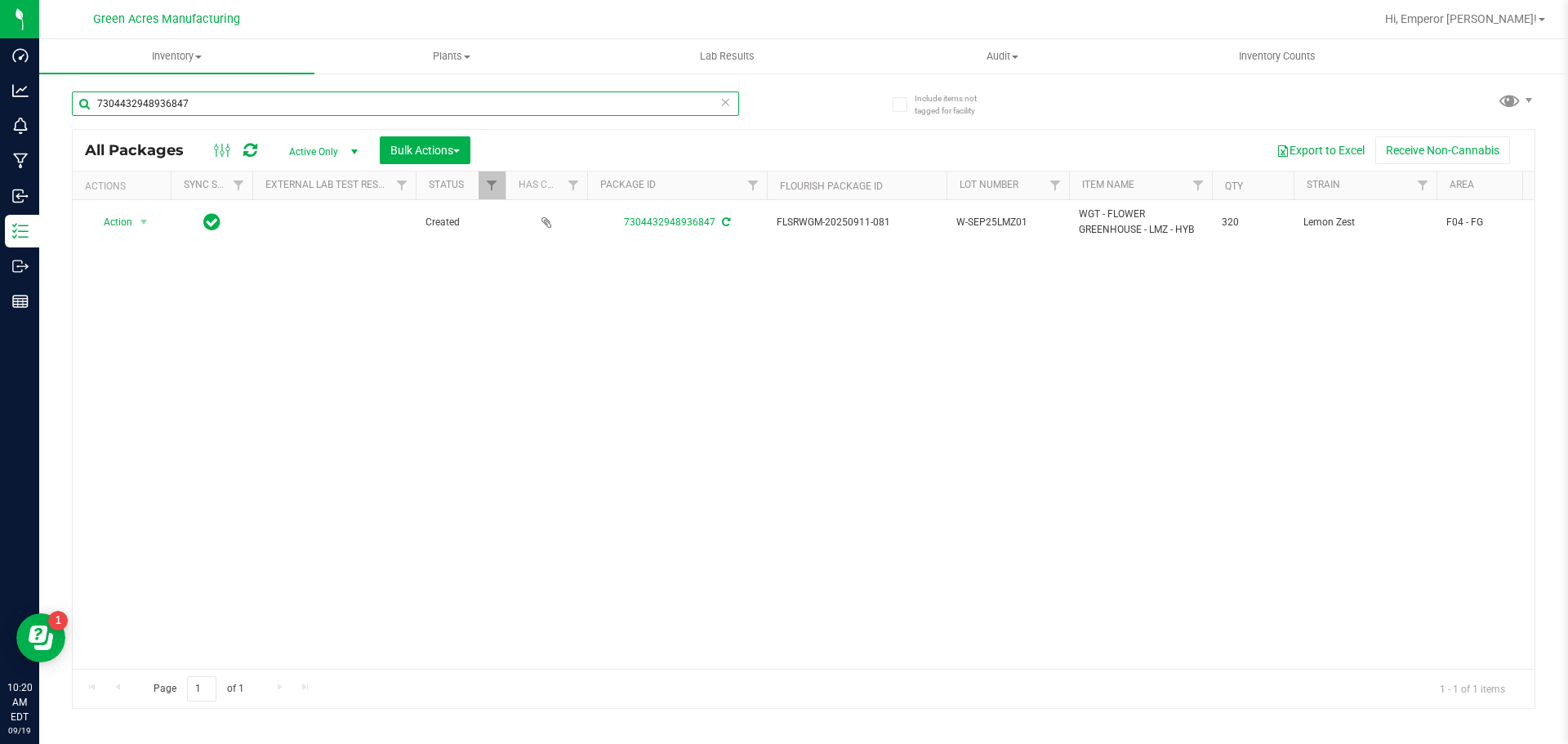
click at [310, 99] on input "7304432948936847" at bounding box center [405, 104] width 667 height 25
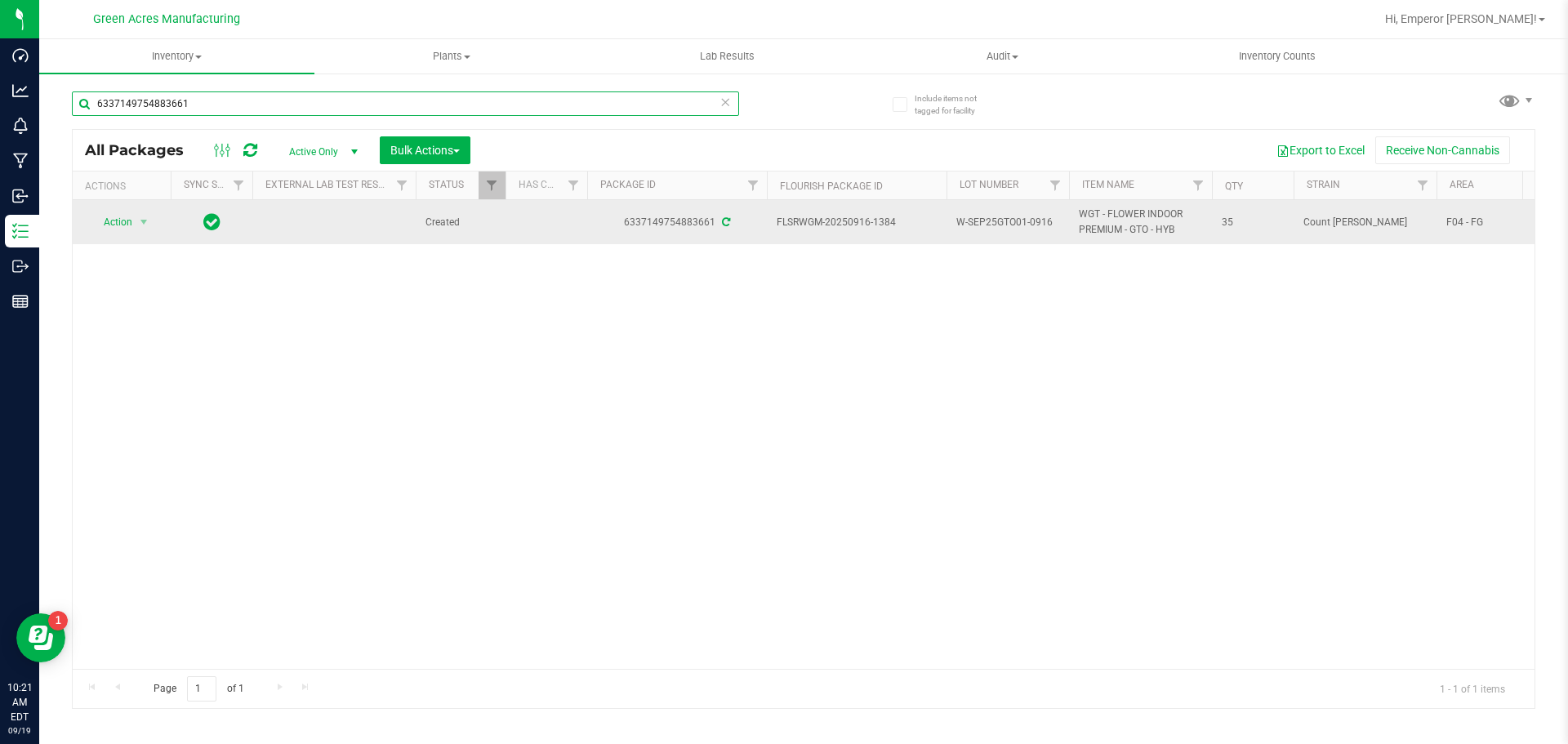
type input "6337149754883661"
click at [1050, 229] on span "W-SEP25GTO01-0916" at bounding box center [1008, 223] width 103 height 16
type input "W-SEP25GTO01"
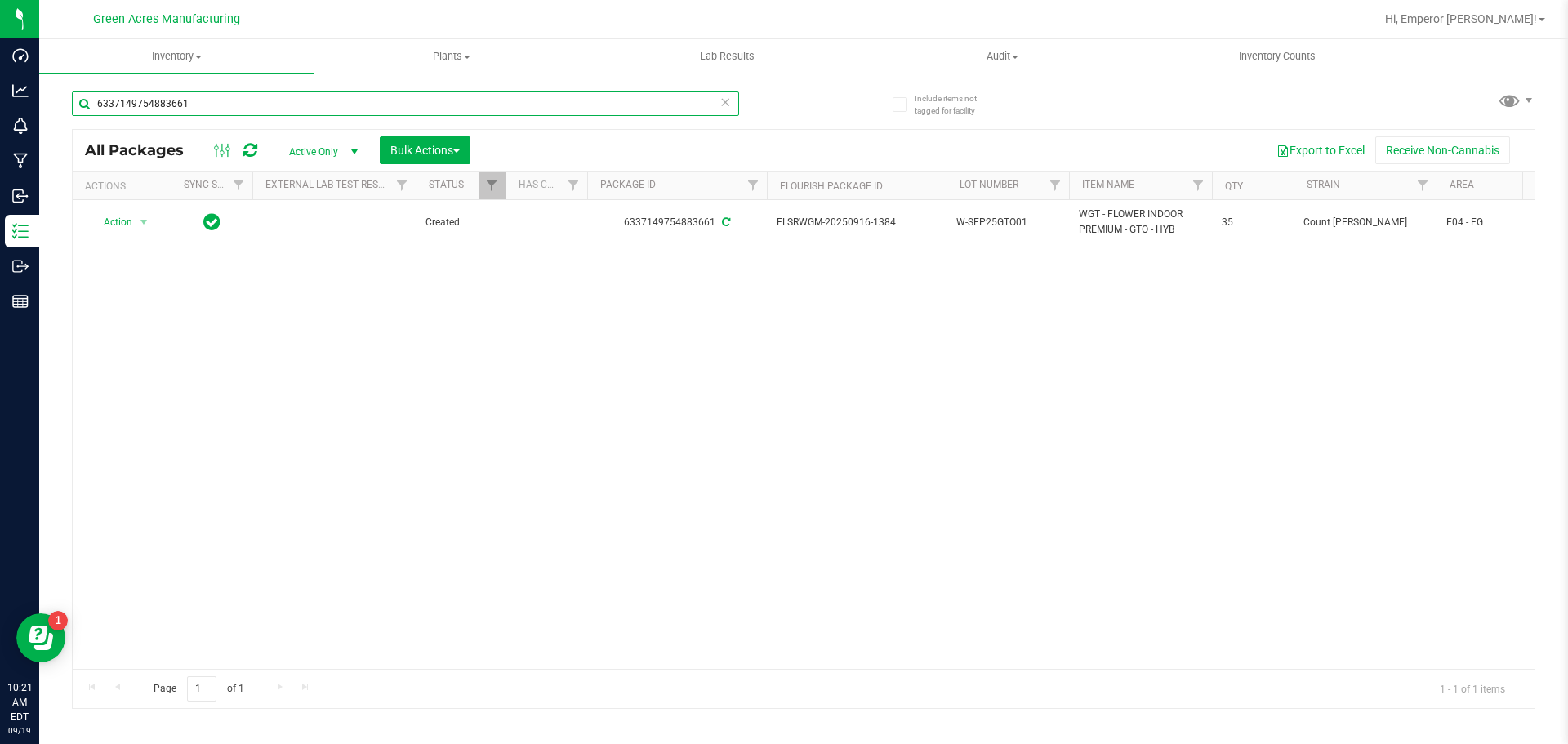
click at [296, 94] on input "6337149754883661" at bounding box center [405, 104] width 667 height 25
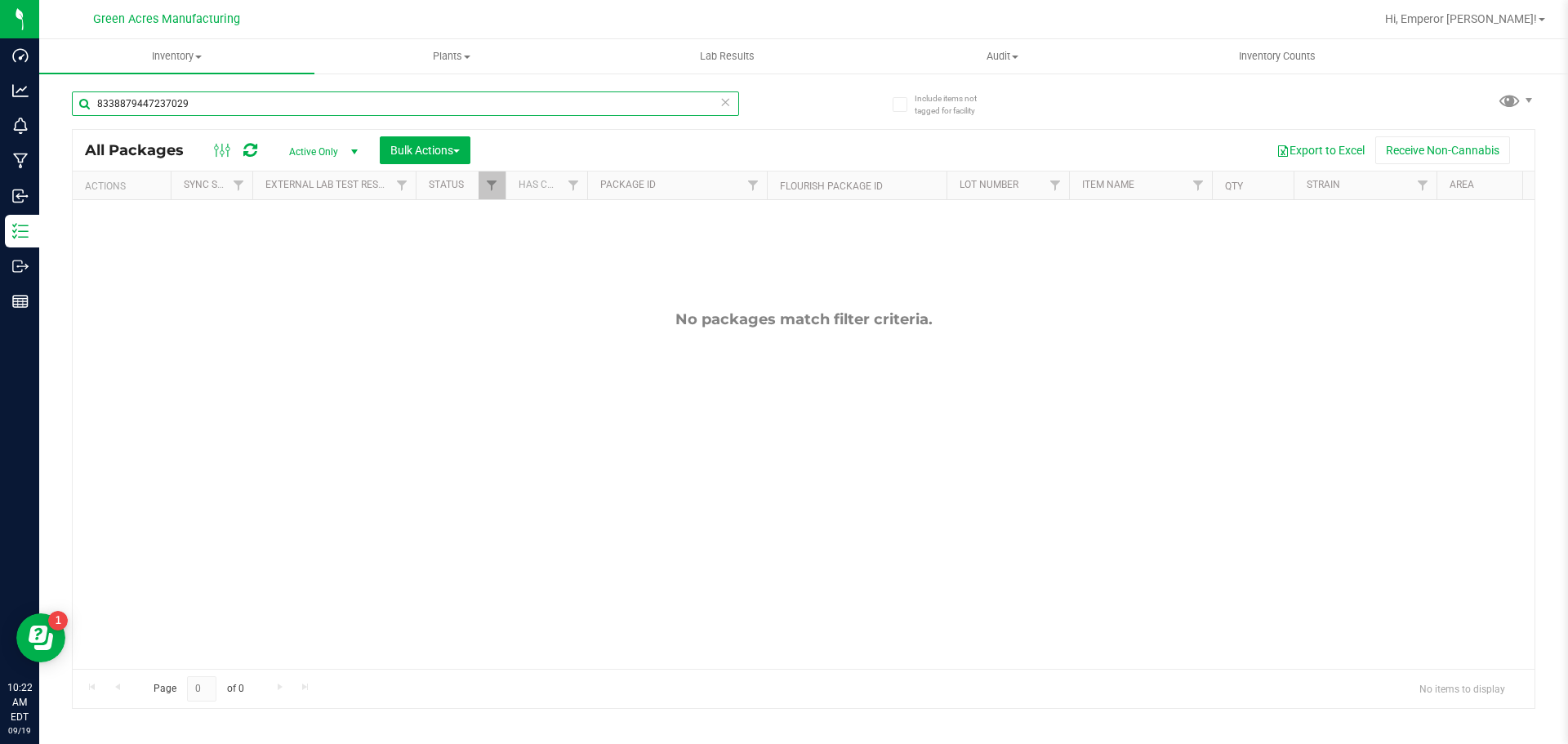
click at [249, 108] on input "8338879447237029" at bounding box center [405, 104] width 667 height 25
type input "0606035524452308"
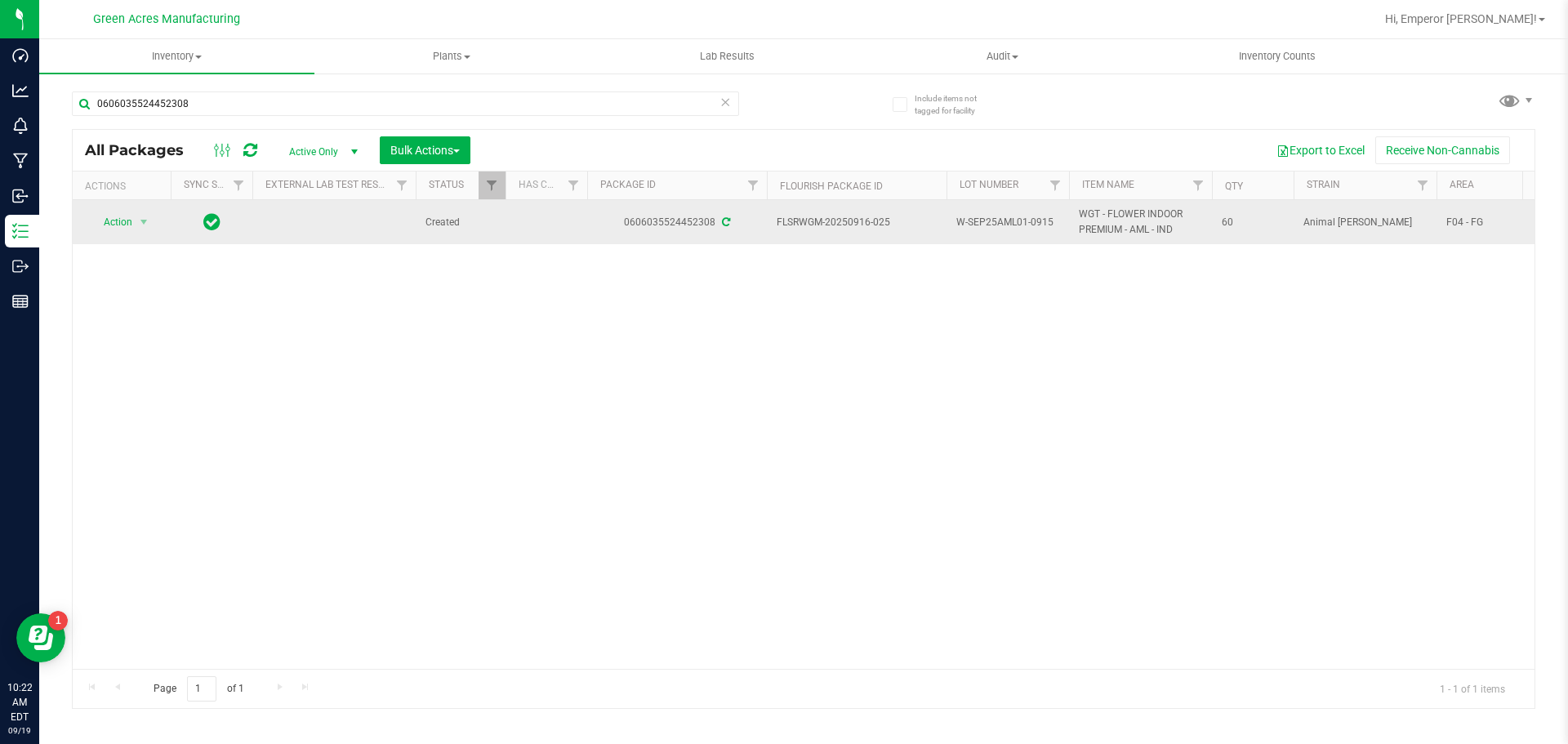
click at [1043, 227] on span "W-SEP25AML01-0915" at bounding box center [1008, 223] width 103 height 16
click at [1043, 227] on input "W-SEP25AML01-0915" at bounding box center [1004, 222] width 117 height 25
type input "W-SEP25AML01"
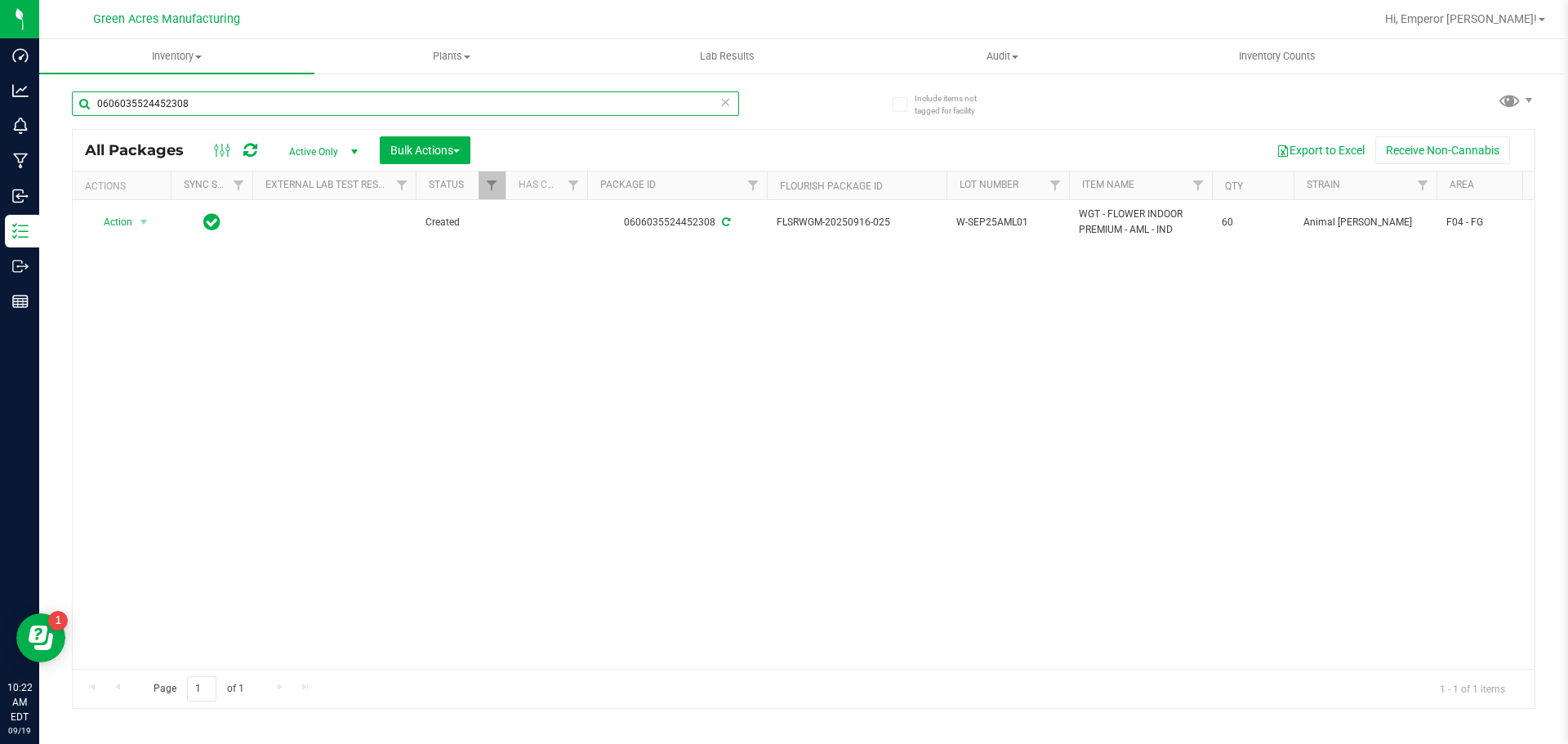
click at [436, 93] on input "0606035524452308" at bounding box center [405, 104] width 667 height 25
type input "0378336330169453"
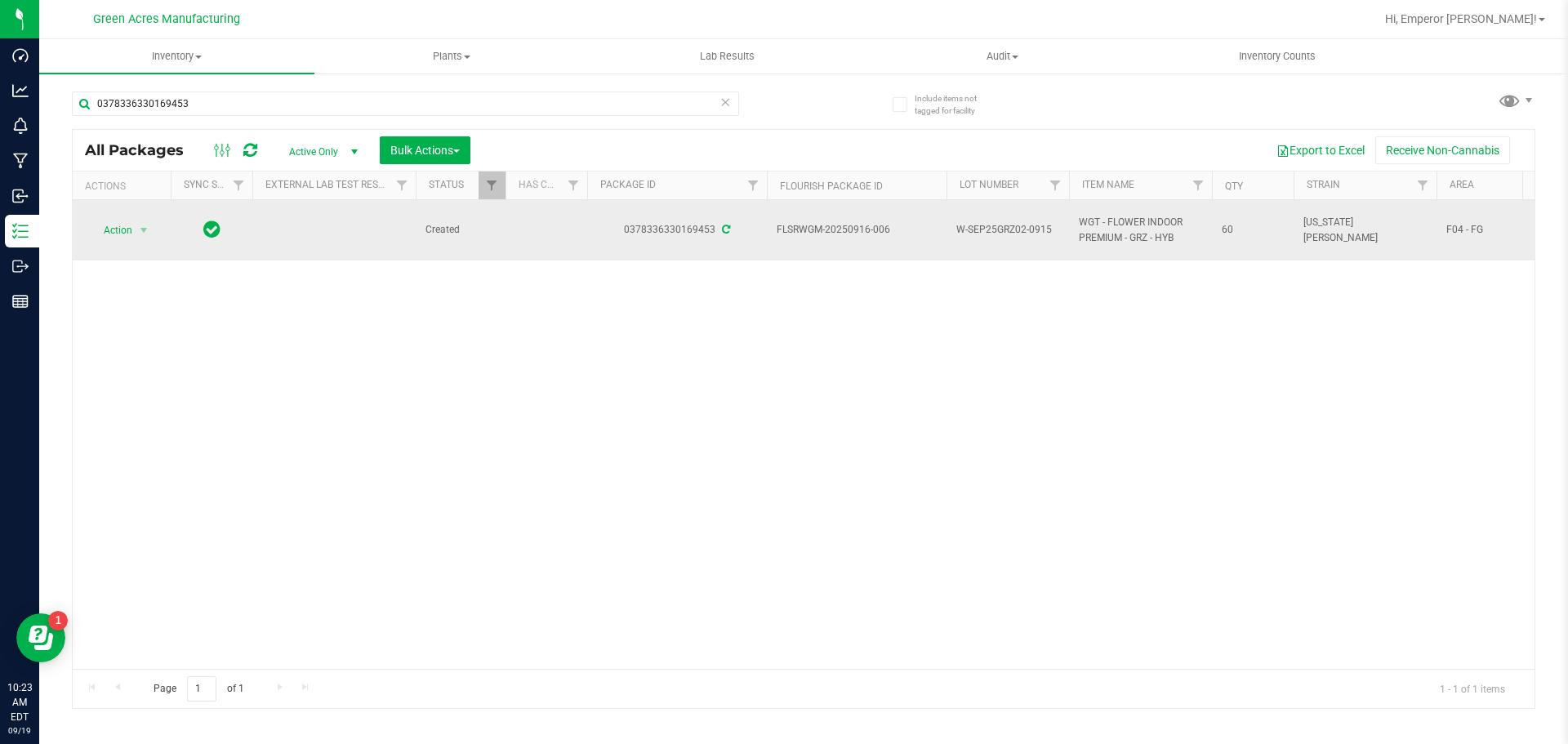
click at [1039, 224] on span "W-SEP25GRZ02-0915" at bounding box center [1008, 230] width 103 height 16
type input "W-SEP25GRZ02"
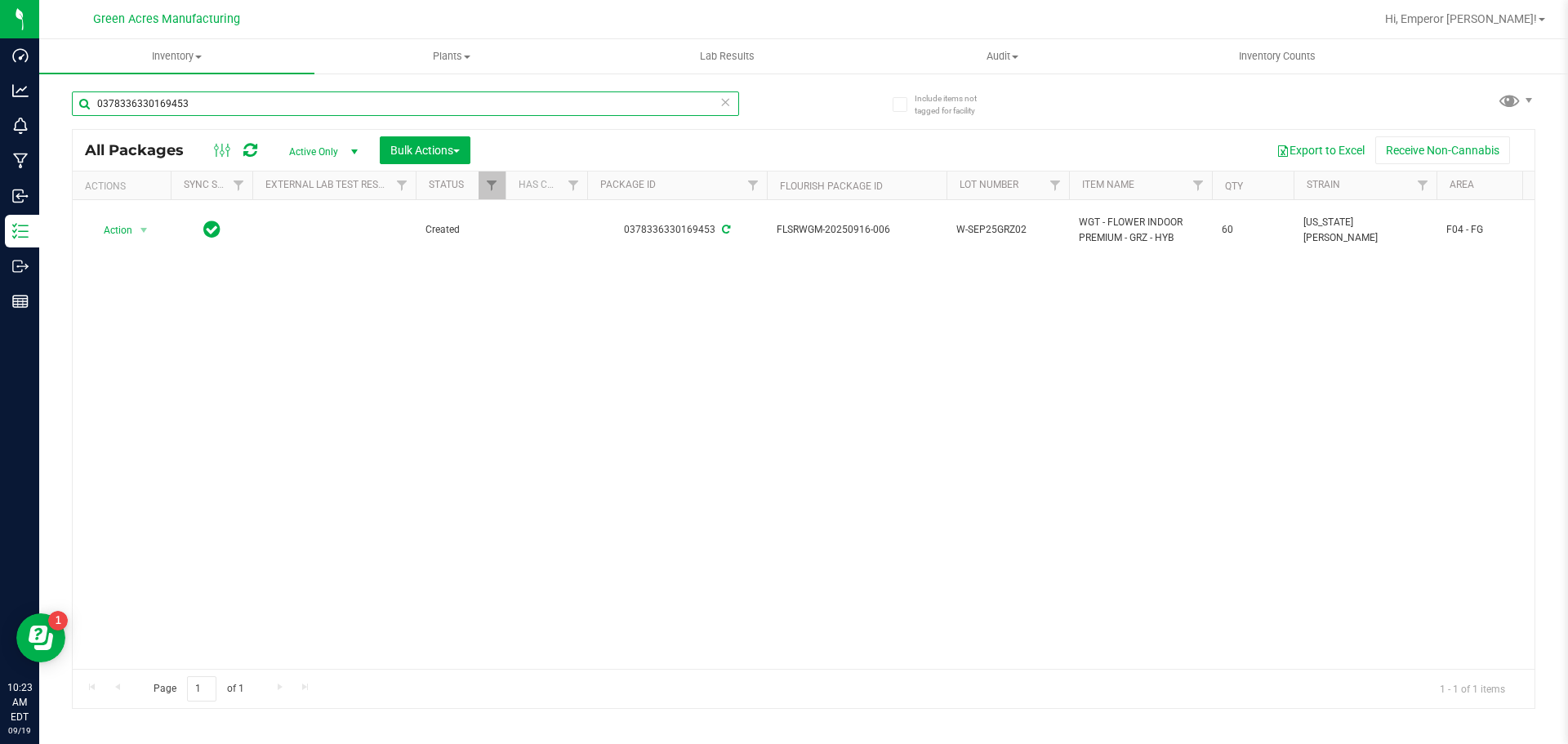
click at [644, 104] on input "0378336330169453" at bounding box center [405, 104] width 667 height 25
type input "3637084748150022"
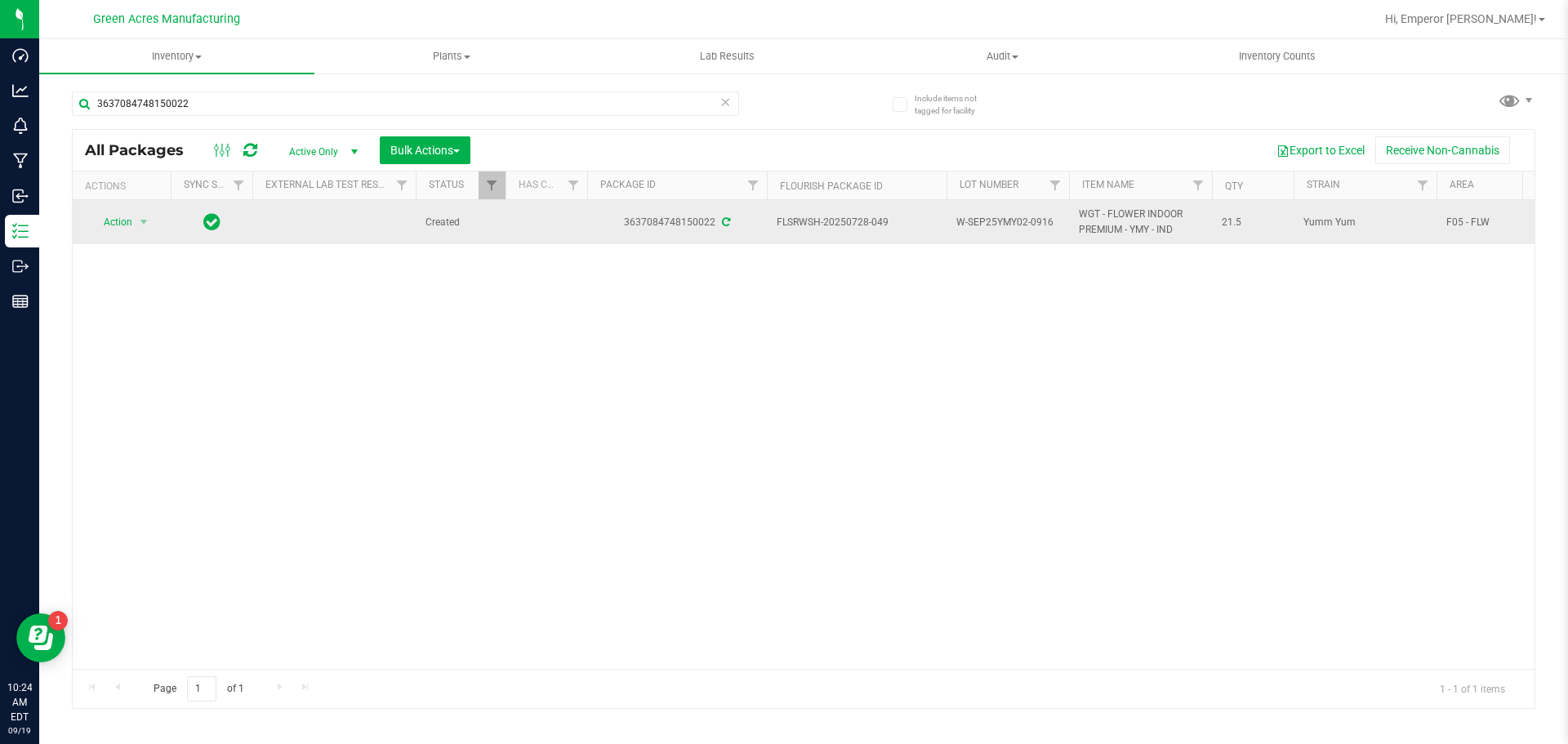
click at [1058, 221] on span "W-SEP25YMY02-0916" at bounding box center [1008, 223] width 103 height 16
click at [1058, 221] on input "W-SEP25YMY02-0916" at bounding box center [1004, 222] width 117 height 25
type input "W-SEP25YMY02"
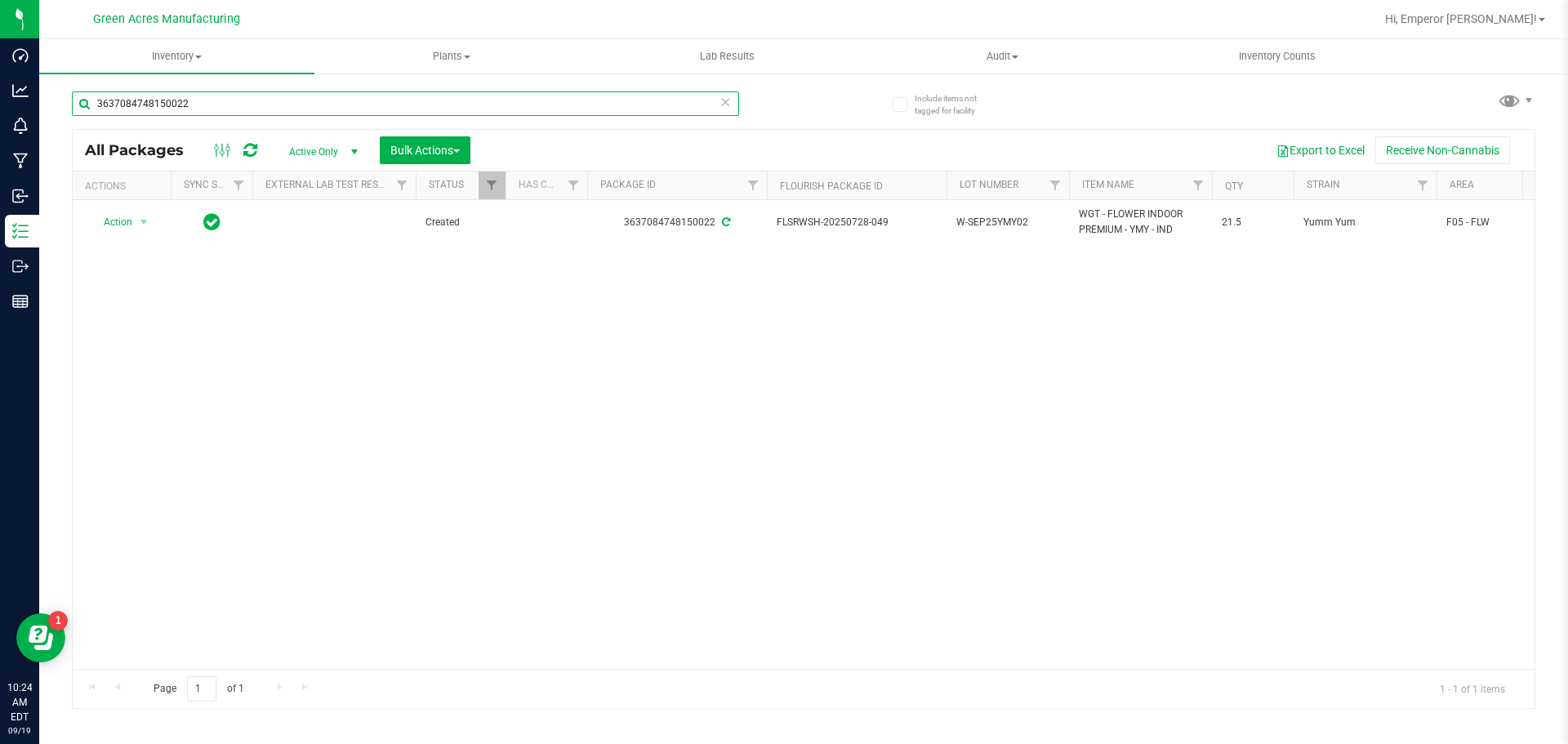
click at [342, 102] on input "3637084748150022" at bounding box center [405, 104] width 667 height 25
type input "GL4"
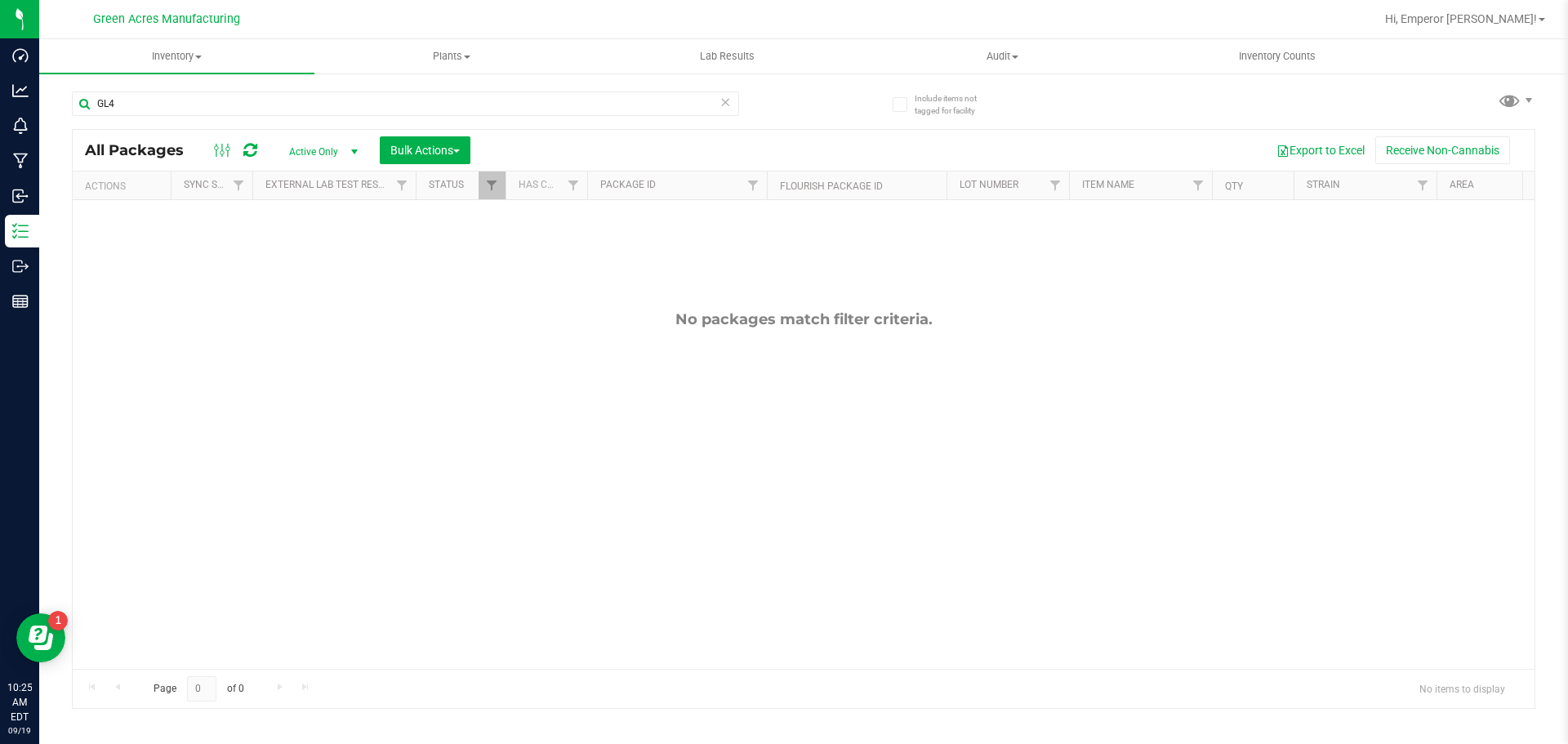
click at [319, 148] on span "Active Only" at bounding box center [320, 152] width 90 height 23
click at [304, 245] on li "All" at bounding box center [319, 250] width 88 height 25
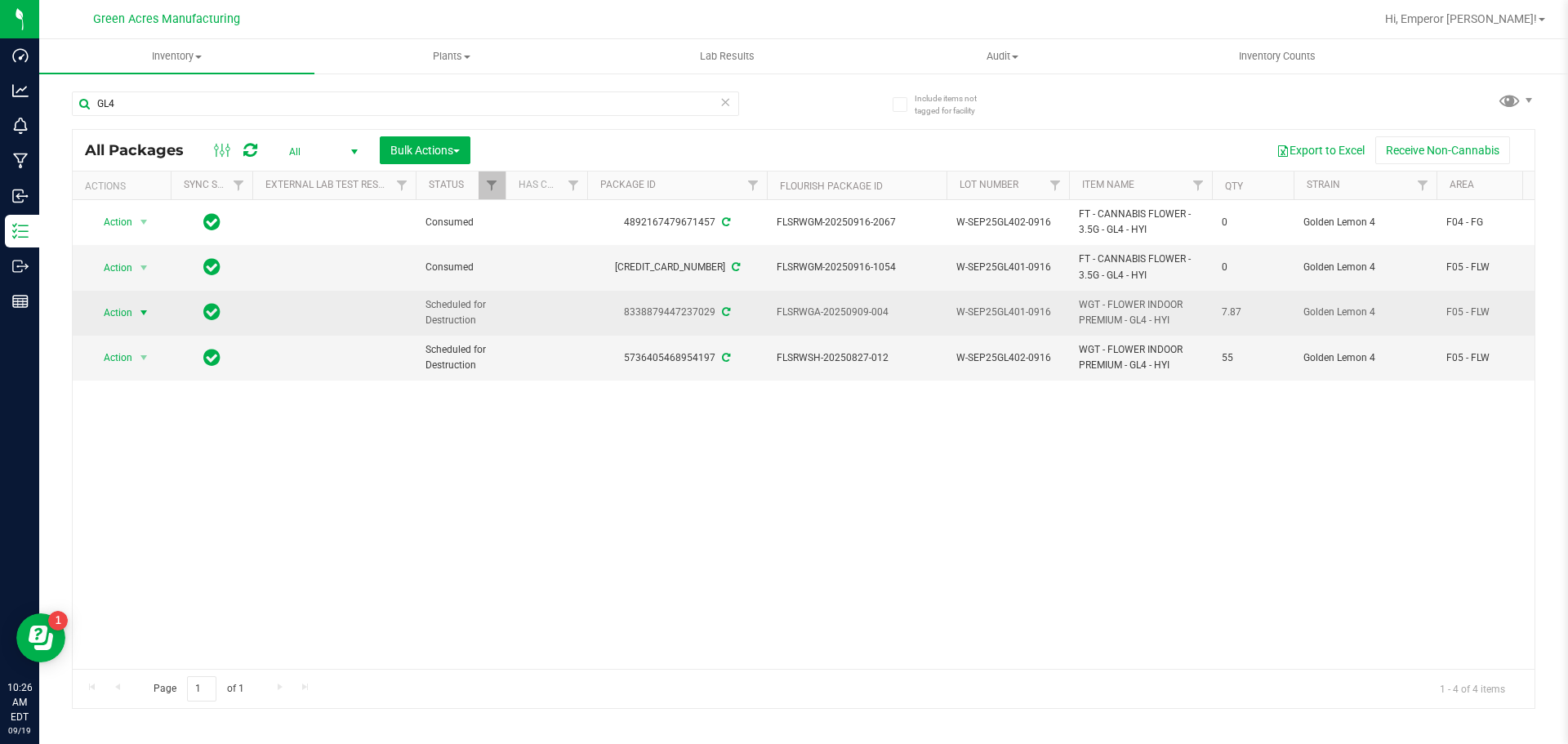
click at [129, 321] on span "Action" at bounding box center [111, 312] width 44 height 23
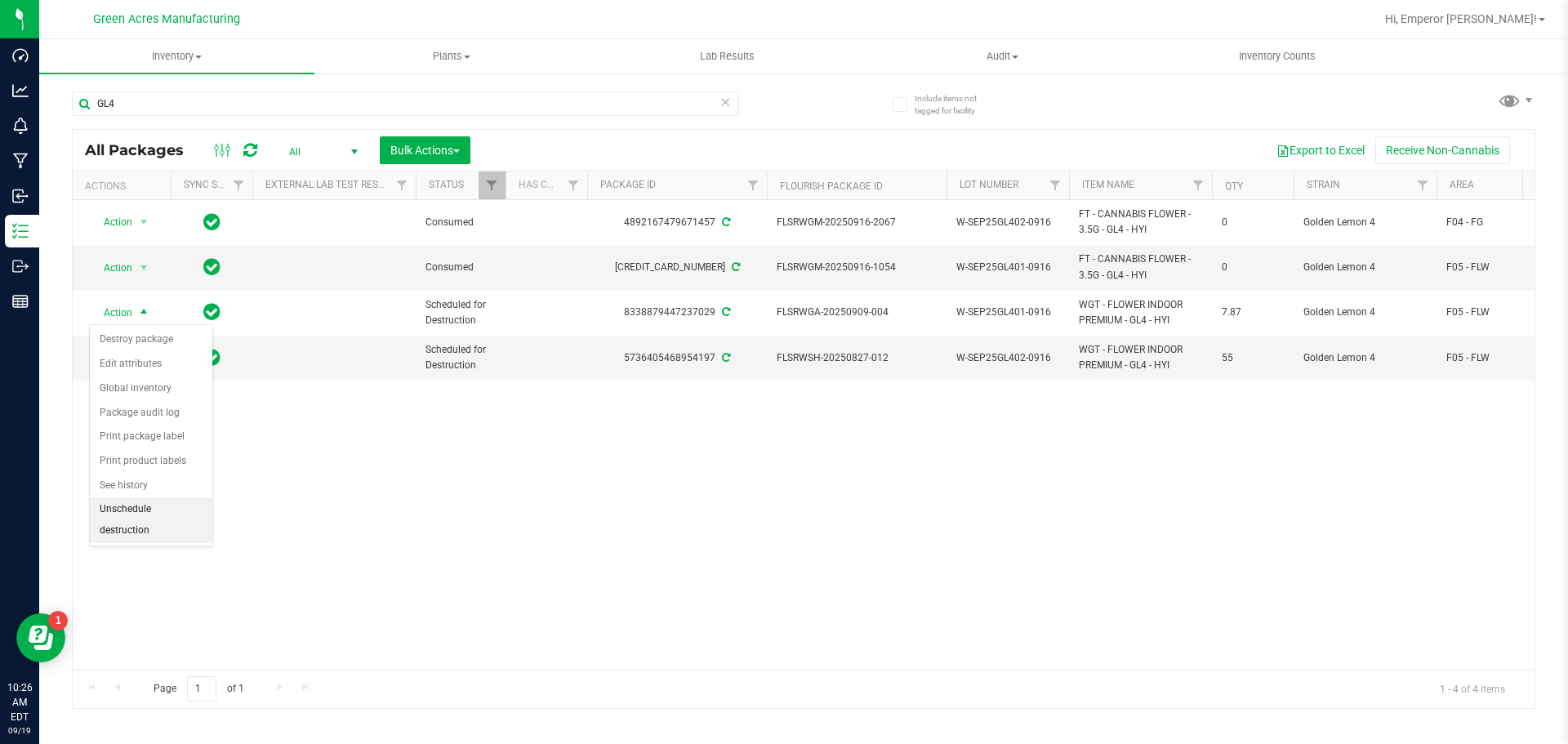
click at [139, 526] on li "Unschedule destruction" at bounding box center [151, 520] width 123 height 45
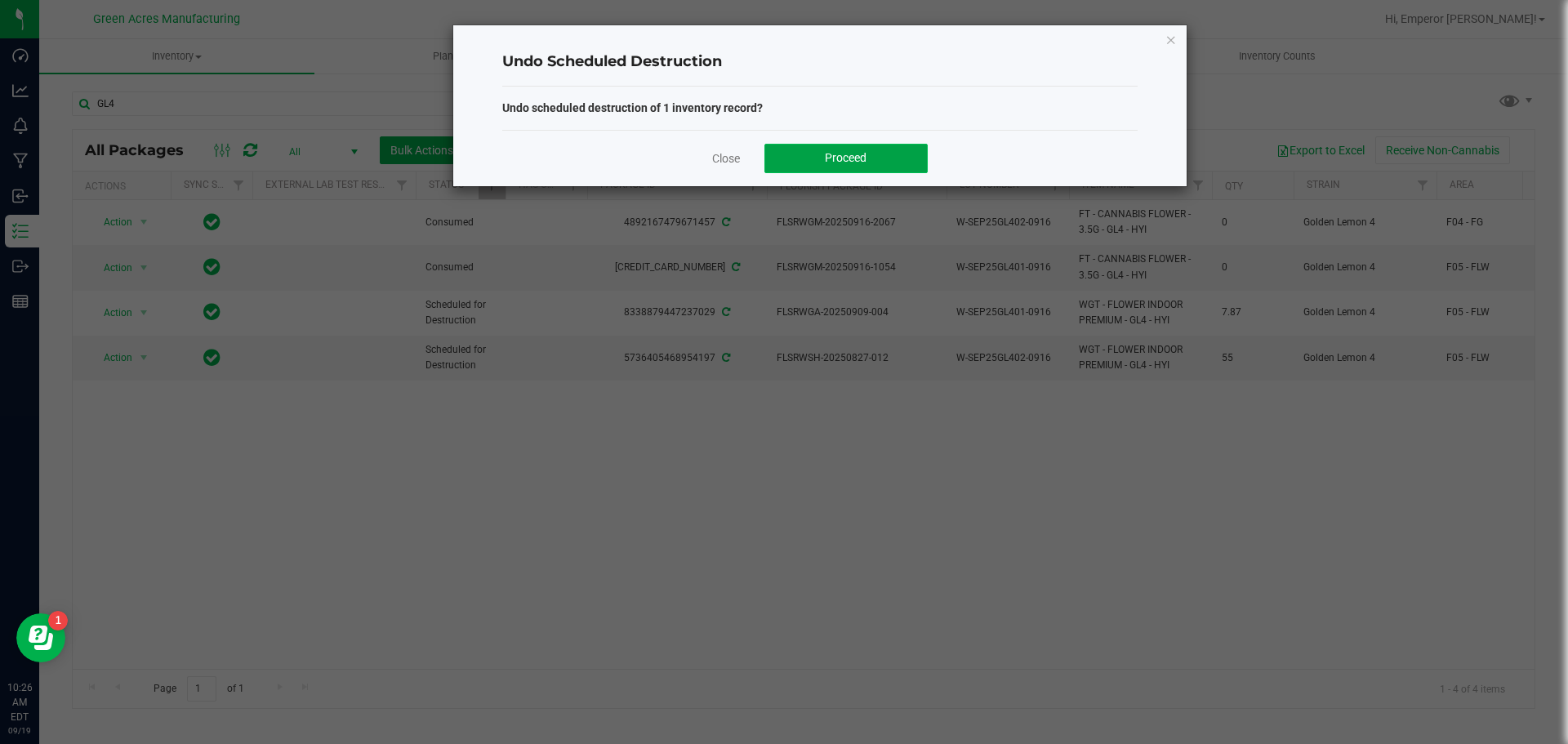
click at [832, 157] on span "Proceed" at bounding box center [846, 158] width 42 height 13
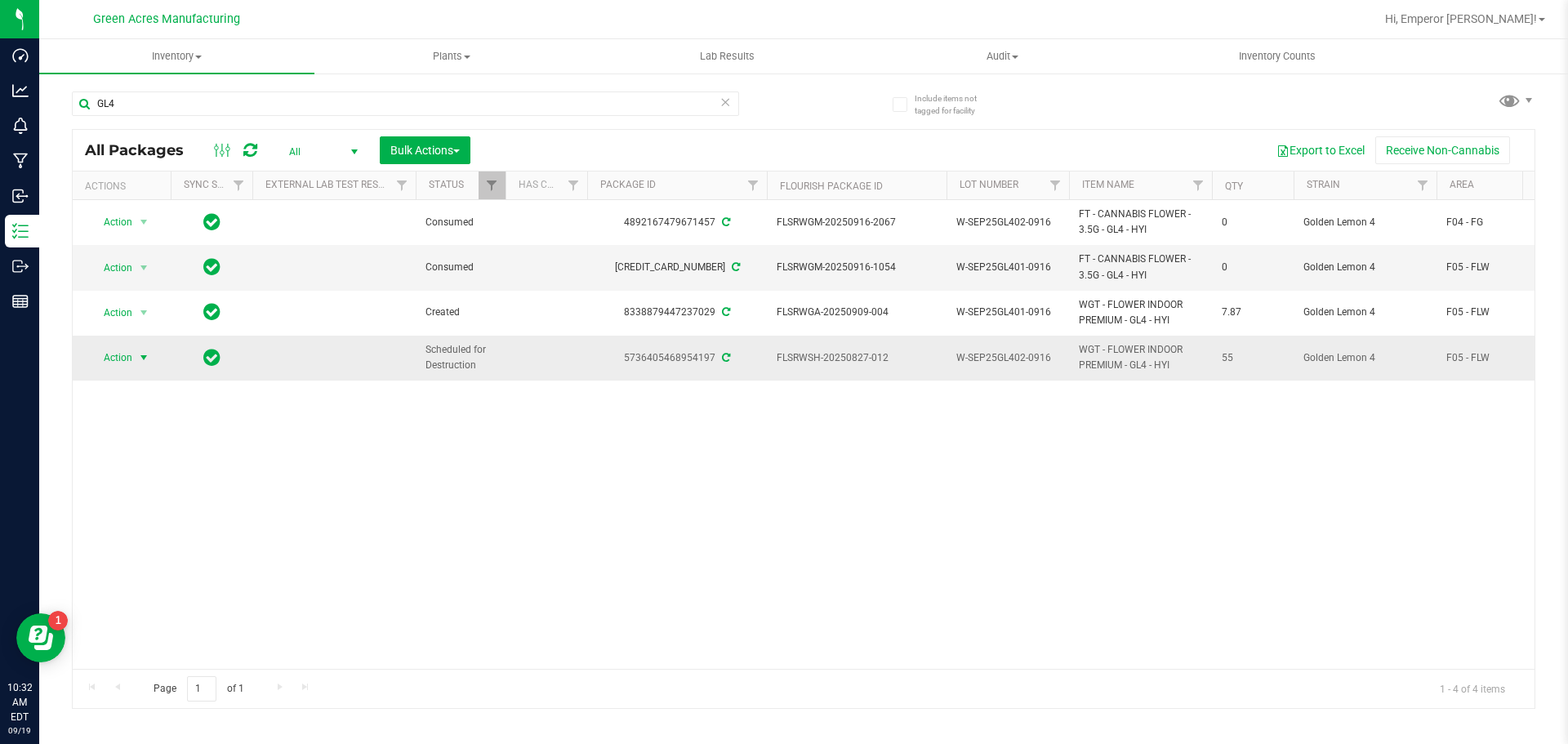
click at [118, 361] on span "Action" at bounding box center [111, 357] width 44 height 23
click at [123, 569] on li "Unschedule destruction" at bounding box center [151, 565] width 123 height 45
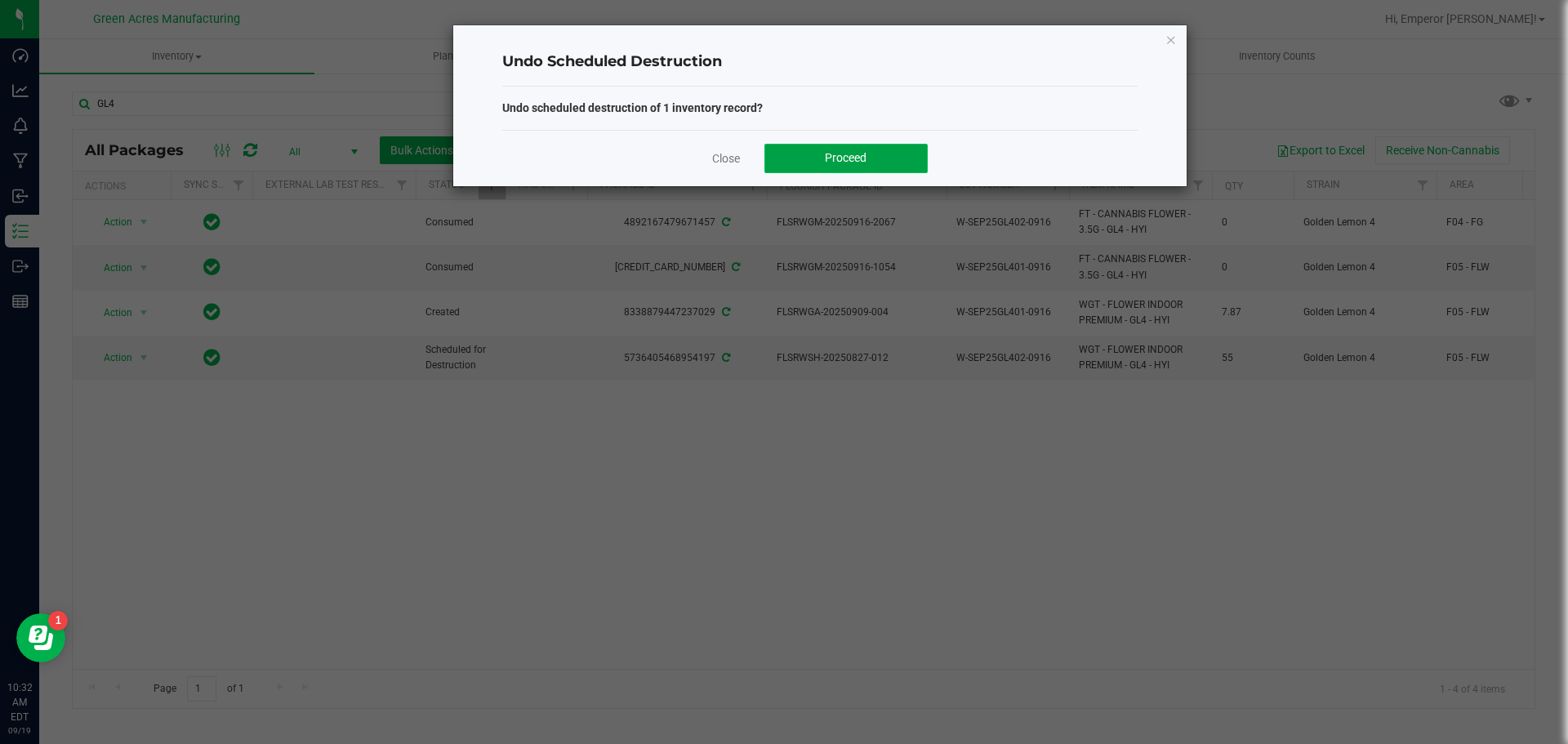
click at [843, 156] on span "Proceed" at bounding box center [846, 158] width 42 height 13
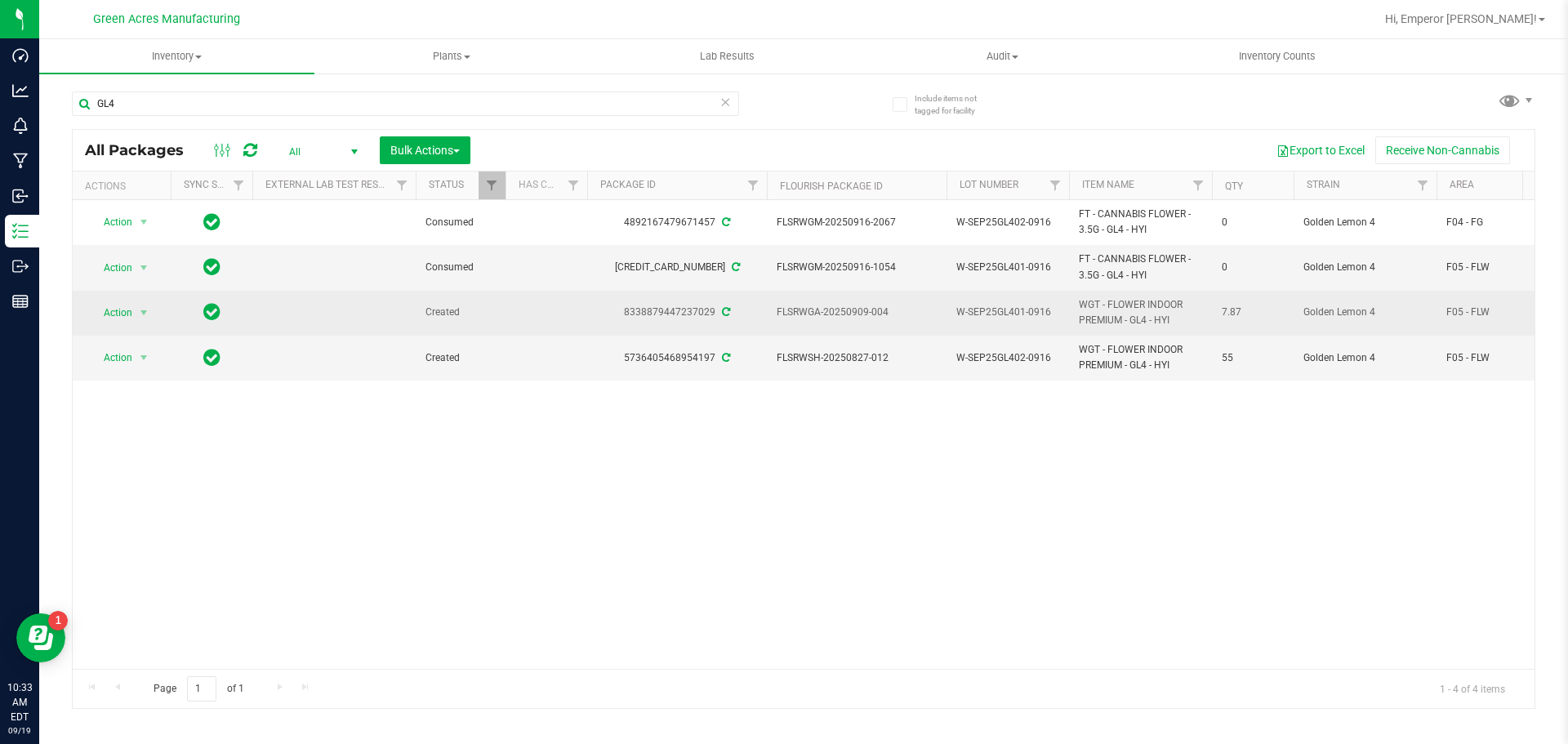
click at [1050, 316] on span "W-SEP25GL401-0916" at bounding box center [1008, 313] width 103 height 16
type input "W-SEP25GL401"
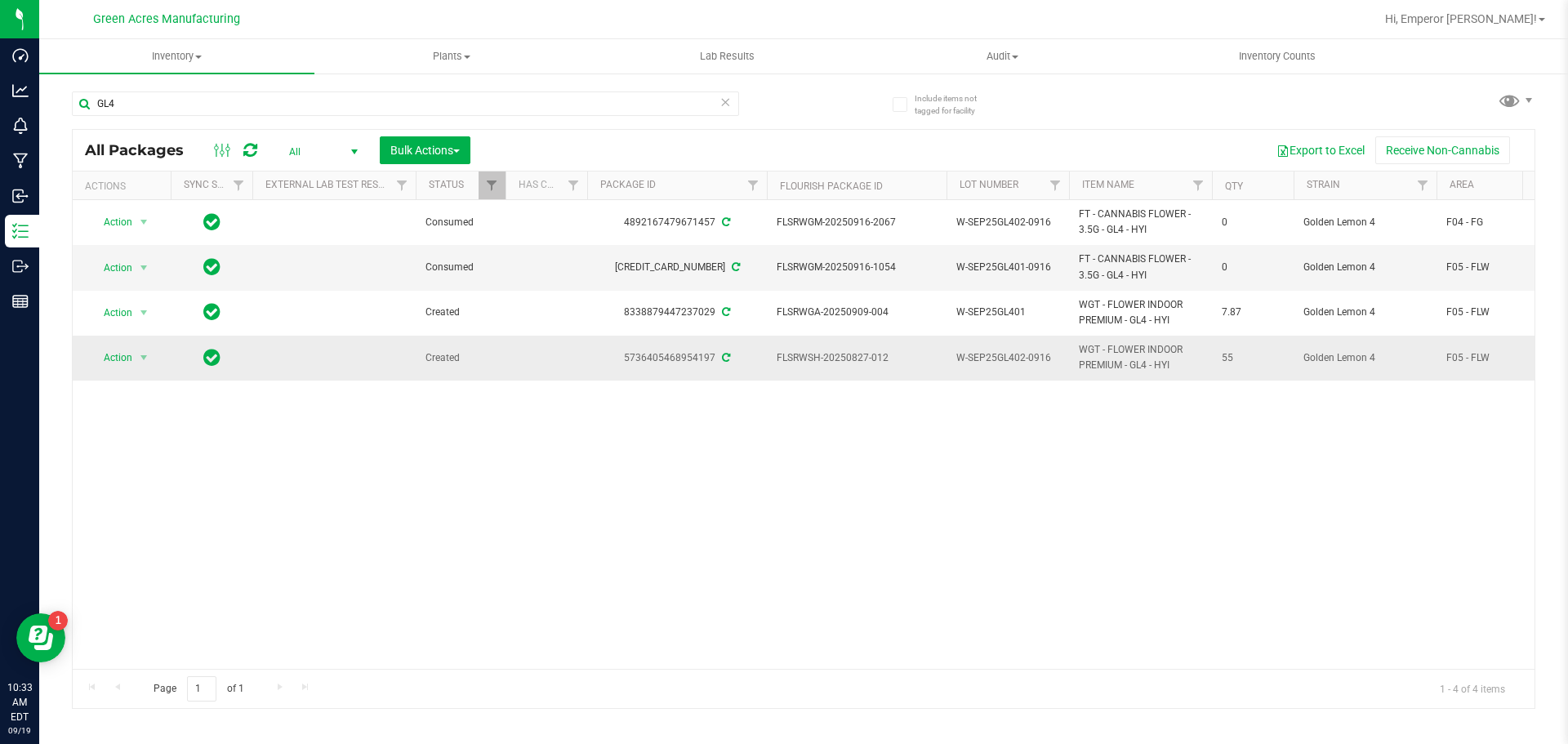
click at [1039, 365] on span "W-SEP25GL402-0916" at bounding box center [1008, 359] width 103 height 16
type input "W-SEP25GL402"
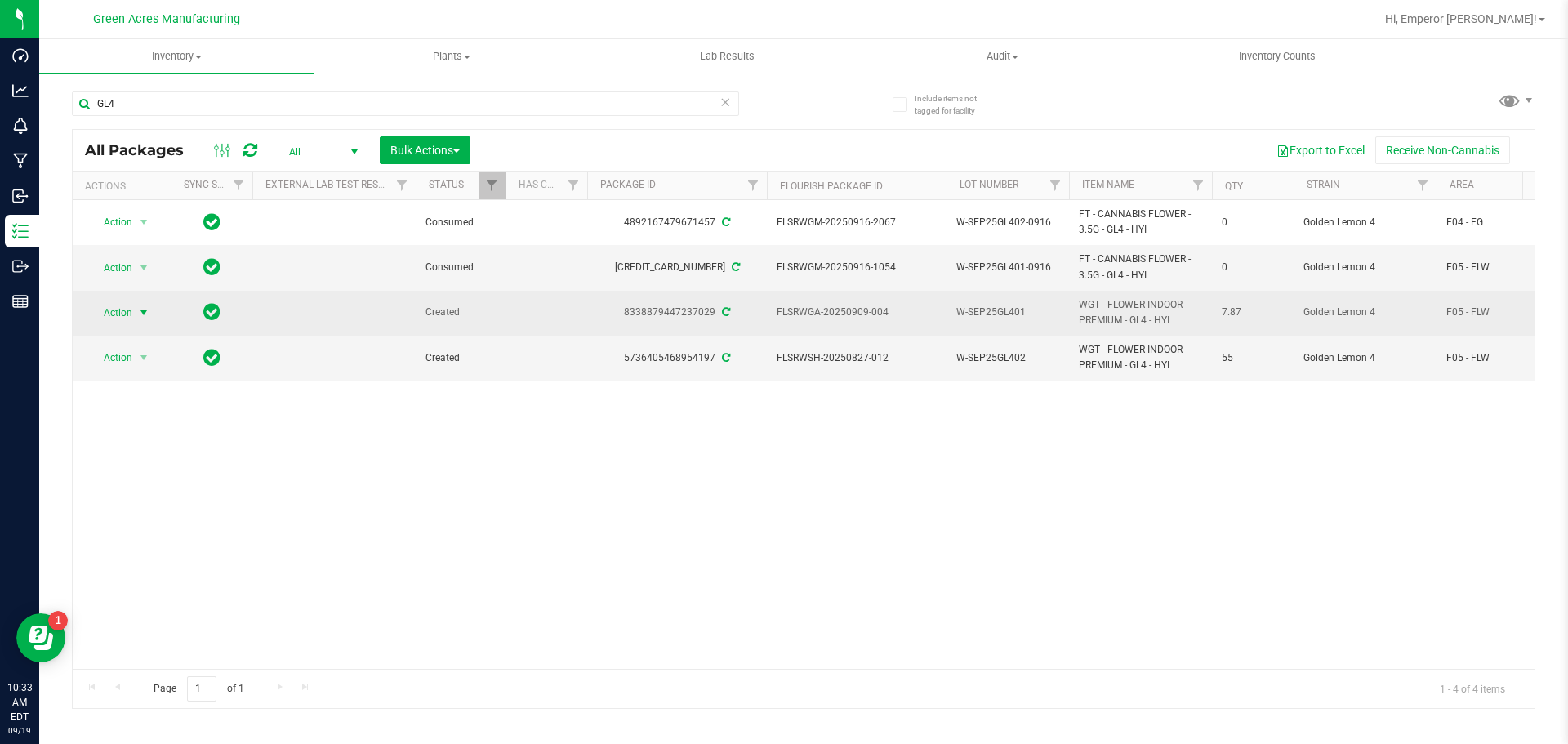
click at [139, 313] on span "select" at bounding box center [144, 312] width 13 height 13
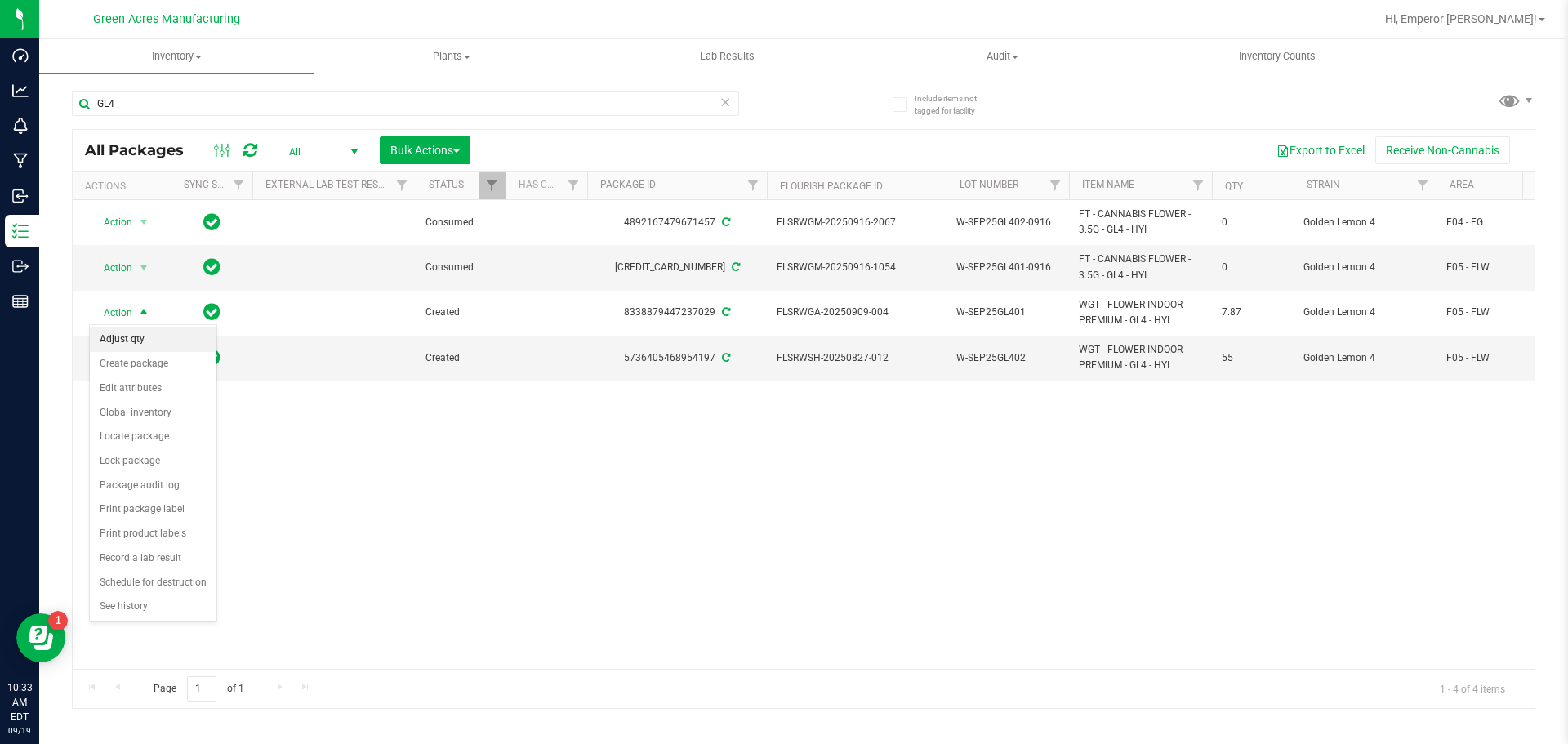
click at [131, 333] on li "Adjust qty" at bounding box center [153, 340] width 127 height 25
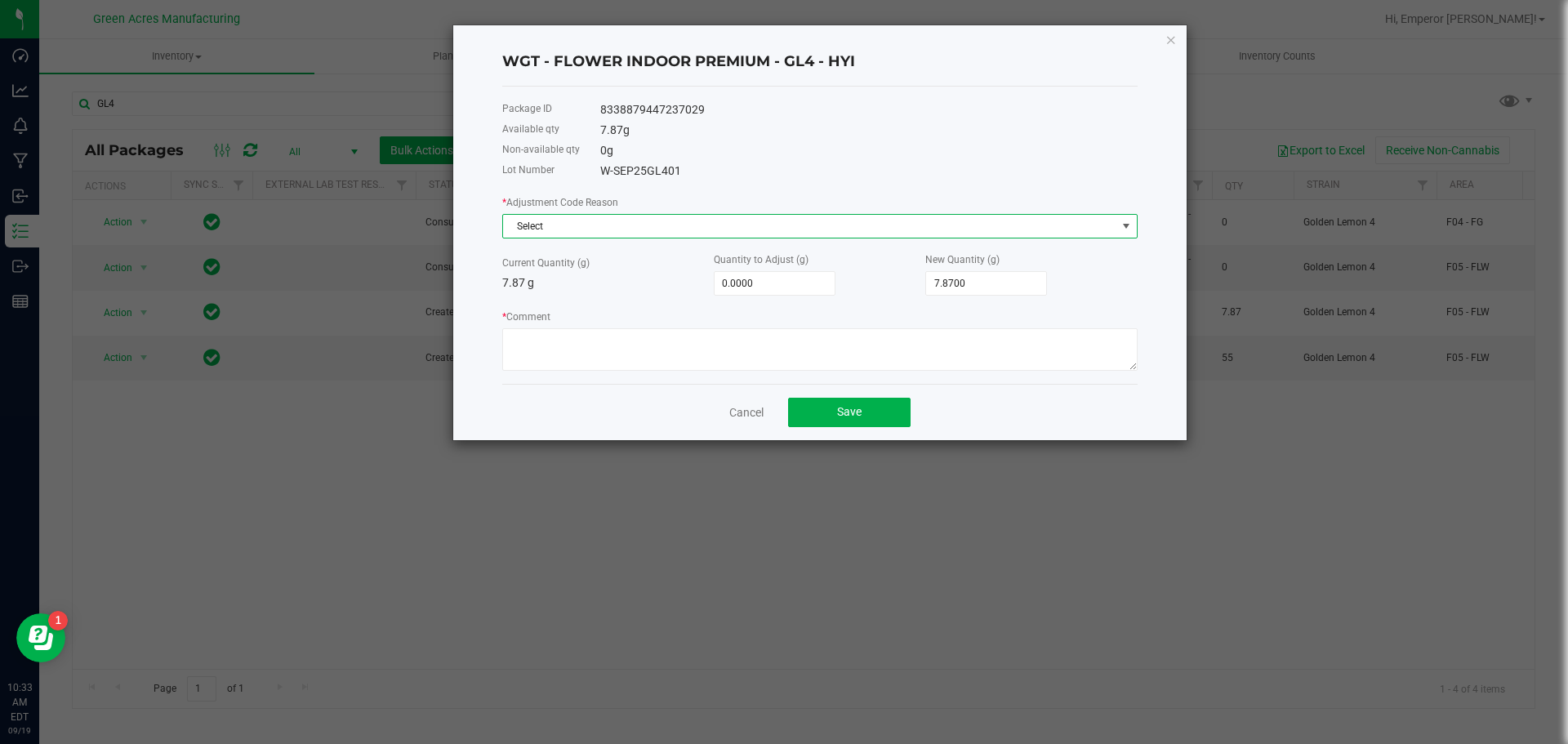
click at [660, 233] on span "Select" at bounding box center [809, 226] width 613 height 23
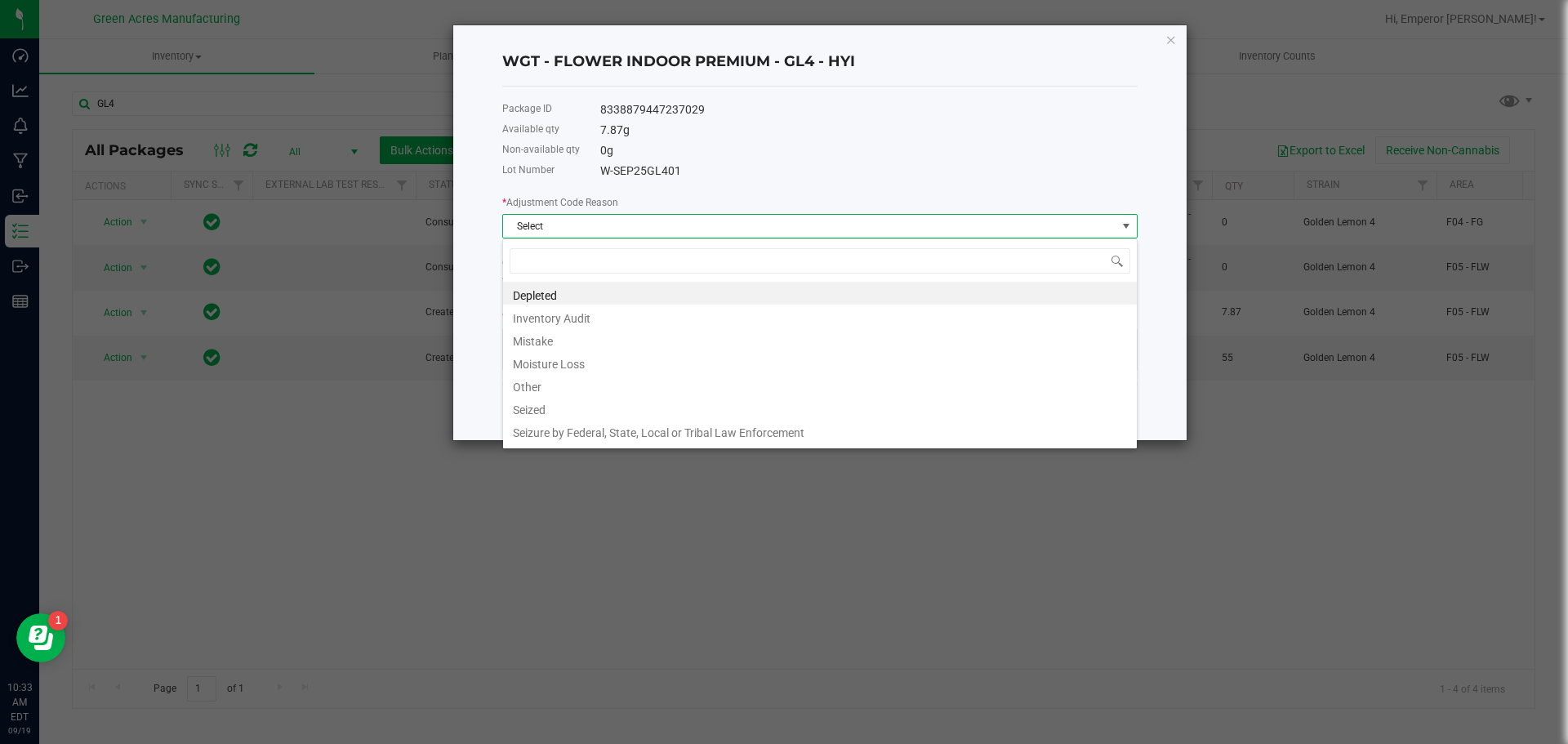
scroll to position [25, 636]
click at [660, 233] on span "Select" at bounding box center [809, 226] width 613 height 23
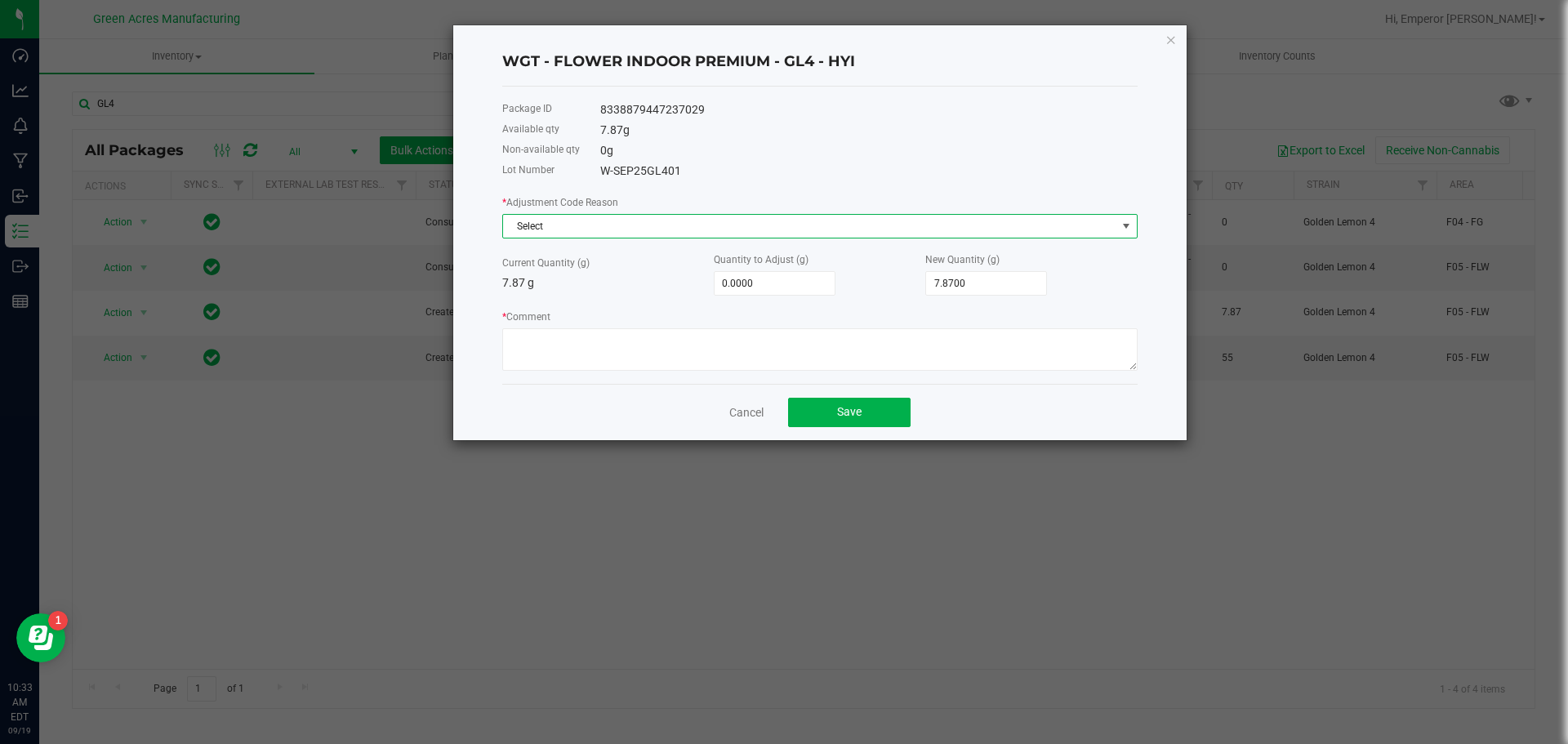
click at [597, 228] on span "Select" at bounding box center [809, 226] width 613 height 23
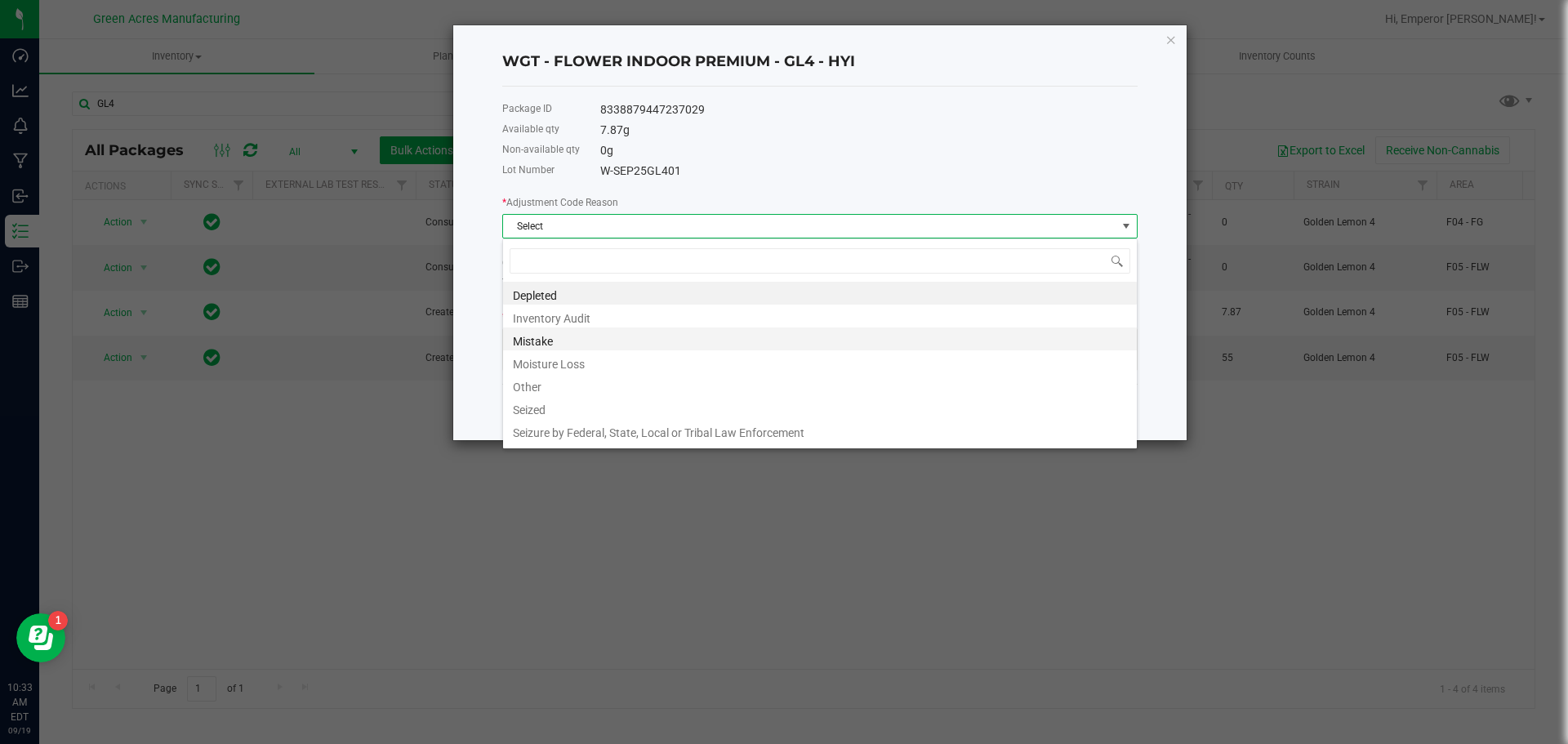
click at [538, 334] on li "Mistake" at bounding box center [820, 339] width 634 height 23
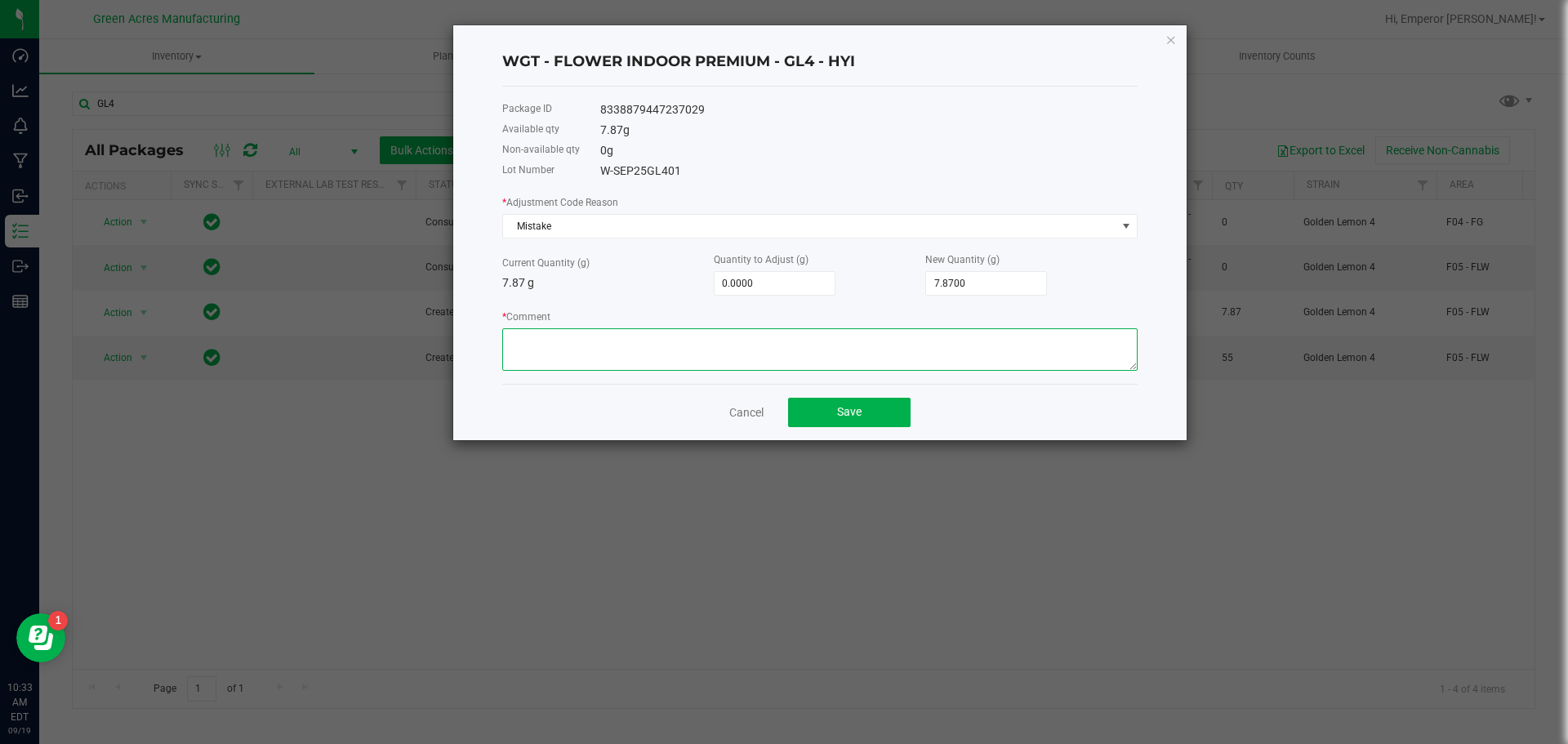
click at [562, 344] on textarea "* Comment" at bounding box center [820, 349] width 636 height 43
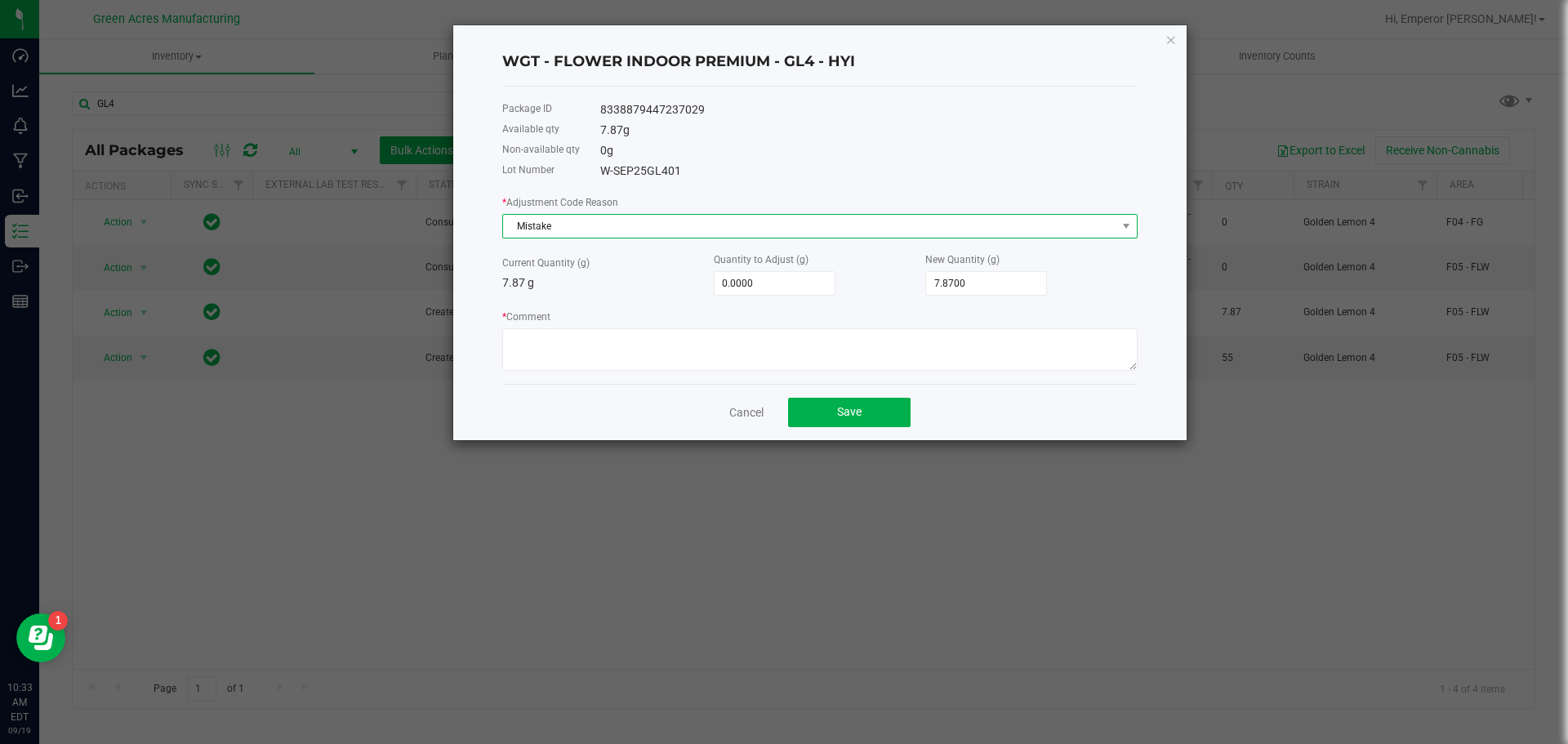
click at [549, 225] on span "Mistake" at bounding box center [809, 226] width 613 height 23
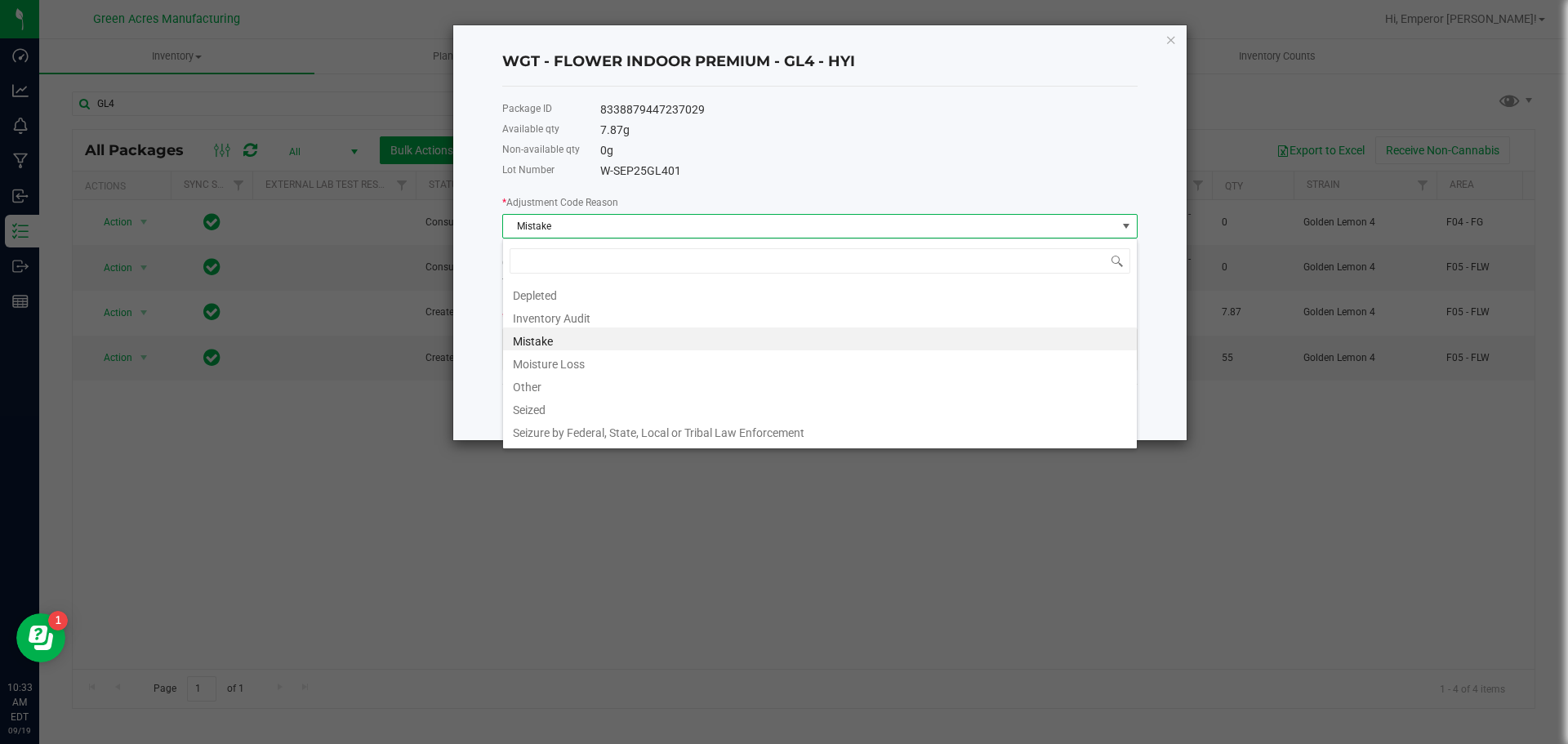
click at [549, 225] on span "Mistake" at bounding box center [809, 226] width 613 height 23
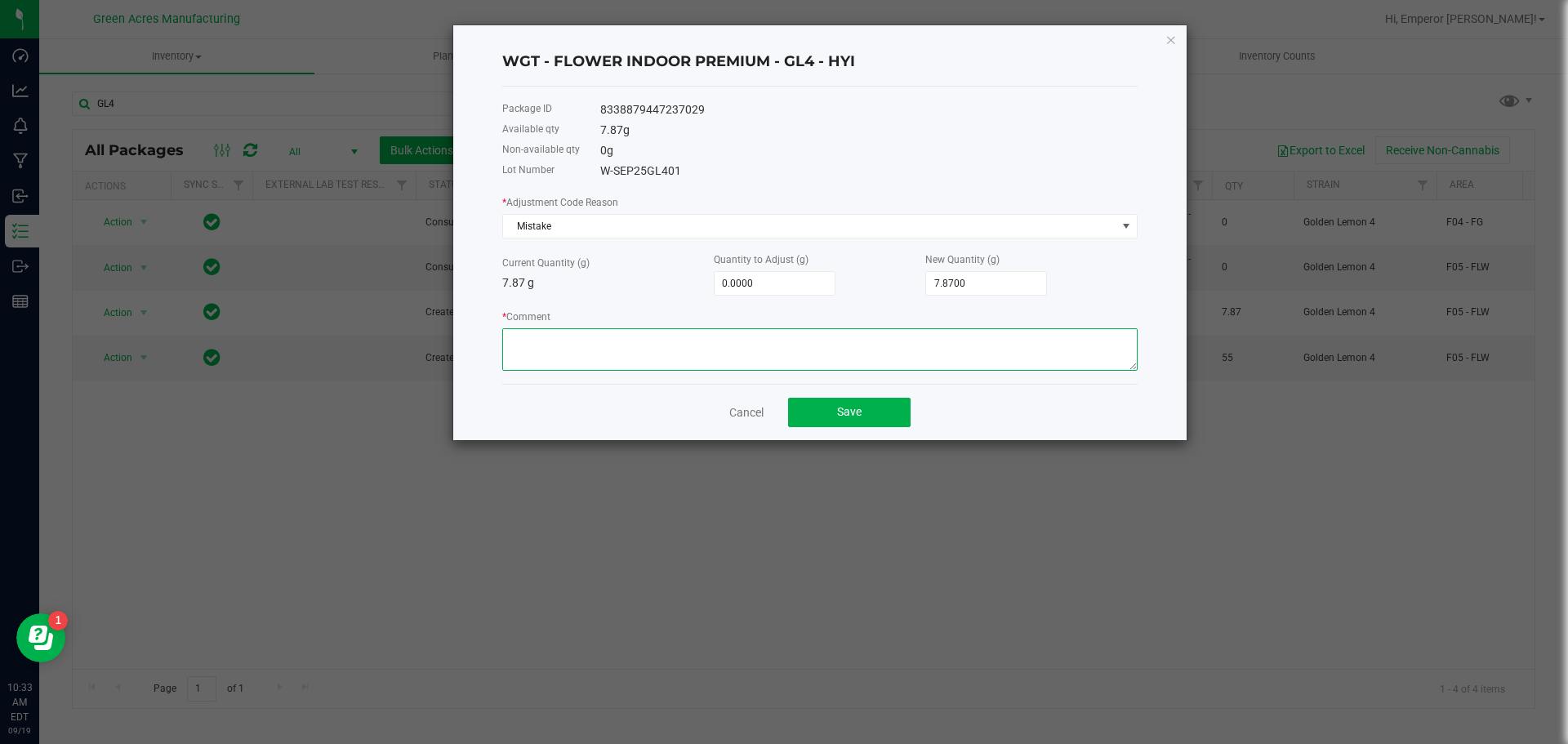
click at [561, 352] on textarea "* Comment" at bounding box center [820, 349] width 636 height 43
type textarea "SCALE VARIENCE"
click at [1106, 279] on div "New Quantity (g) 7.8700" at bounding box center [1031, 273] width 211 height 45
type input "7.87"
click at [979, 290] on input "7.87" at bounding box center [986, 283] width 120 height 23
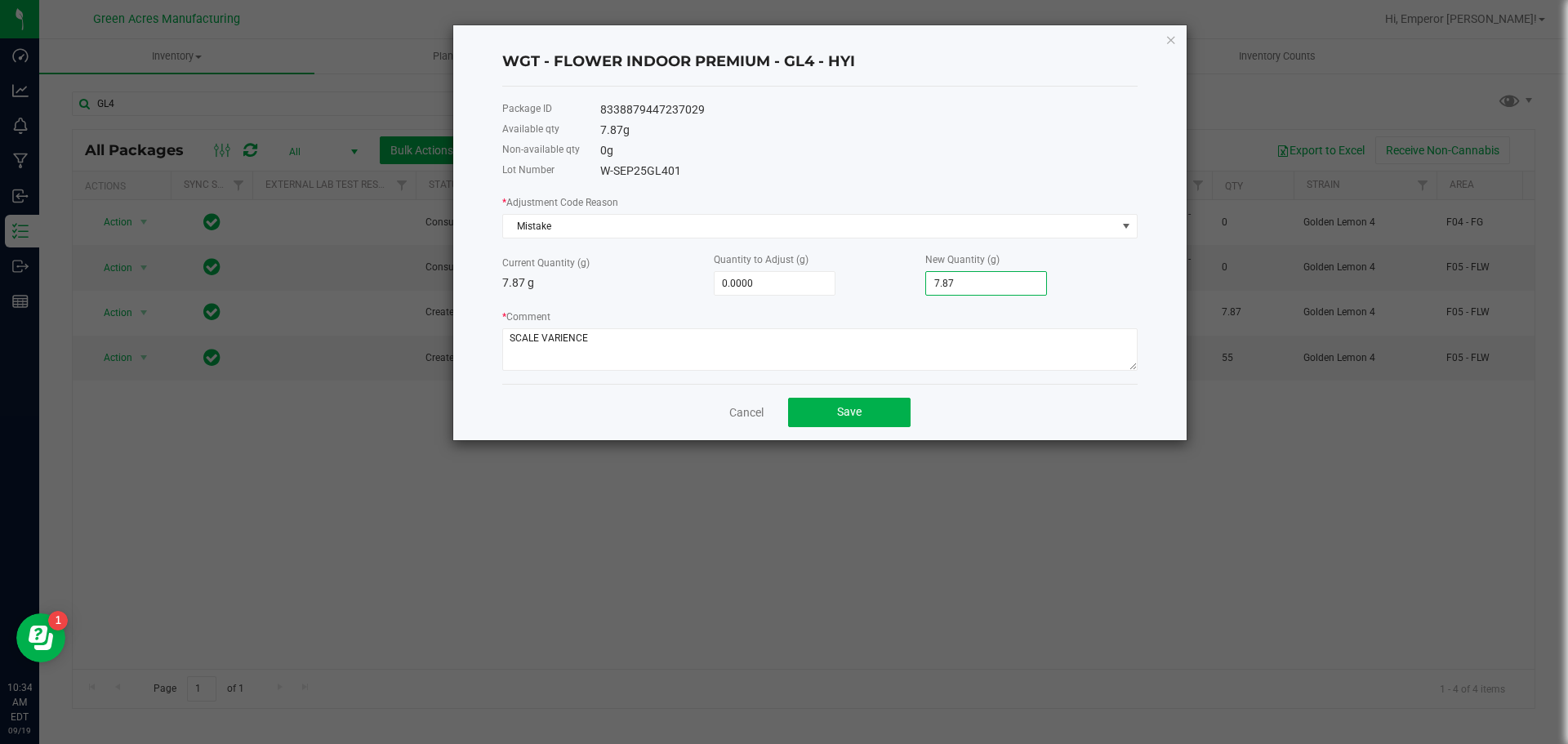
type input "0.1300"
type input "8.0000"
click at [622, 290] on p "7.87 g" at bounding box center [608, 282] width 211 height 17
click at [875, 410] on button "Save" at bounding box center [849, 412] width 123 height 29
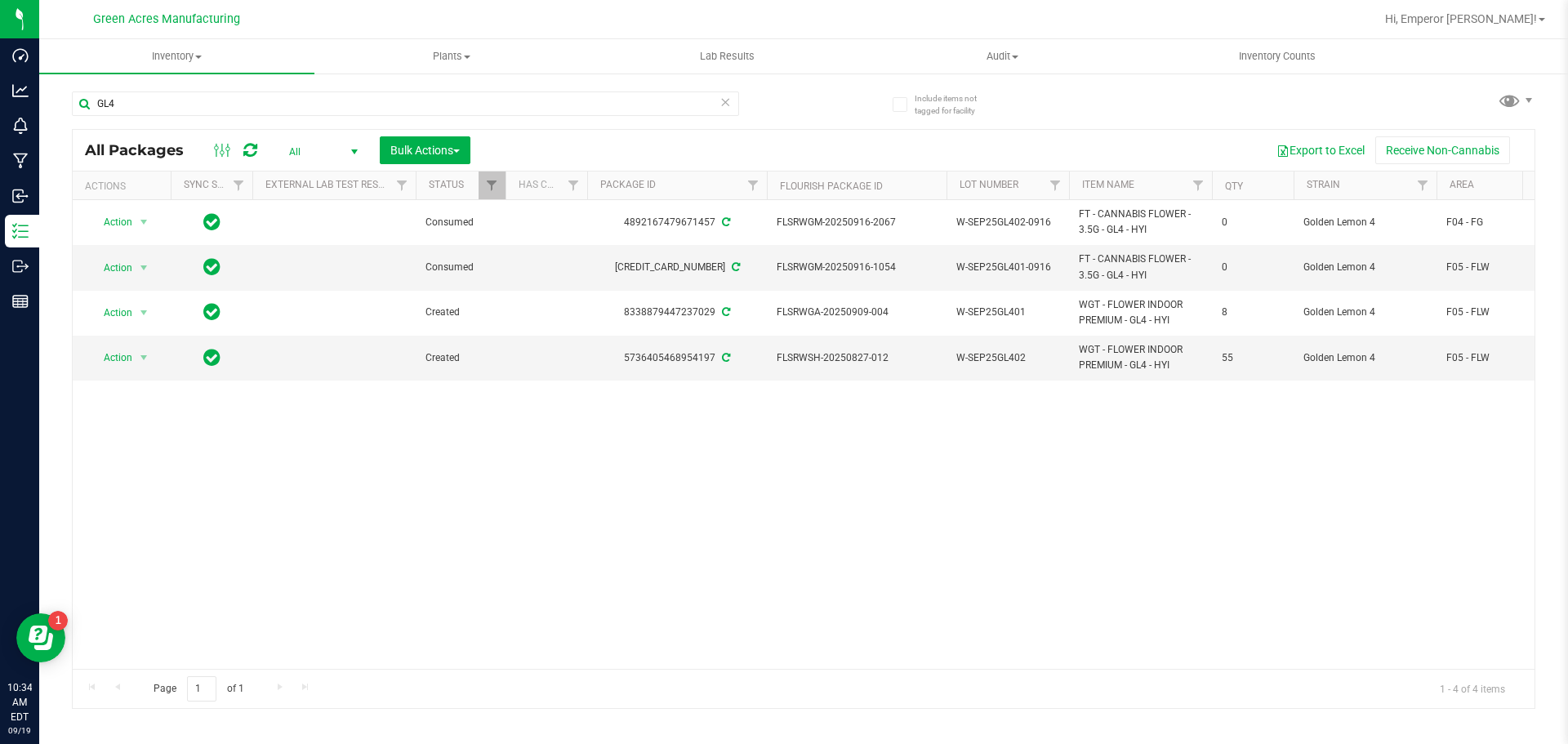
click at [654, 8] on div at bounding box center [833, 19] width 1083 height 32
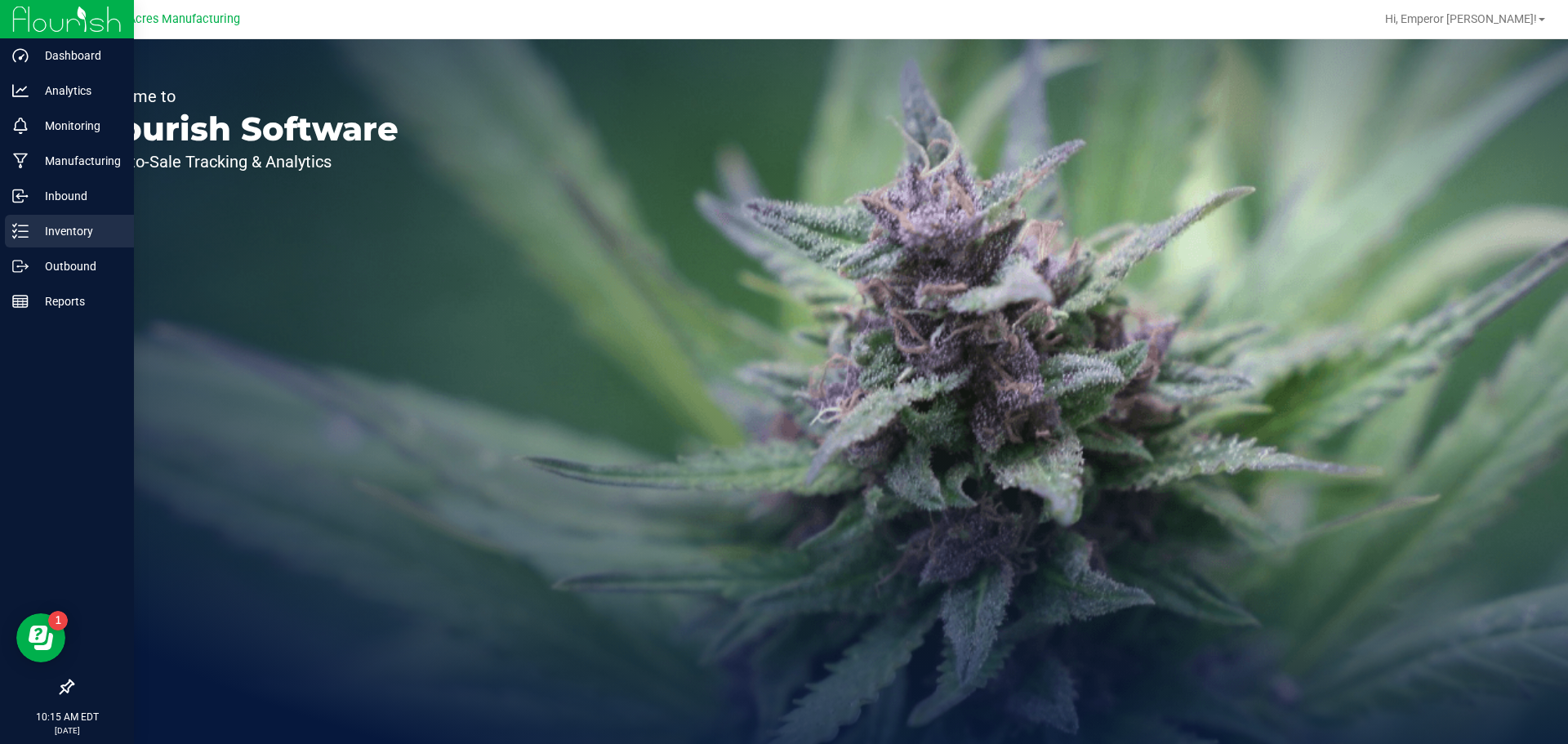
click at [43, 240] on p "Inventory" at bounding box center [78, 231] width 98 height 20
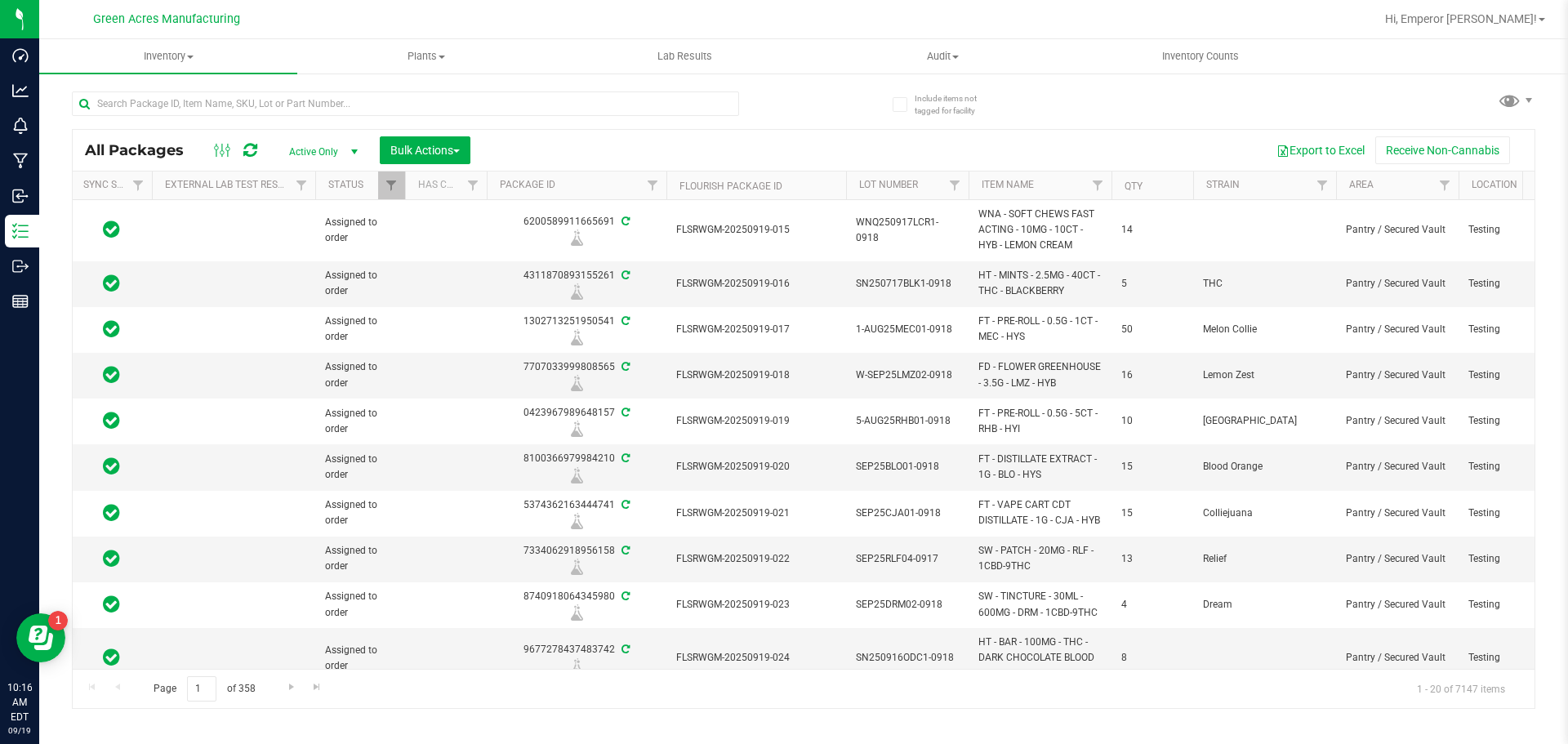
scroll to position [0, 192]
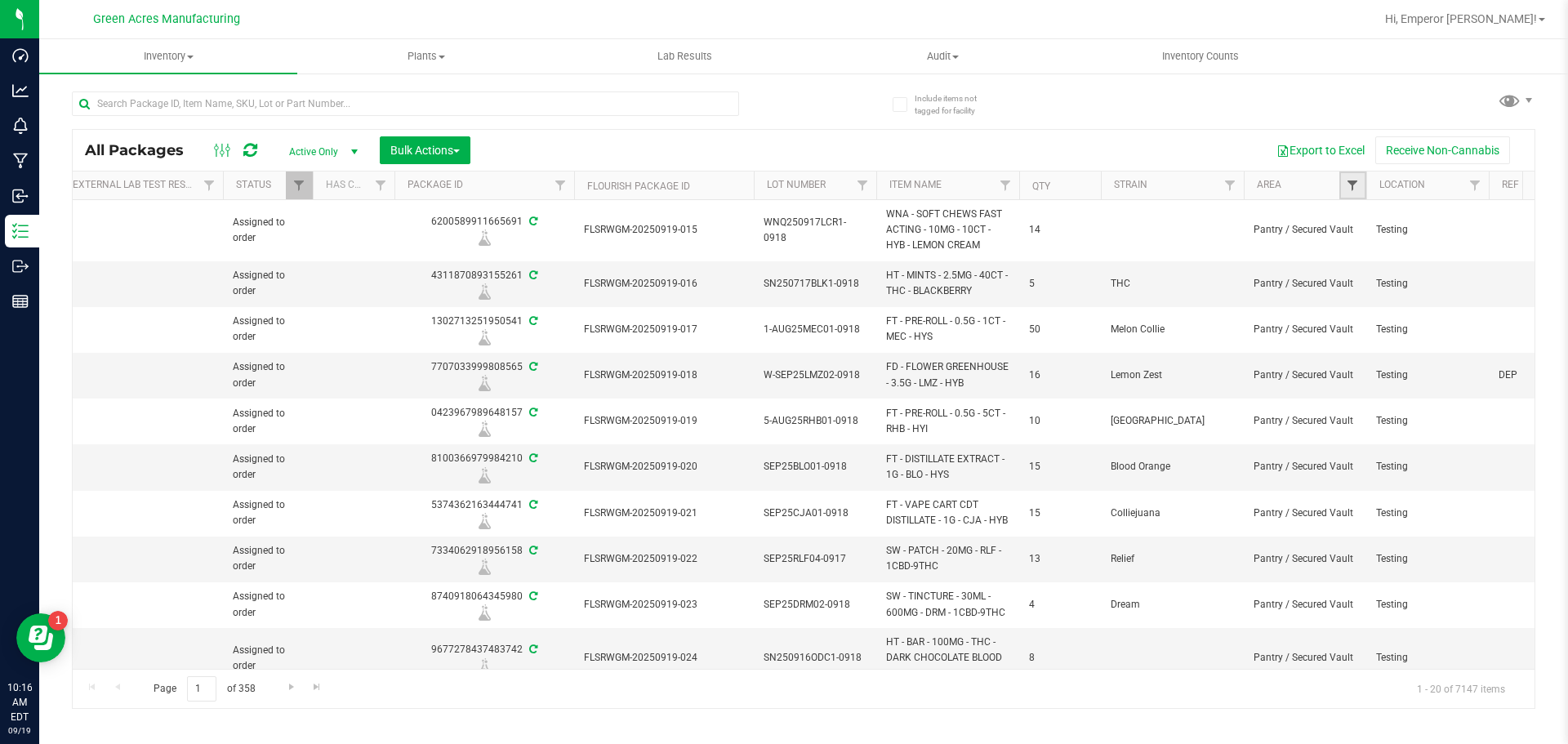
click at [1355, 182] on span "Filter" at bounding box center [1352, 185] width 13 height 13
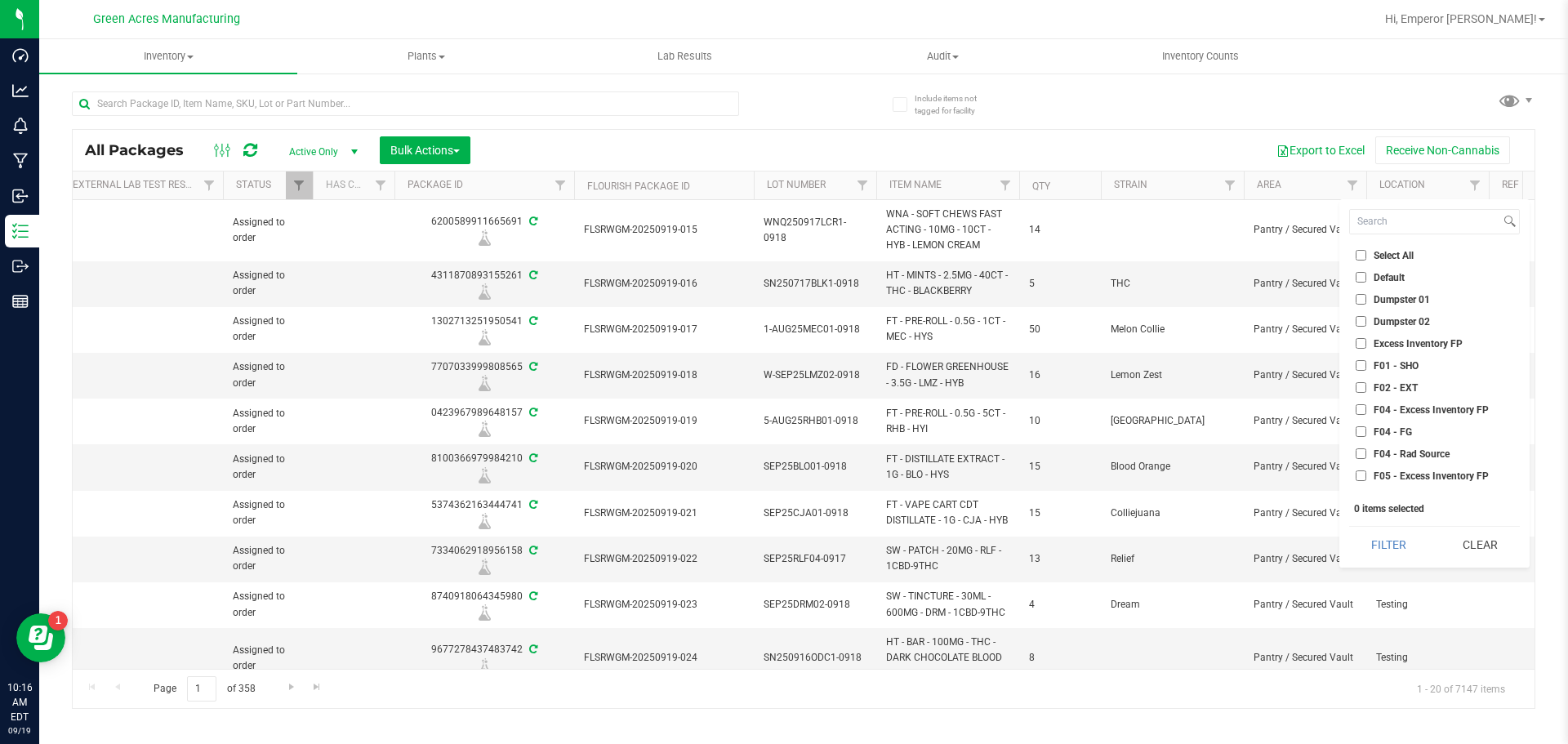
click at [1369, 405] on label "F04 - Excess Inventory FP" at bounding box center [1422, 410] width 134 height 11
click at [1367, 405] on input "F04 - Excess Inventory FP" at bounding box center [1361, 410] width 11 height 11
checkbox input "true"
click at [1365, 433] on input "F04 - FG" at bounding box center [1361, 432] width 11 height 11
checkbox input "true"
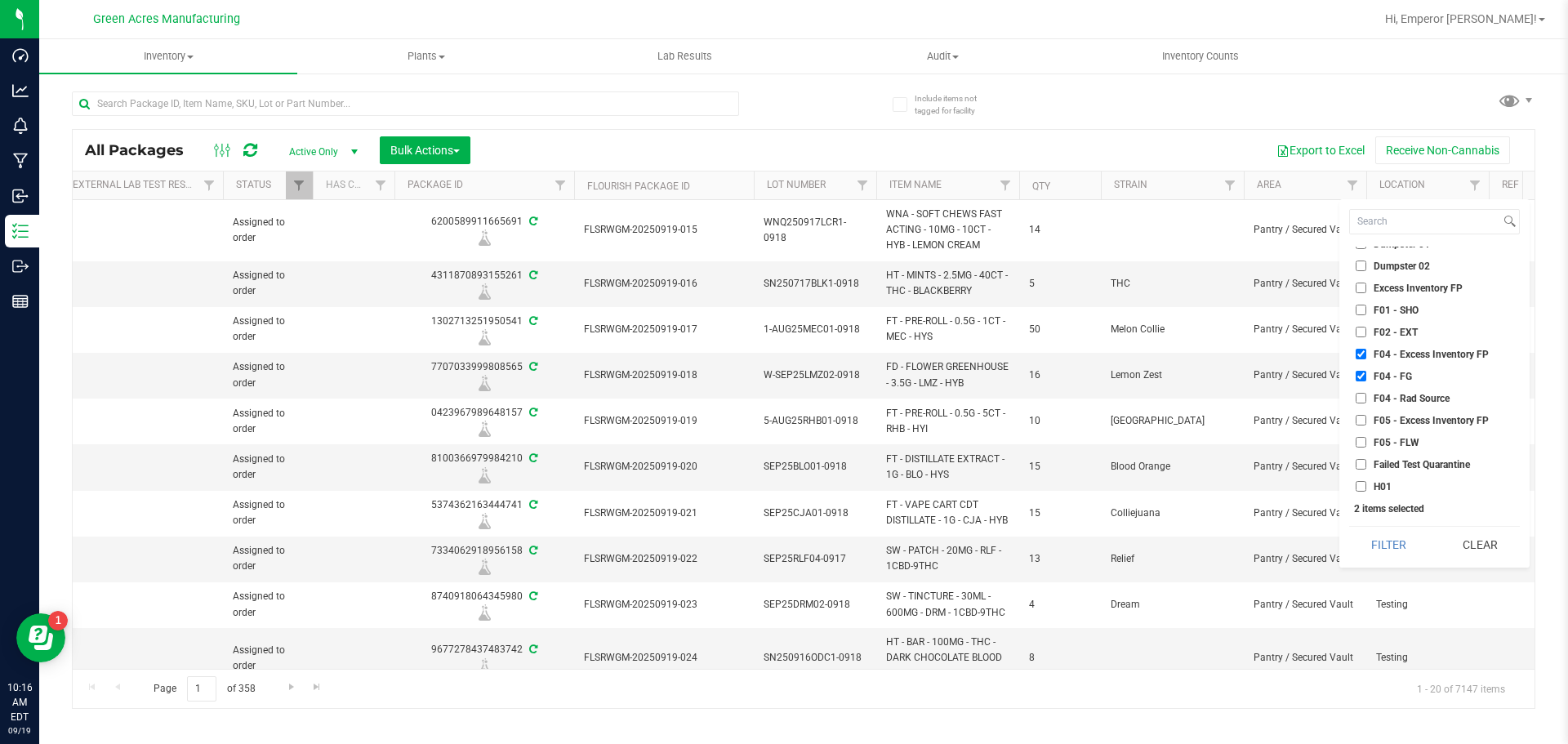
scroll to position [82, 0]
click at [1378, 396] on span "F05 - Excess Inventory FP" at bounding box center [1431, 395] width 116 height 10
click at [1367, 396] on input "F05 - Excess Inventory FP" at bounding box center [1361, 394] width 11 height 11
checkbox input "true"
click at [1373, 414] on label "F05 - FLW" at bounding box center [1388, 416] width 64 height 11
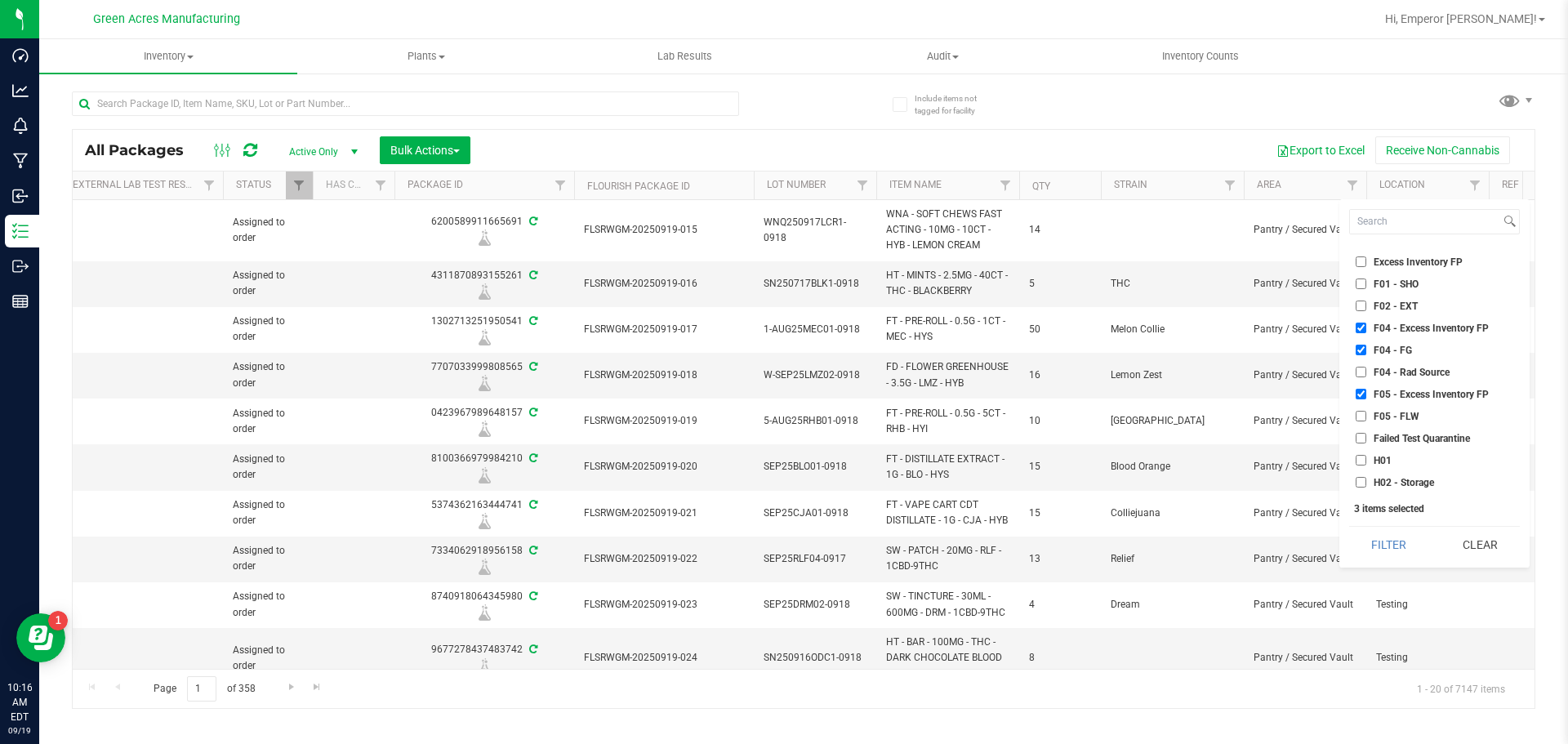
click at [1367, 414] on input "F05 - FLW" at bounding box center [1361, 416] width 11 height 11
checkbox input "true"
click at [1399, 301] on li "VF1 - FLW" at bounding box center [1434, 307] width 170 height 17
click at [1357, 312] on input "VF1 - FLW" at bounding box center [1361, 307] width 11 height 11
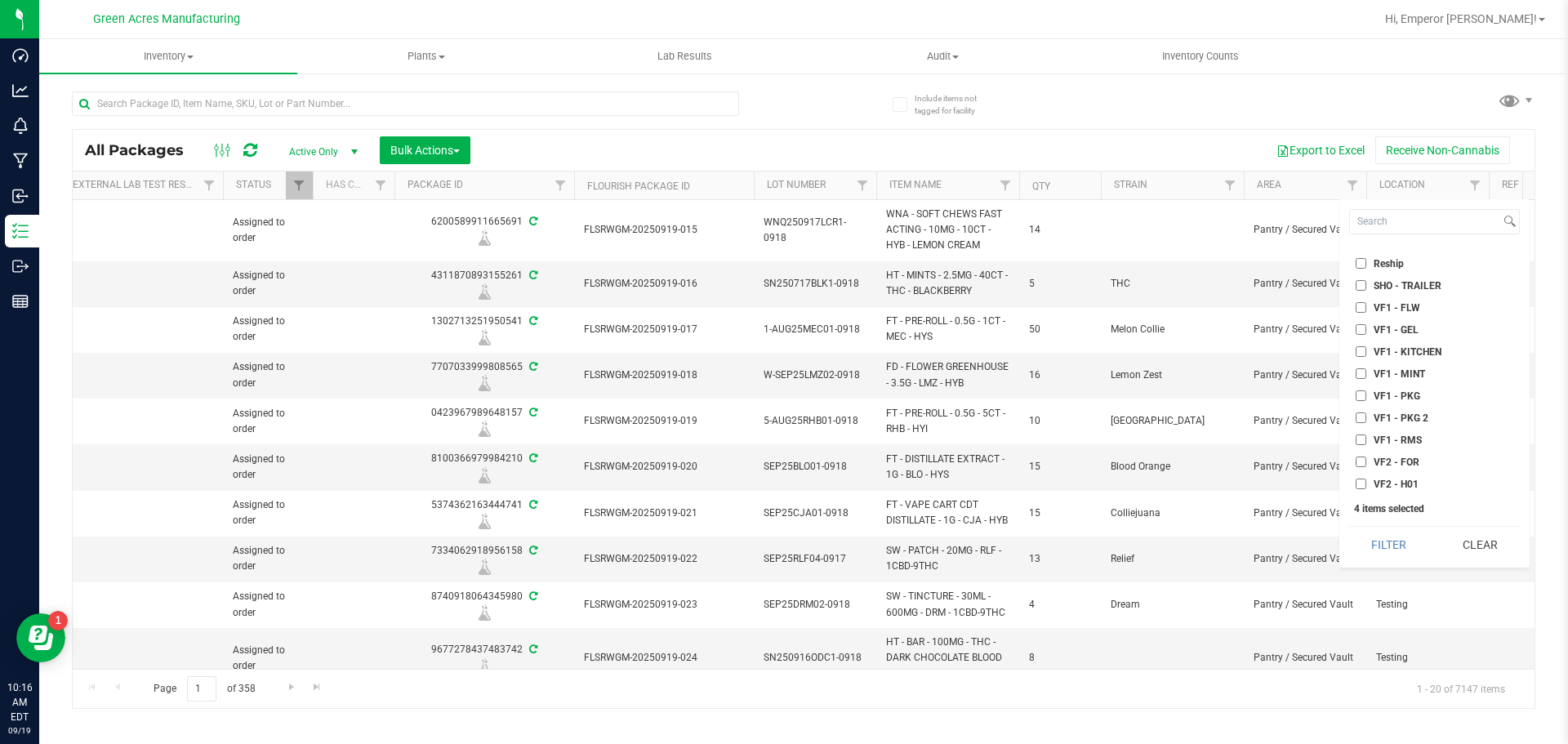
checkbox input "true"
click at [1377, 546] on button "Filter" at bounding box center [1389, 546] width 79 height 36
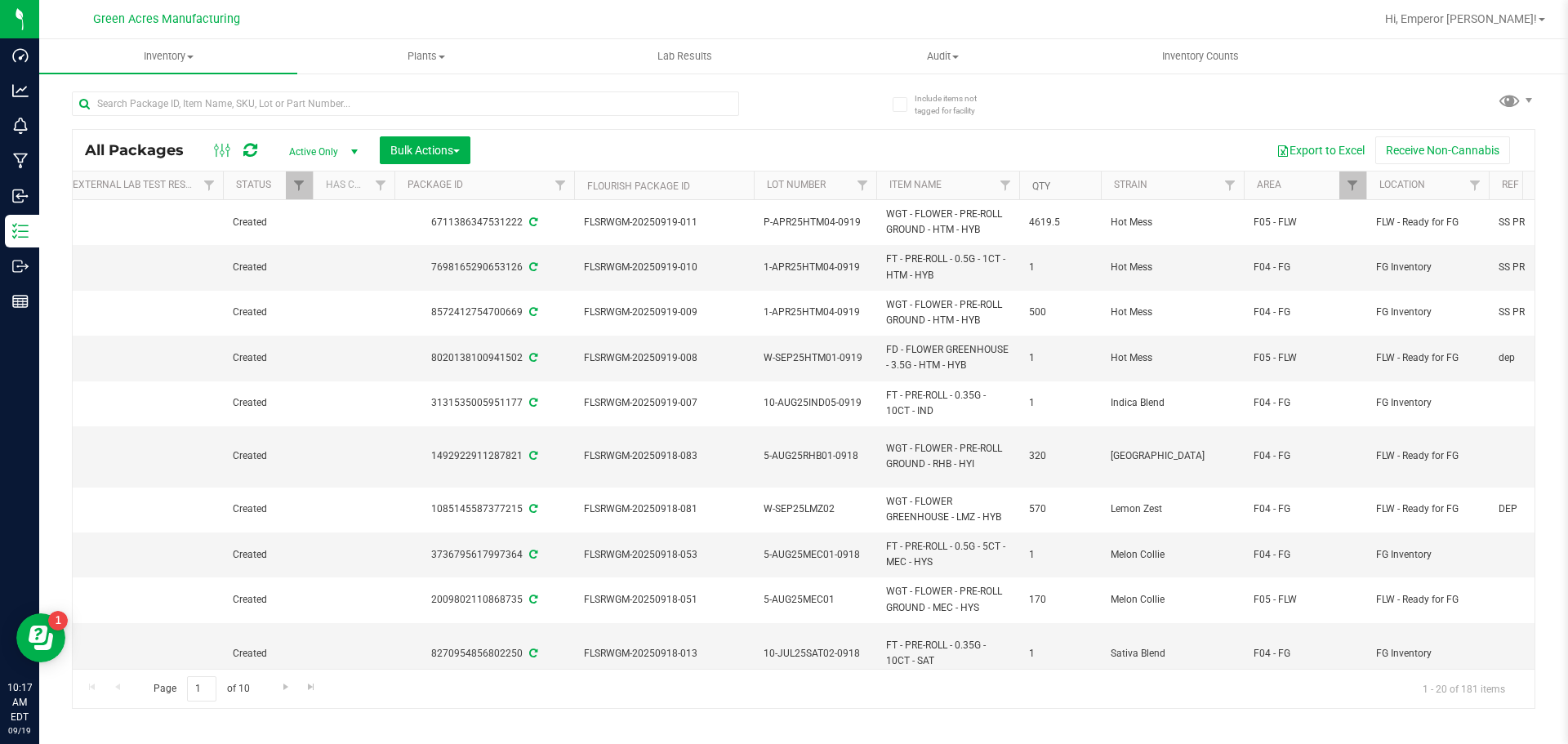
click at [1038, 186] on link "Qty" at bounding box center [1042, 186] width 18 height 11
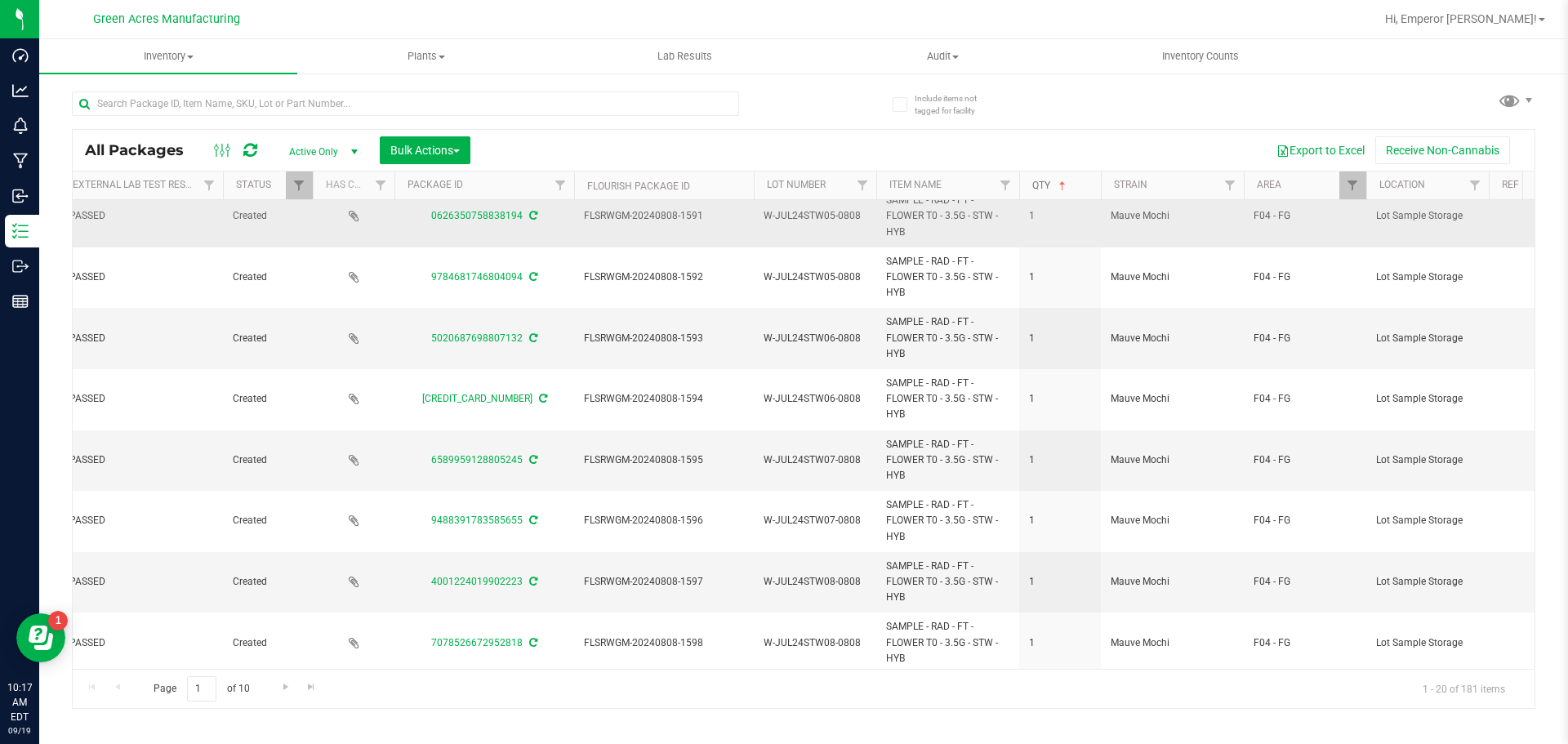
scroll to position [715, 192]
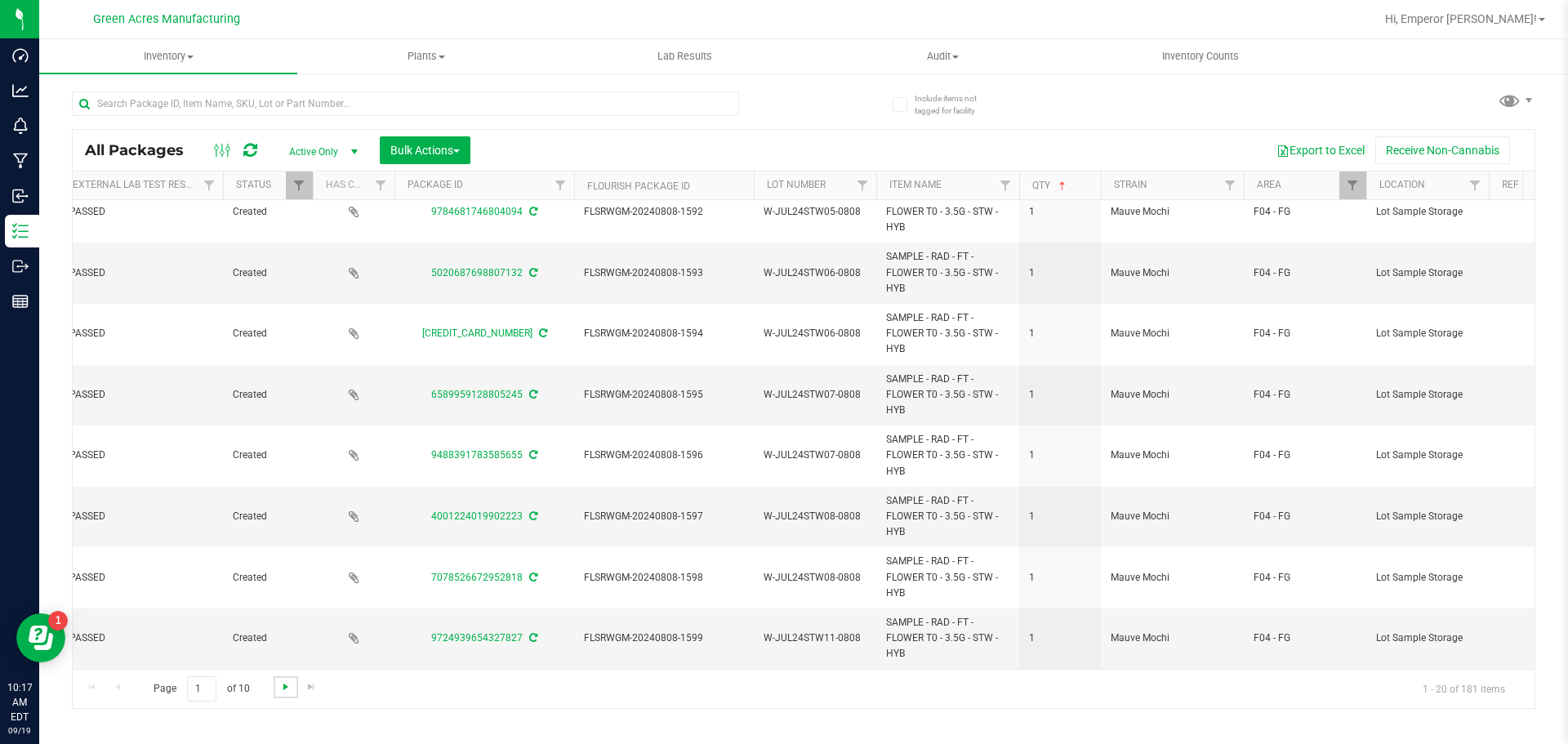
click at [284, 690] on span "Go to the next page" at bounding box center [285, 687] width 13 height 13
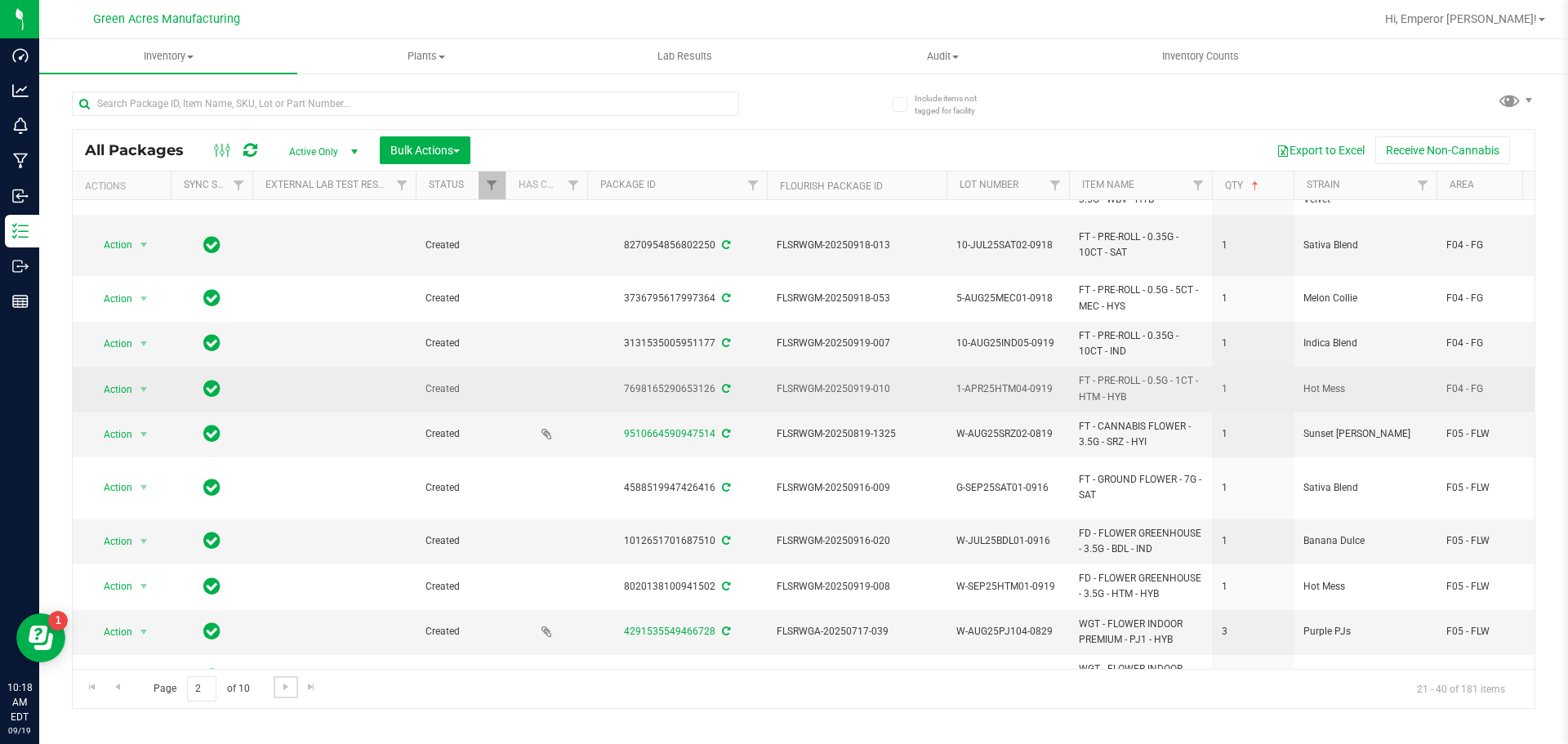
scroll to position [497, 0]
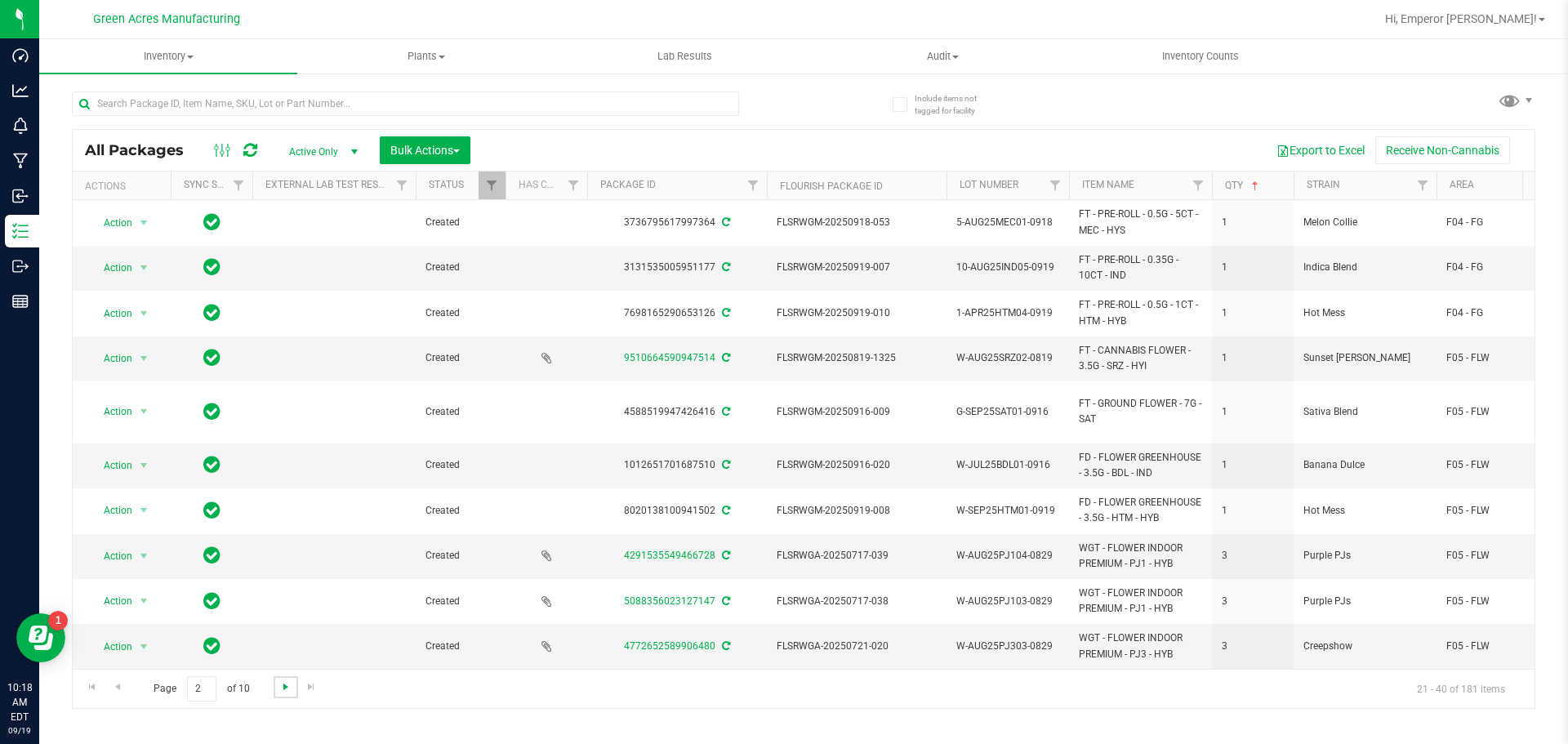
click at [282, 690] on span "Go to the next page" at bounding box center [285, 687] width 13 height 13
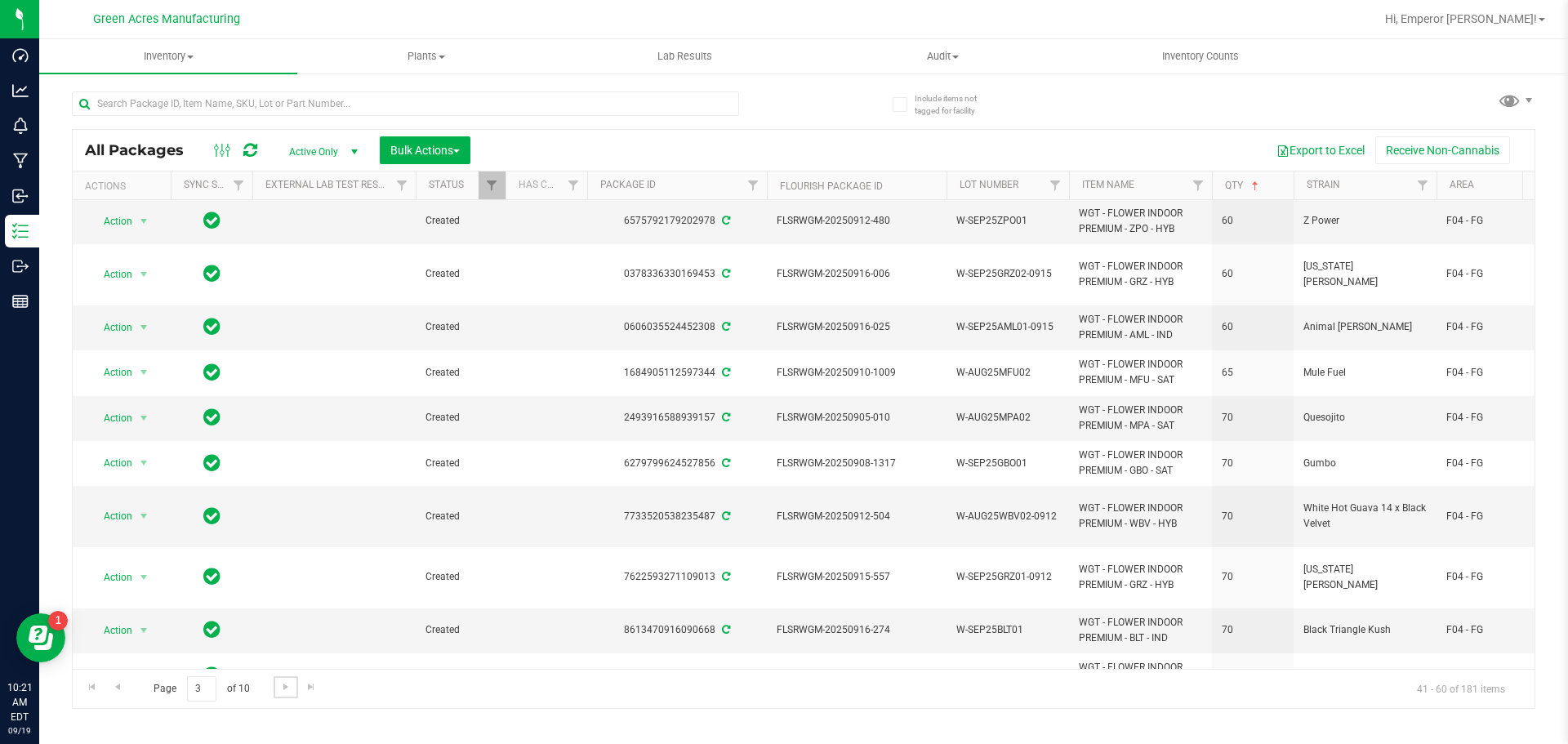
scroll to position [448, 0]
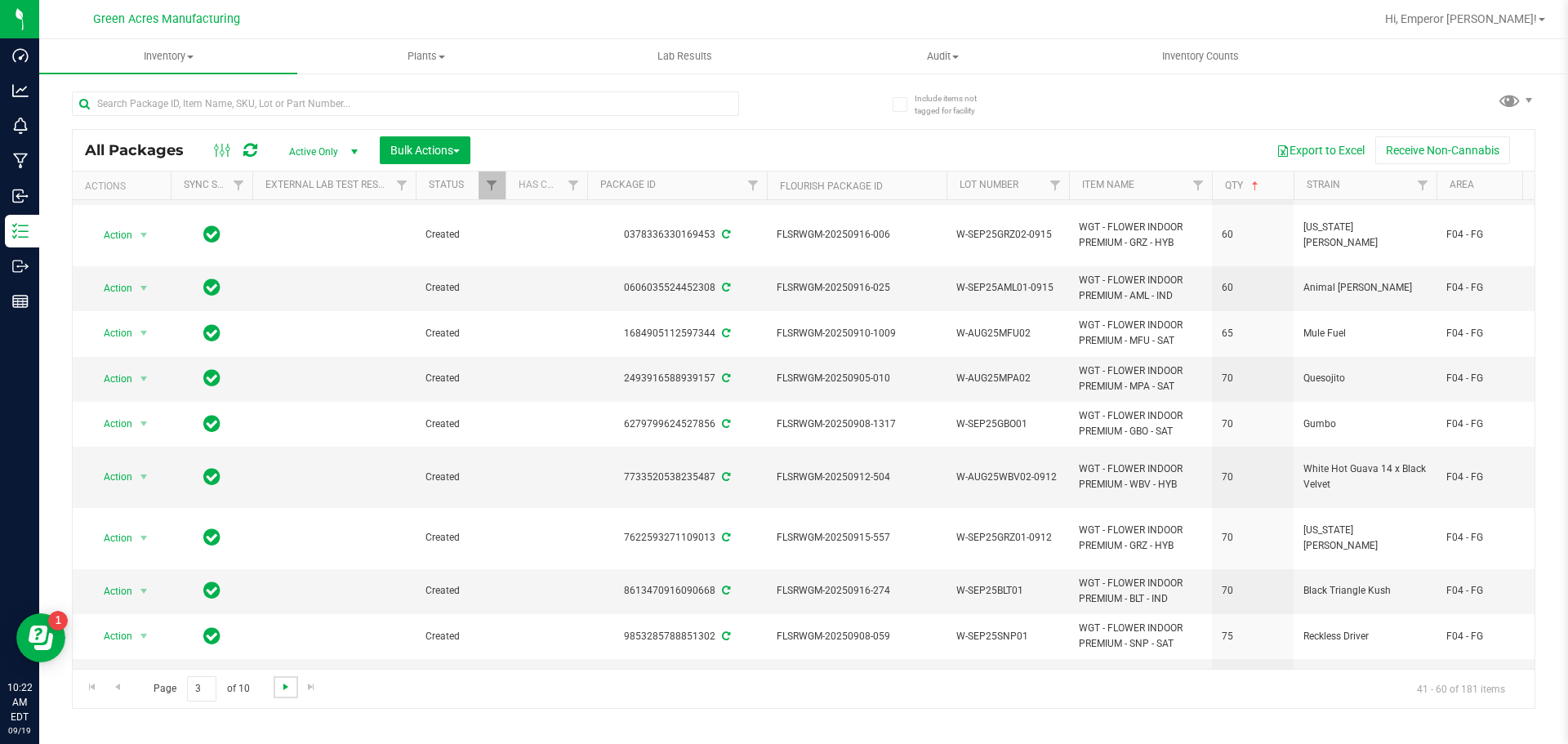
click at [282, 689] on span "Go to the next page" at bounding box center [285, 687] width 13 height 13
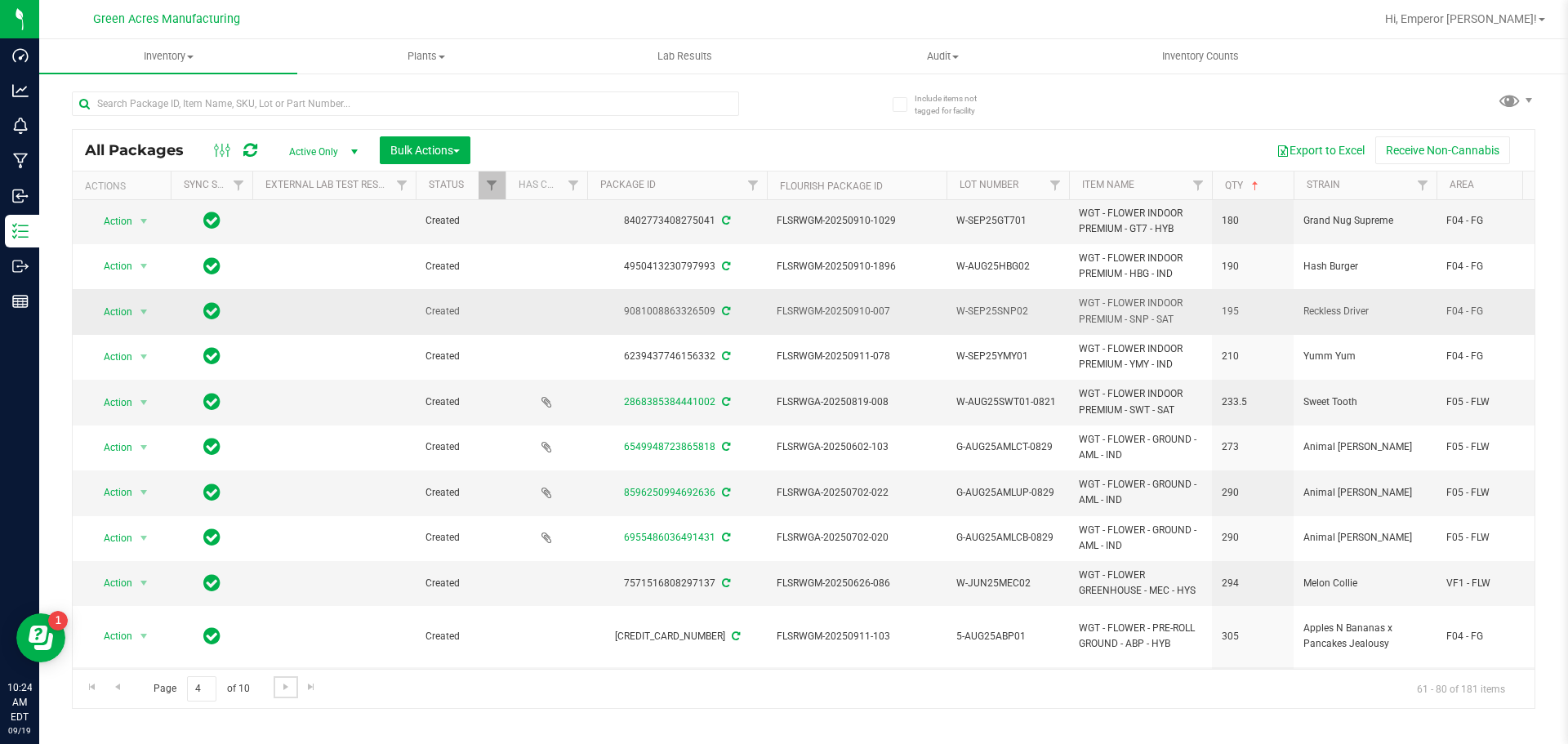
scroll to position [464, 0]
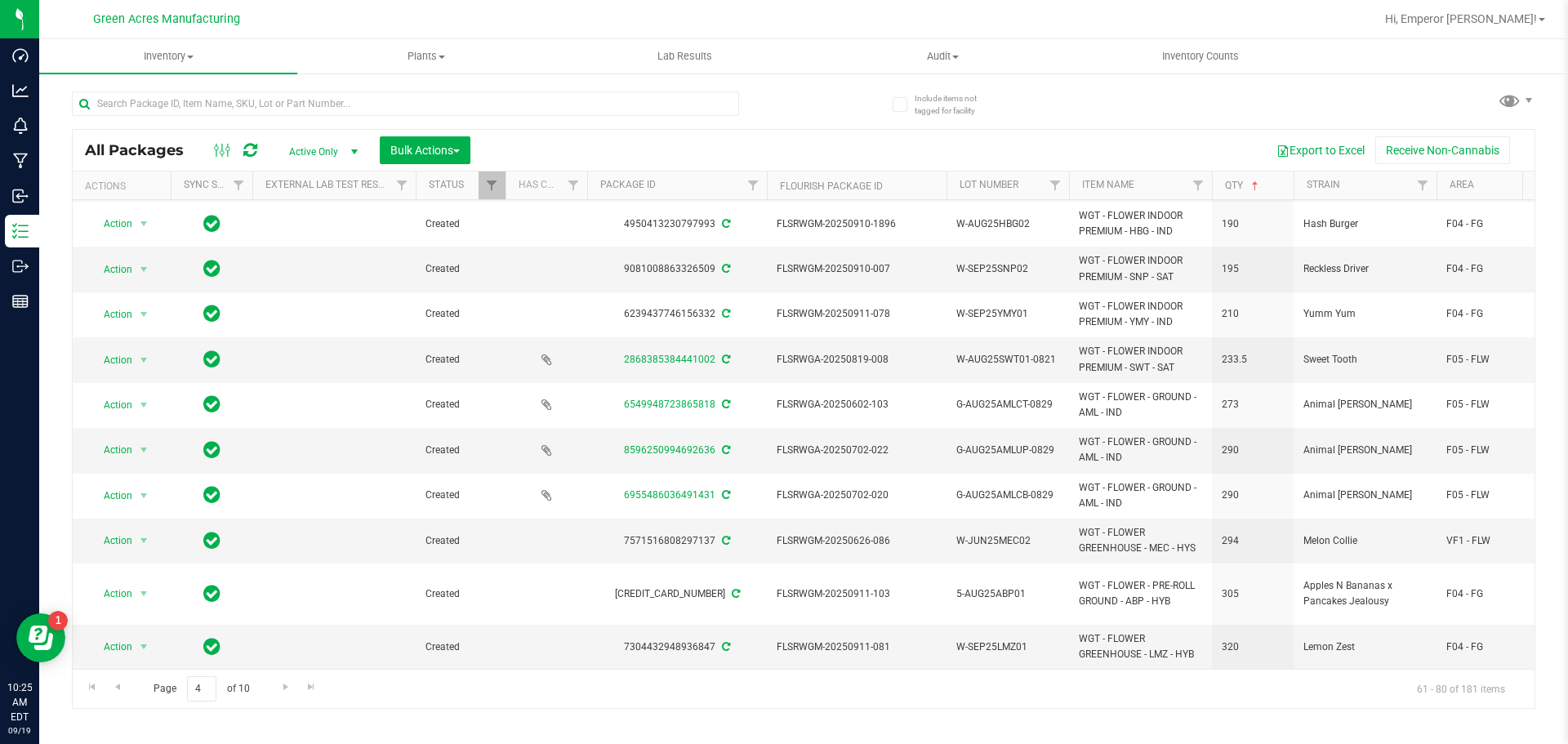
click at [1417, 74] on ul "Inventory All packages All inventory Waste log Create inventory Plants All plan…" at bounding box center [822, 56] width 1568 height 35
click at [280, 687] on span "Go to the next page" at bounding box center [285, 687] width 13 height 13
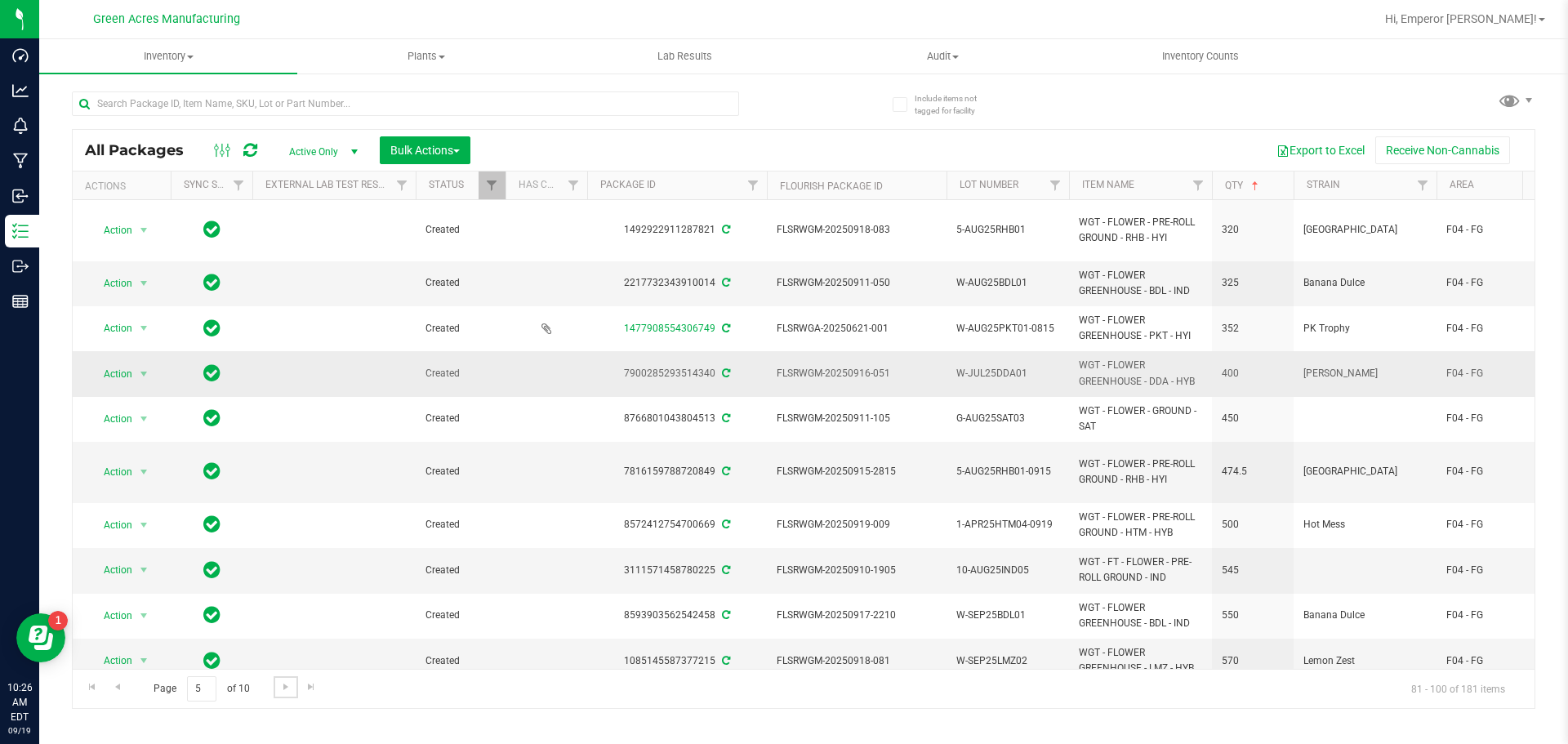
scroll to position [481, 0]
